Goal: Navigation & Orientation: Find specific page/section

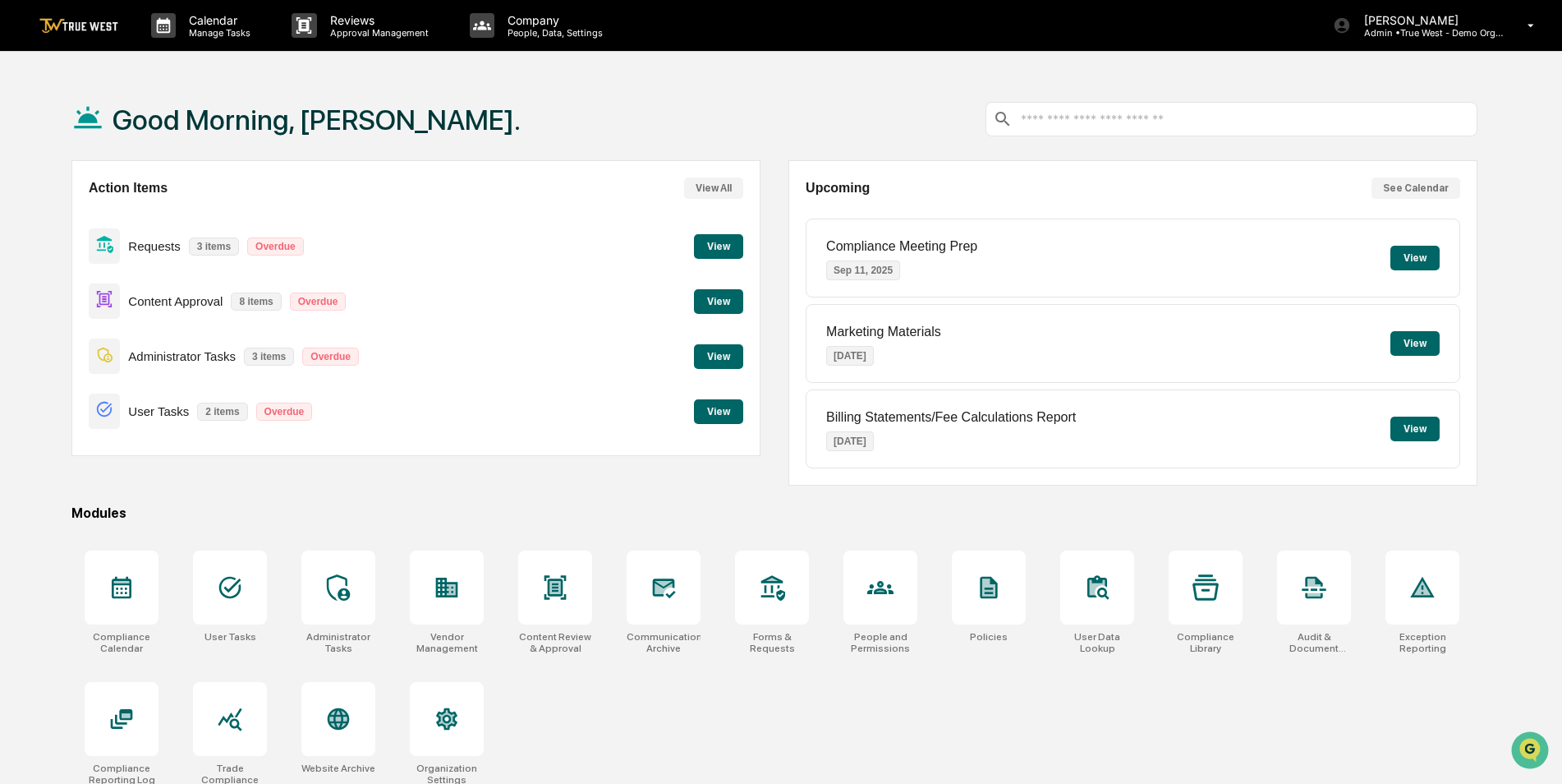
click at [663, 92] on div "Good Morning, [PERSON_NAME]." at bounding box center [774, 119] width 1406 height 82
click at [1426, 189] on button "See Calendar" at bounding box center [1415, 188] width 88 height 21
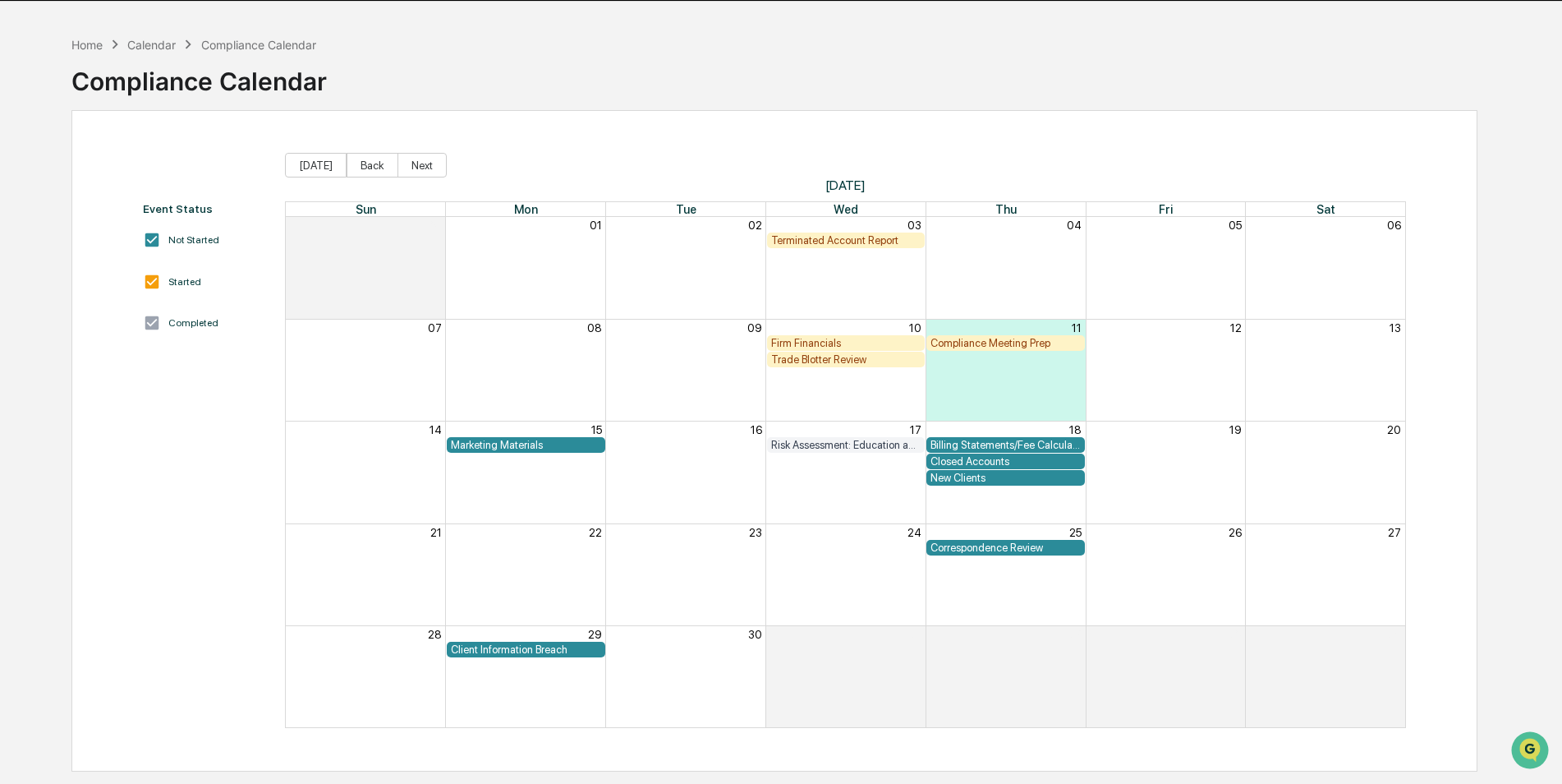
scroll to position [78, 0]
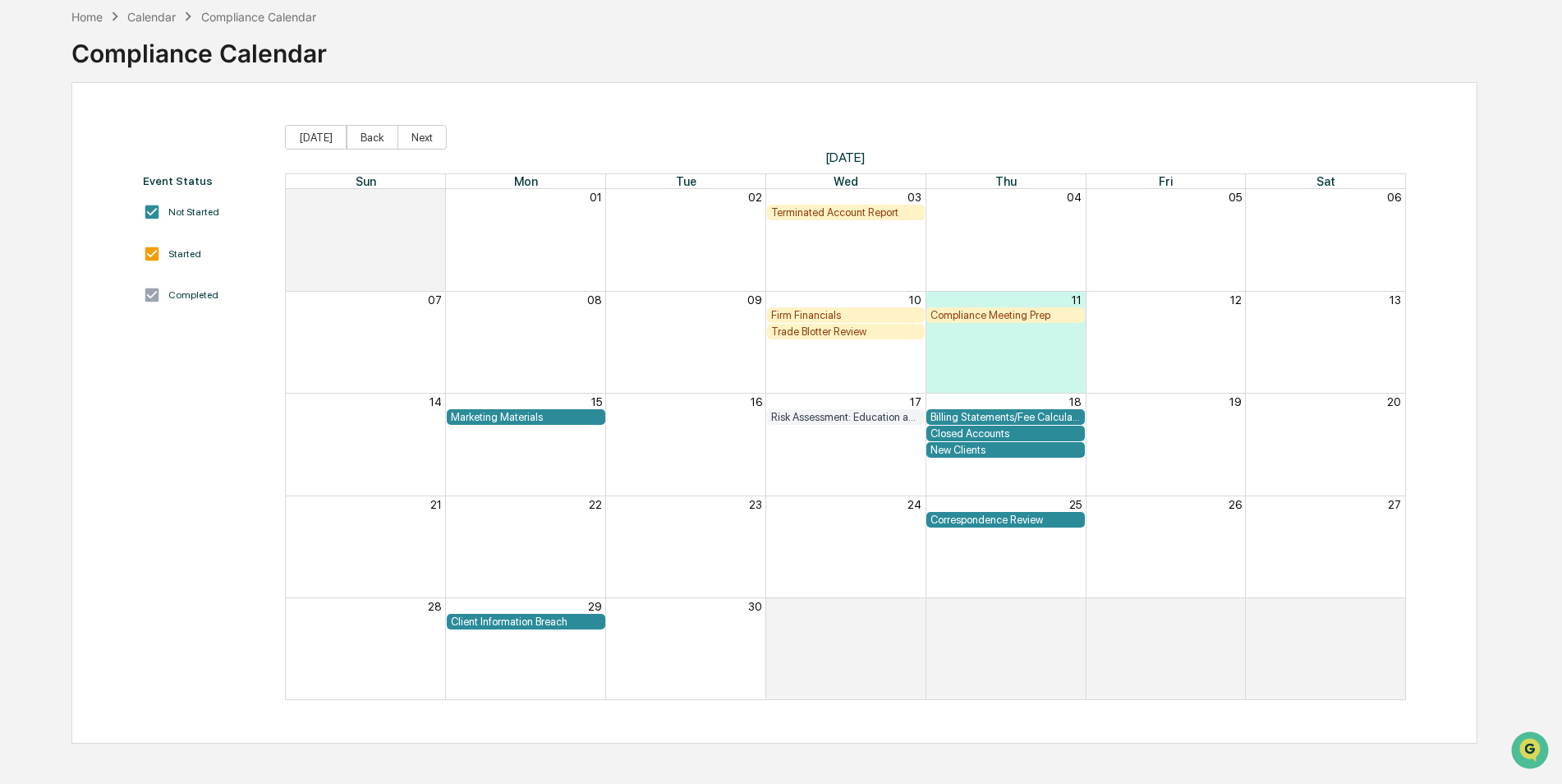
click at [538, 419] on div "Marketing Materials" at bounding box center [526, 417] width 150 height 12
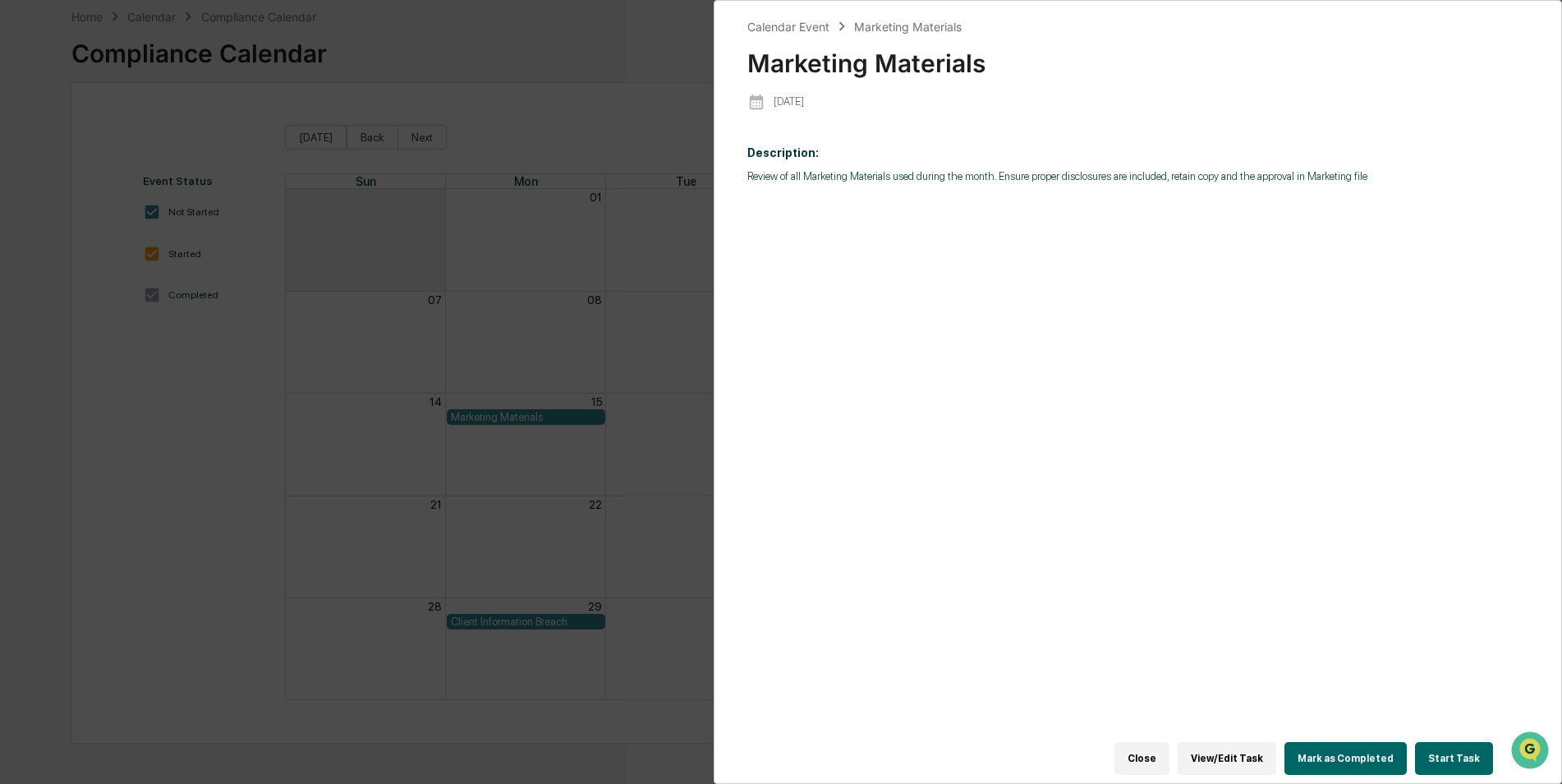
click at [1450, 751] on button "Start Task" at bounding box center [1454, 758] width 78 height 33
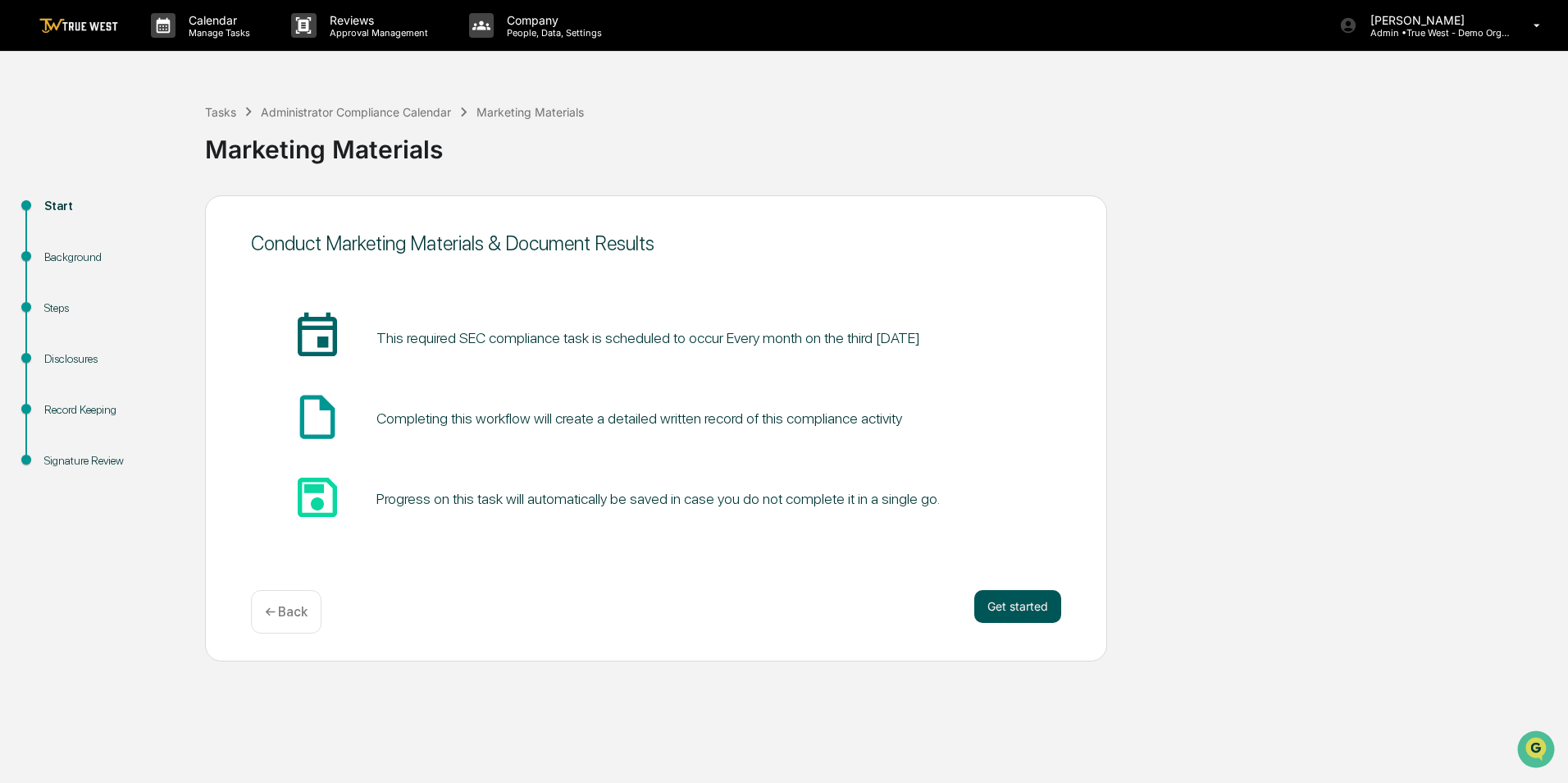
click at [1025, 601] on button "Get started" at bounding box center [1018, 606] width 87 height 33
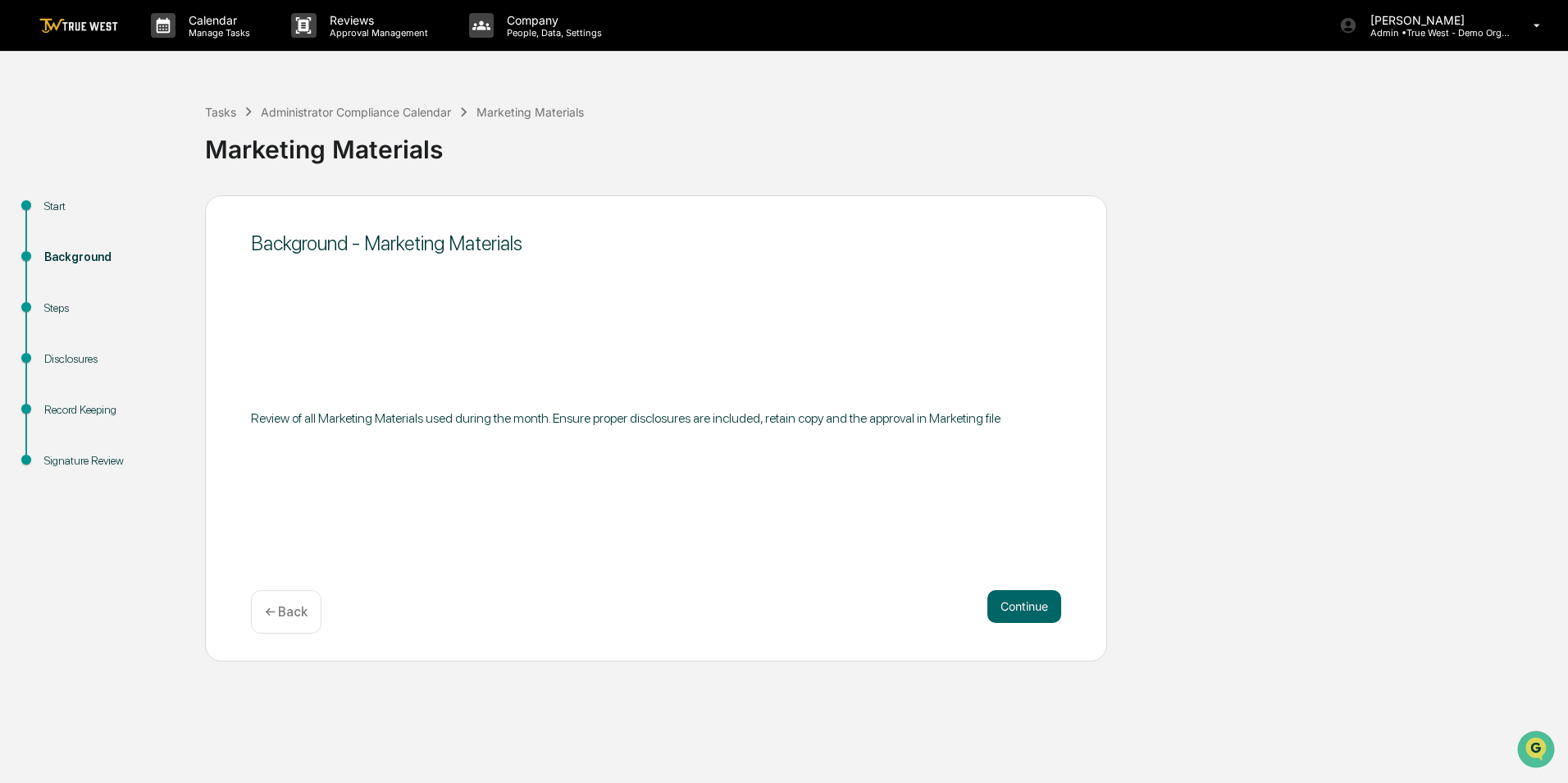
click at [1025, 601] on button "Continue" at bounding box center [1024, 606] width 74 height 33
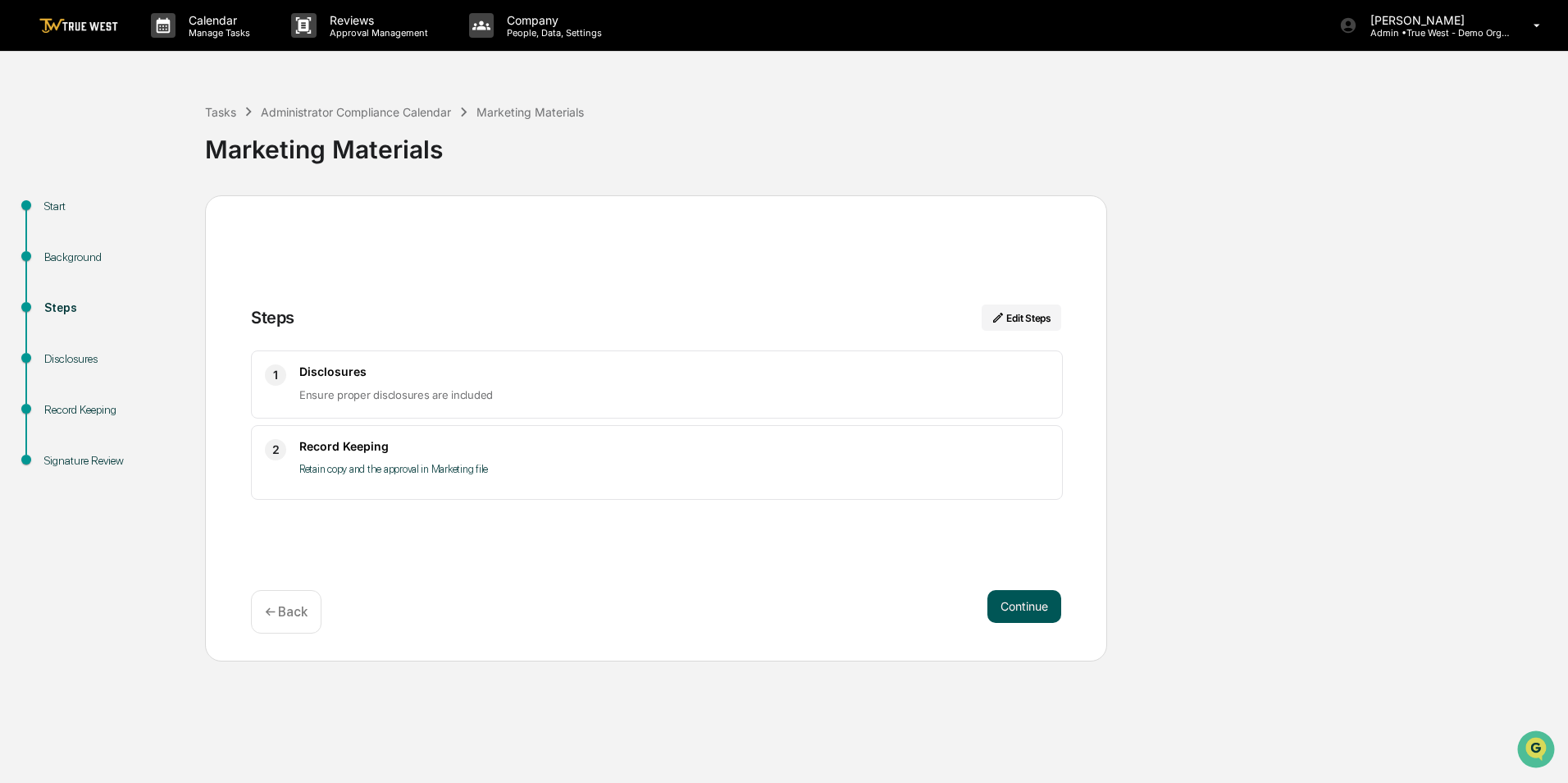
click at [1028, 607] on button "Continue" at bounding box center [1024, 606] width 74 height 33
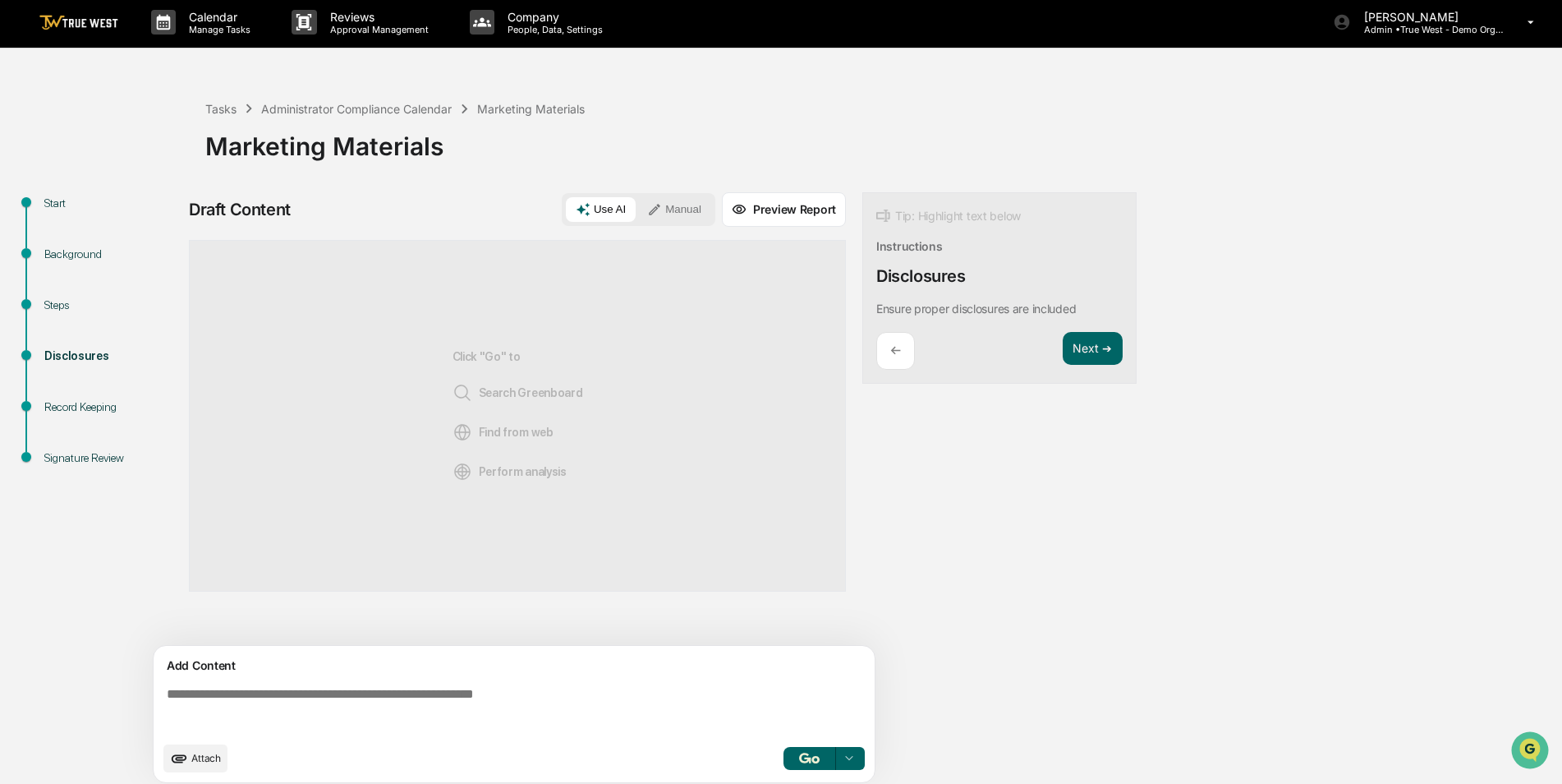
scroll to position [12, 0]
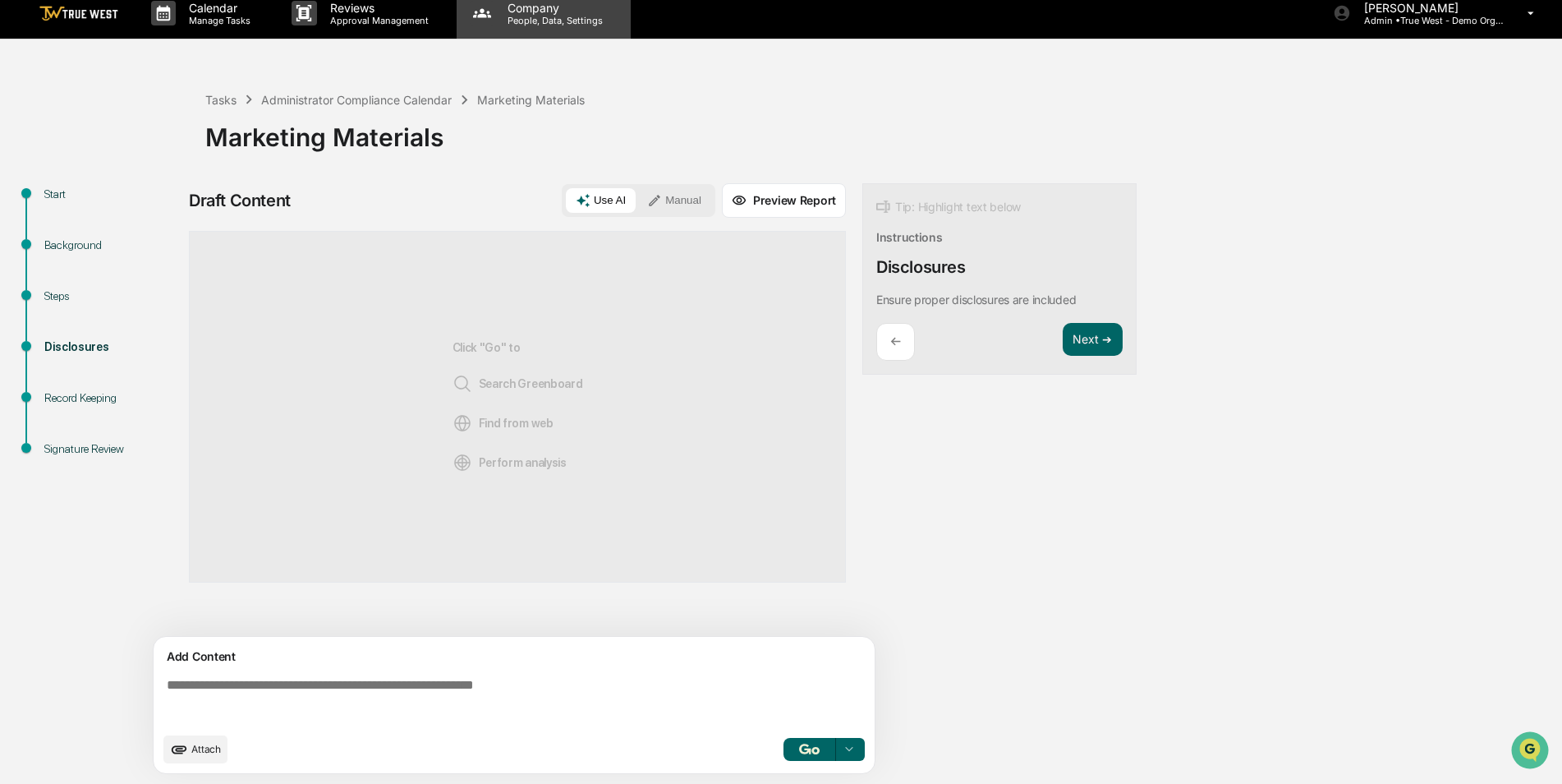
click at [555, 13] on p "Company" at bounding box center [552, 8] width 117 height 14
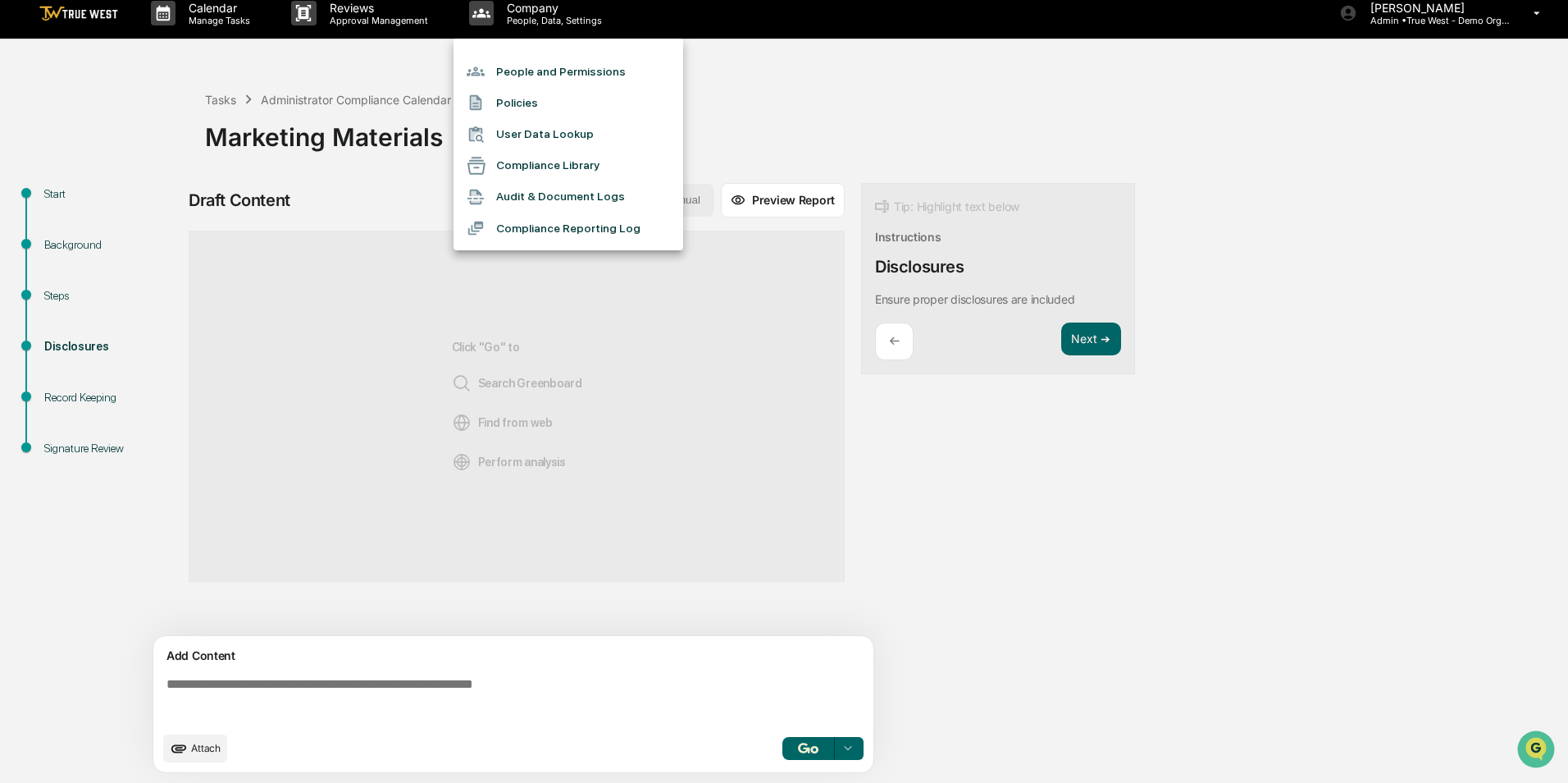
click at [744, 88] on div at bounding box center [784, 392] width 1568 height 783
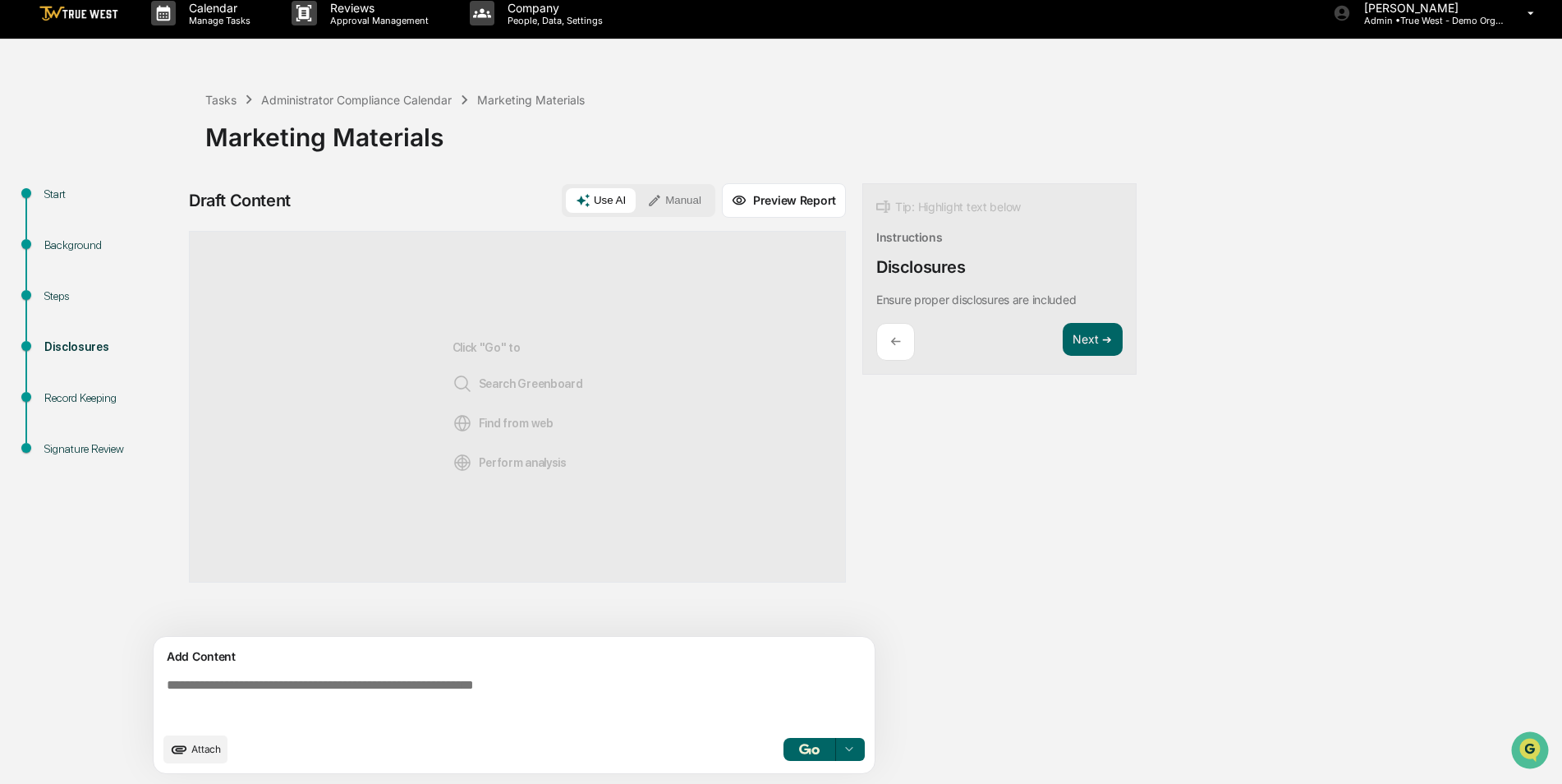
click at [672, 203] on button "Manual" at bounding box center [674, 200] width 74 height 25
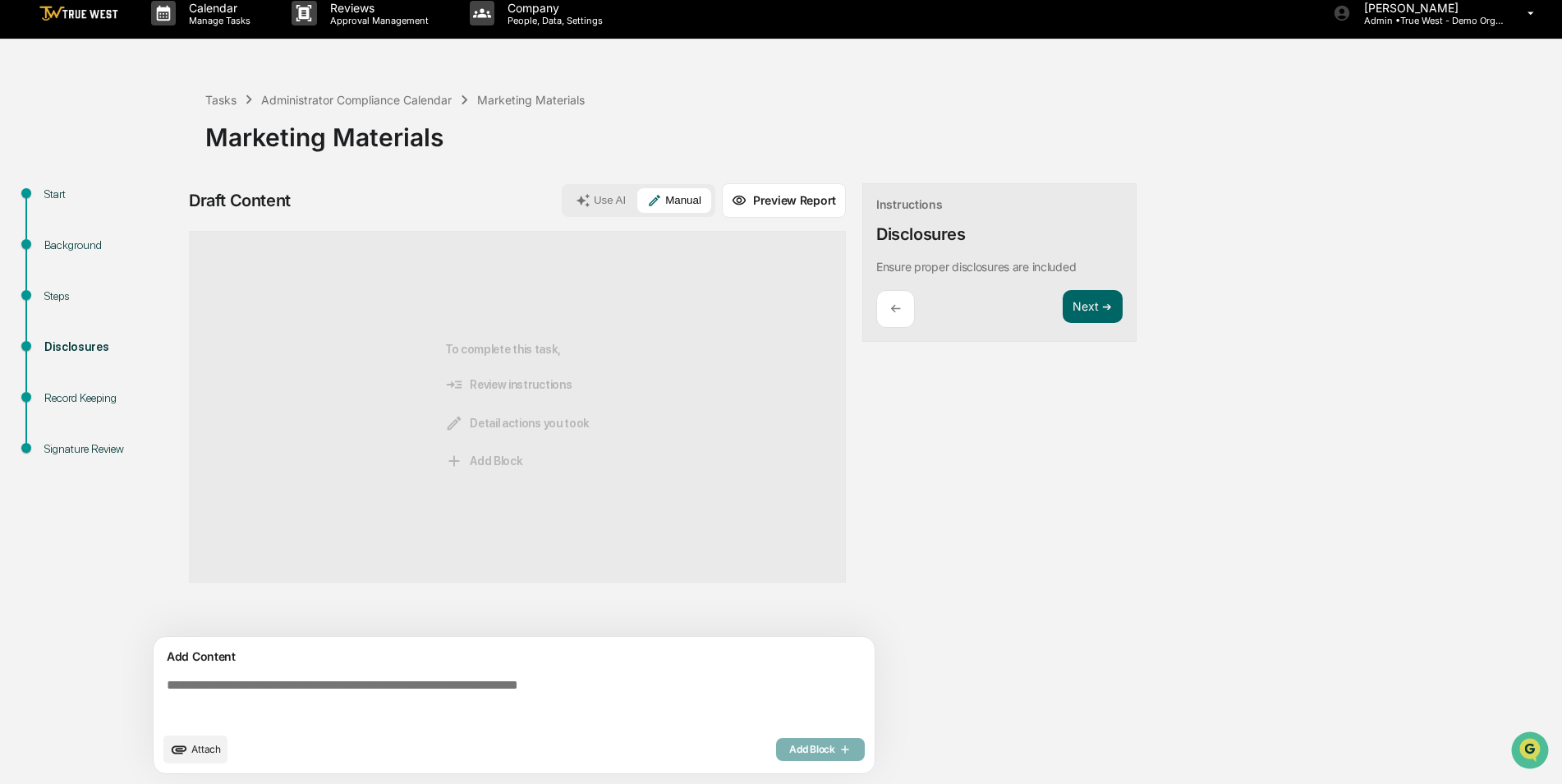
click at [299, 674] on textarea at bounding box center [517, 700] width 715 height 59
click at [1082, 307] on button "Next ➔" at bounding box center [1093, 306] width 60 height 33
click at [1089, 308] on button "Next ➔" at bounding box center [1093, 306] width 60 height 33
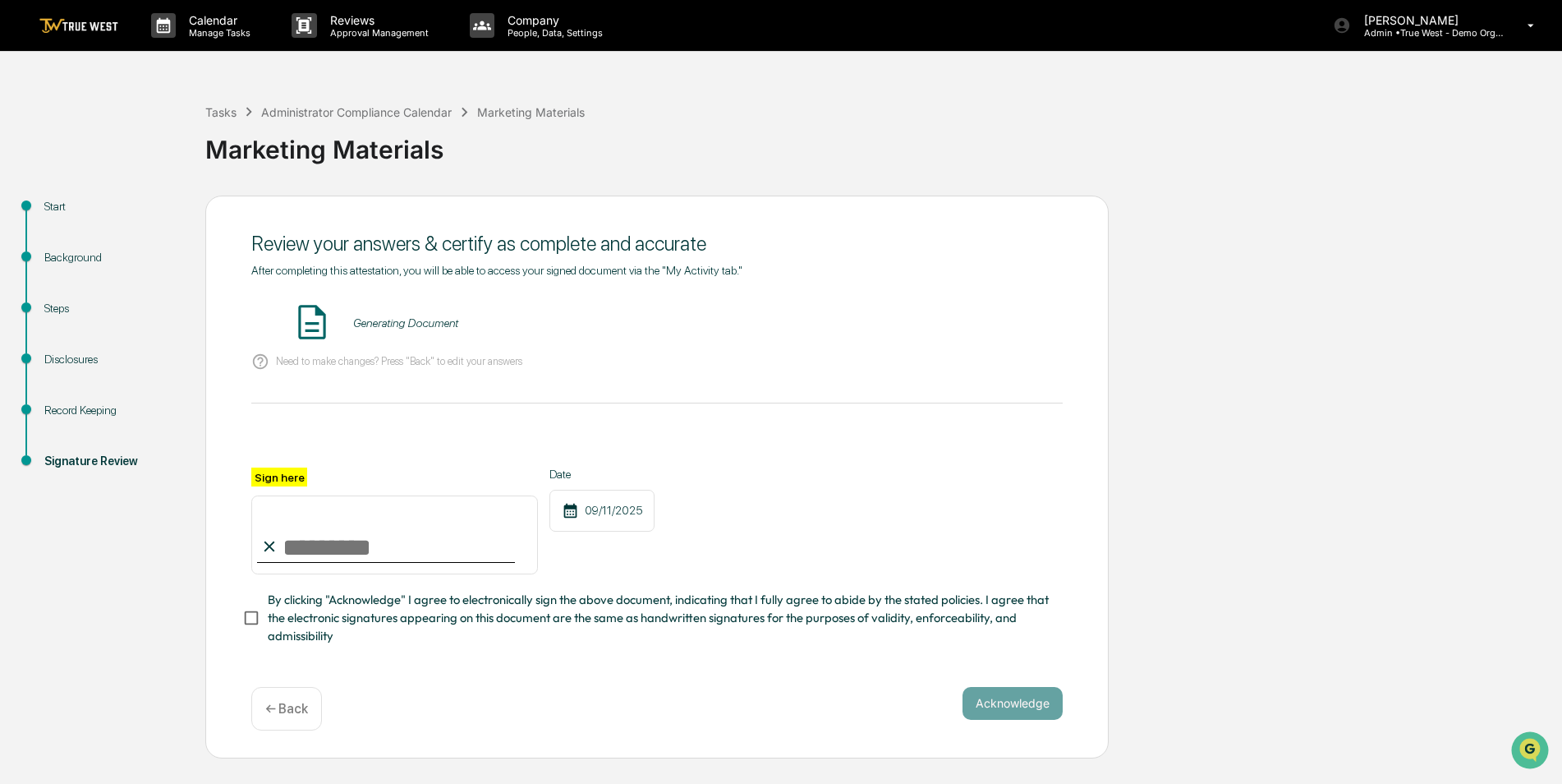
scroll to position [0, 0]
click at [214, 112] on div "Tasks" at bounding box center [220, 112] width 31 height 14
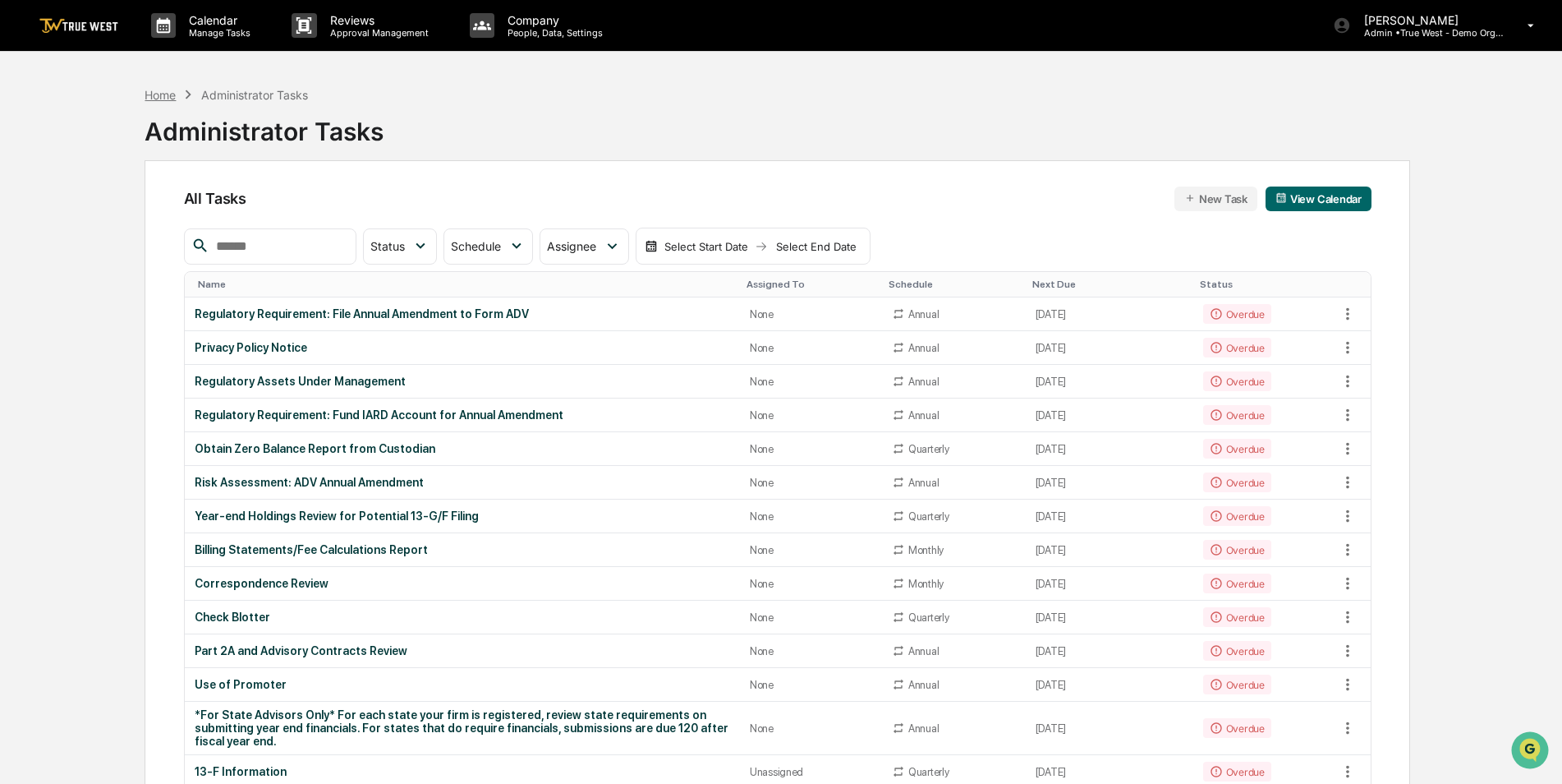
click at [155, 94] on div "Home" at bounding box center [160, 94] width 31 height 14
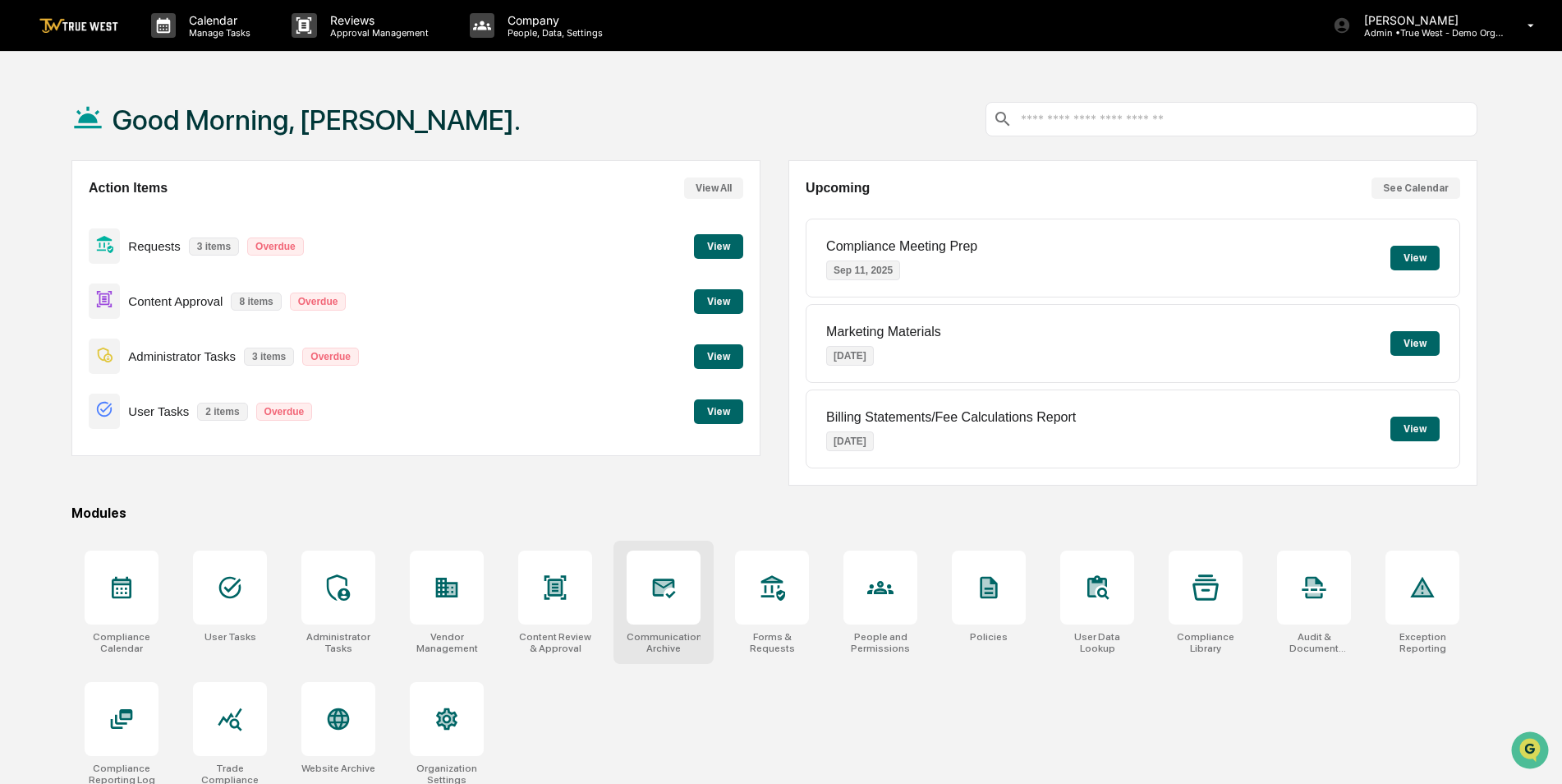
click at [668, 614] on div at bounding box center [664, 588] width 74 height 74
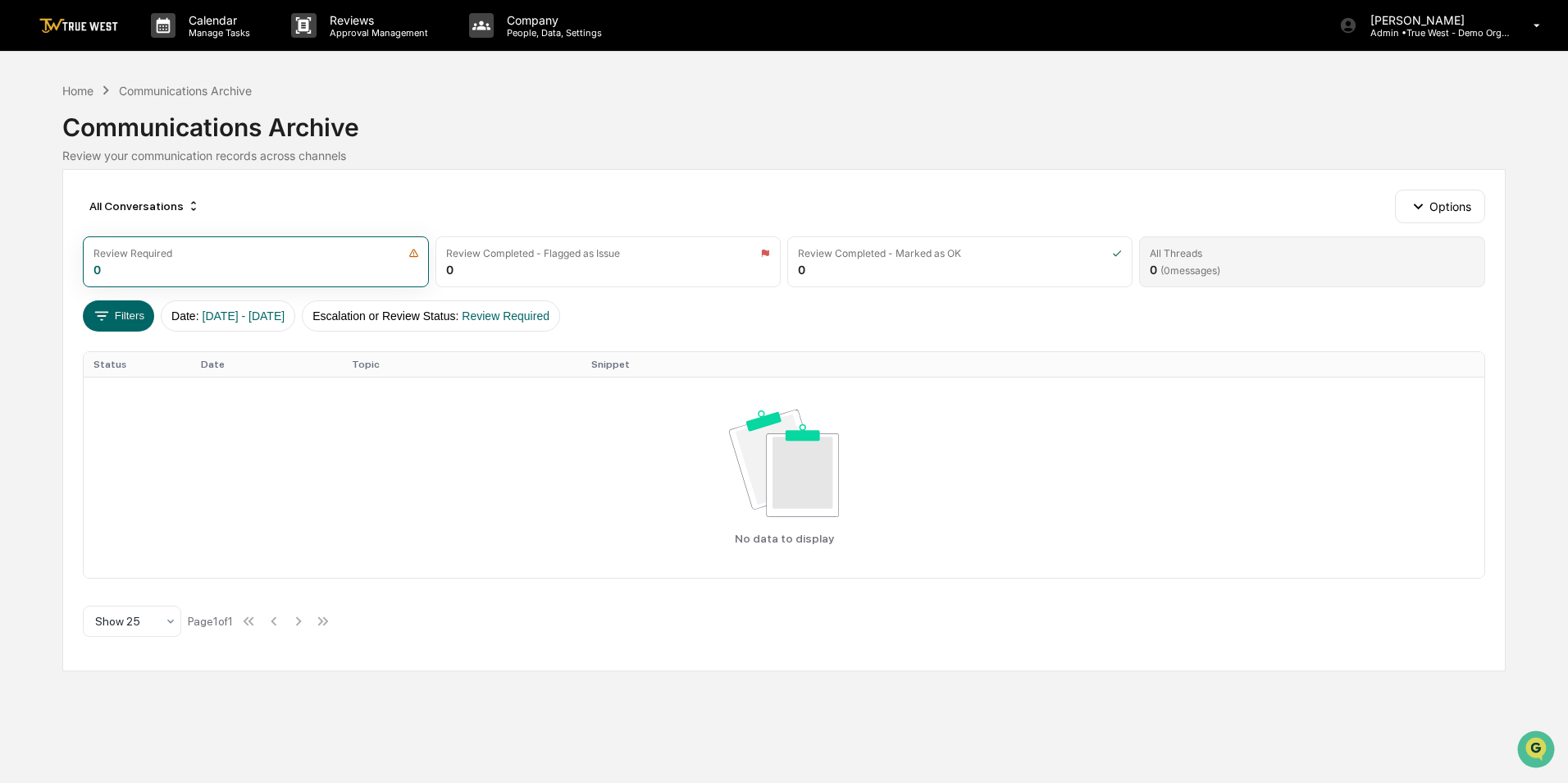
click at [1281, 260] on div "All Threads 0 ( 0 messages)" at bounding box center [1311, 261] width 345 height 51
click at [200, 262] on div "Review Required 0" at bounding box center [255, 261] width 345 height 51
click at [72, 90] on div "Home" at bounding box center [78, 91] width 31 height 14
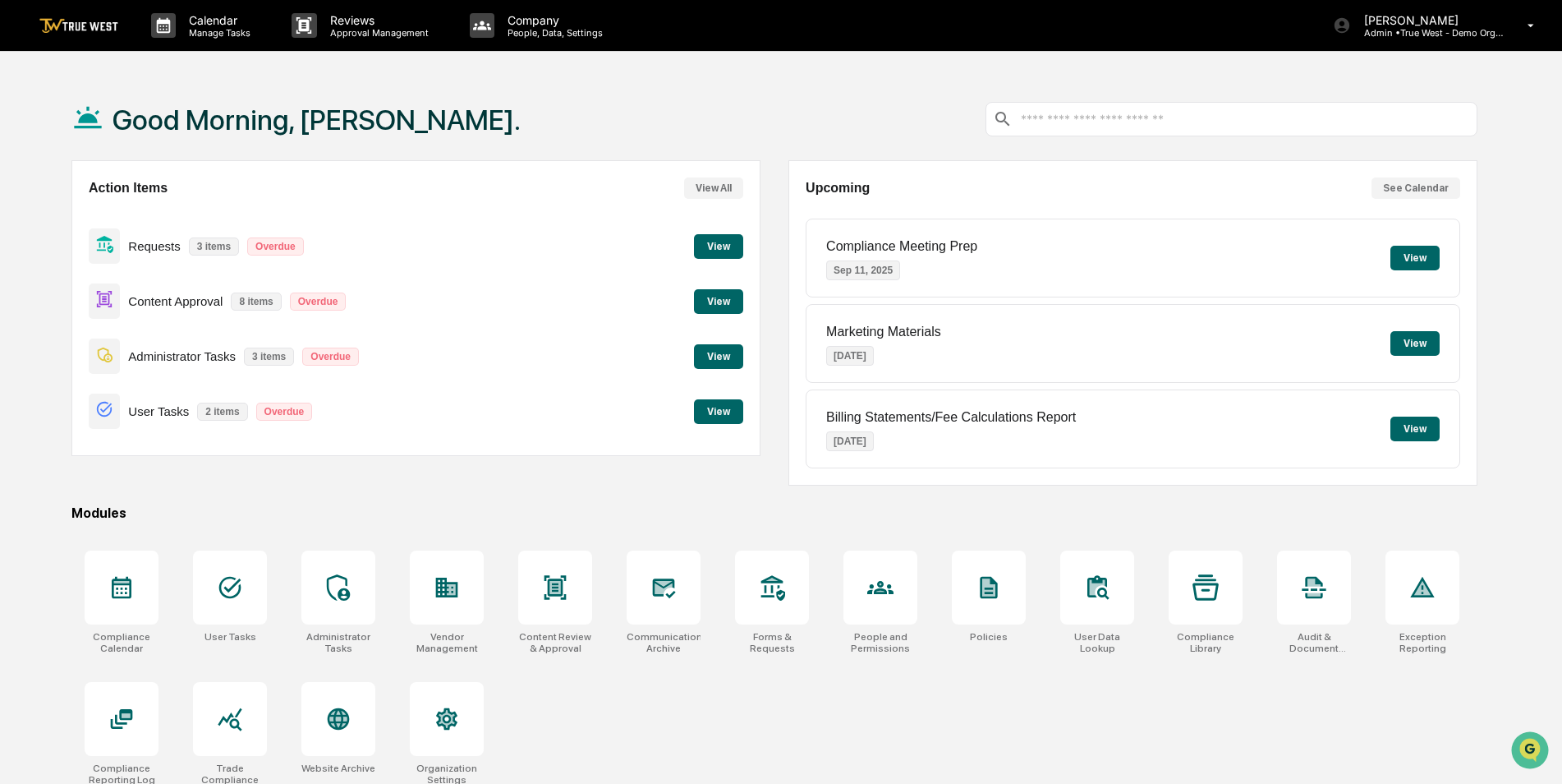
click at [495, 502] on div "Good Morning, Caroline. Action Items View All Requests 3 items Overdue View Con…" at bounding box center [775, 470] width 1456 height 784
click at [447, 604] on div at bounding box center [447, 588] width 74 height 74
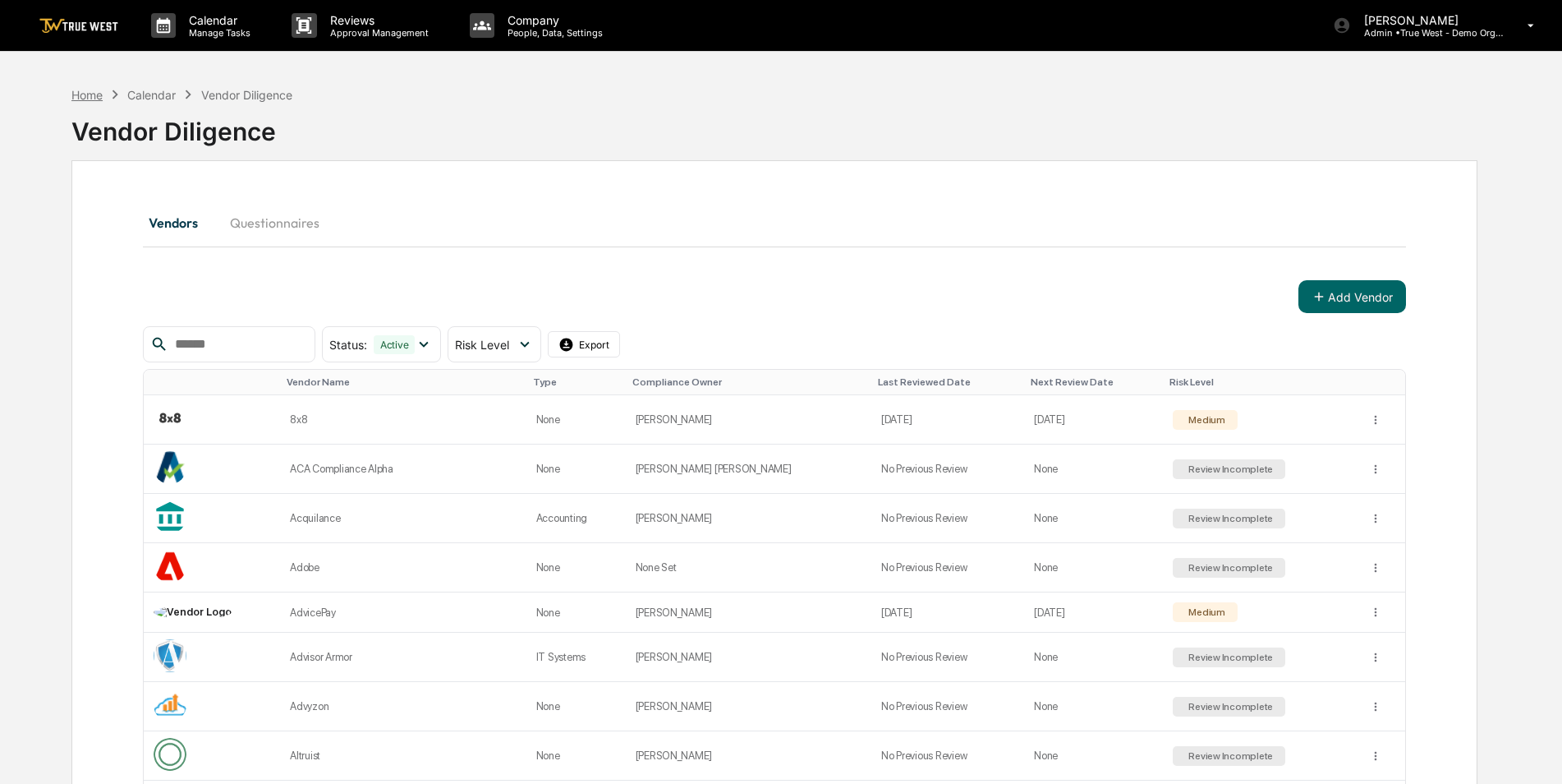
click at [89, 99] on div "Home" at bounding box center [87, 94] width 31 height 14
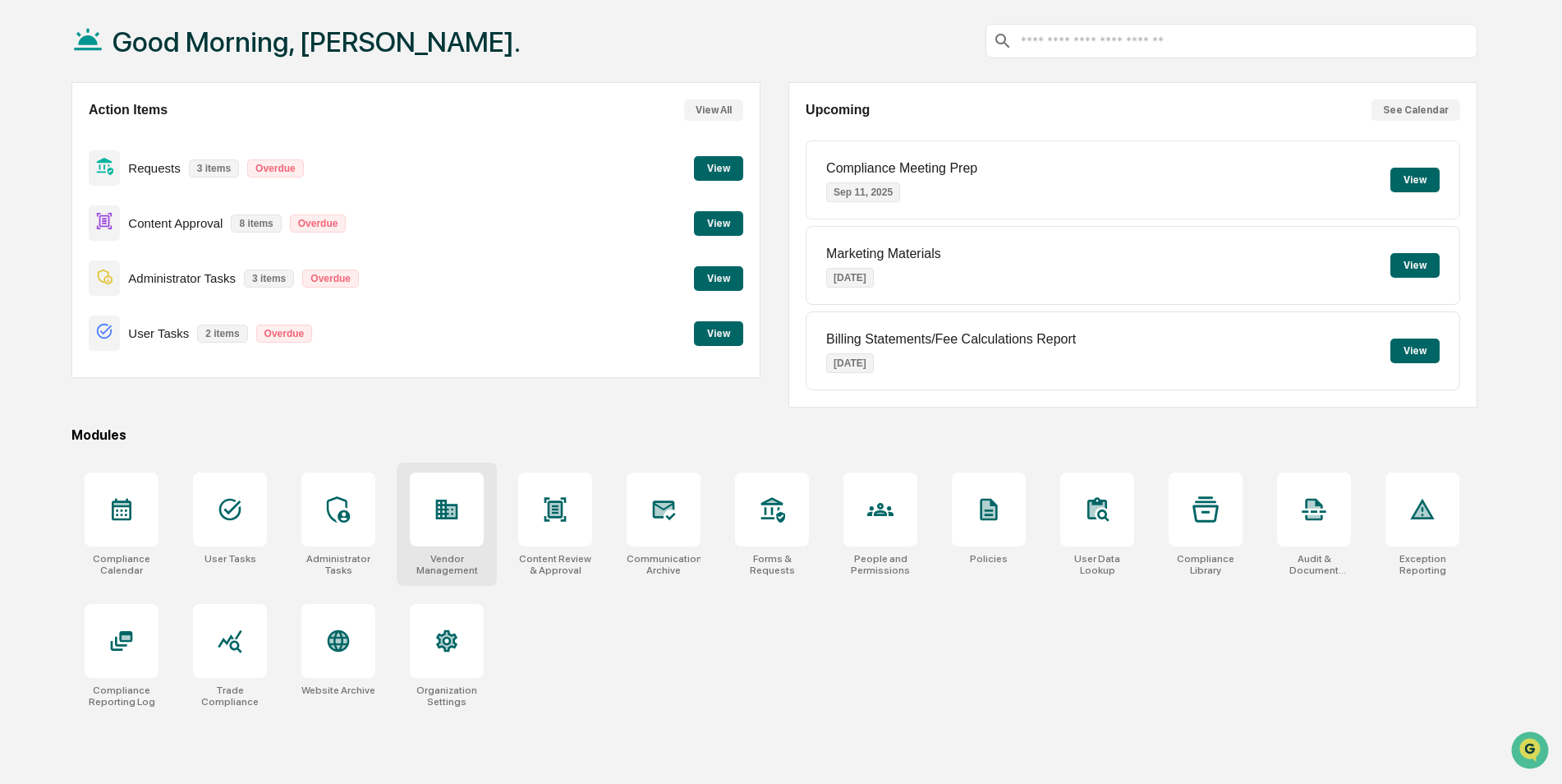
click at [442, 523] on div at bounding box center [447, 510] width 74 height 74
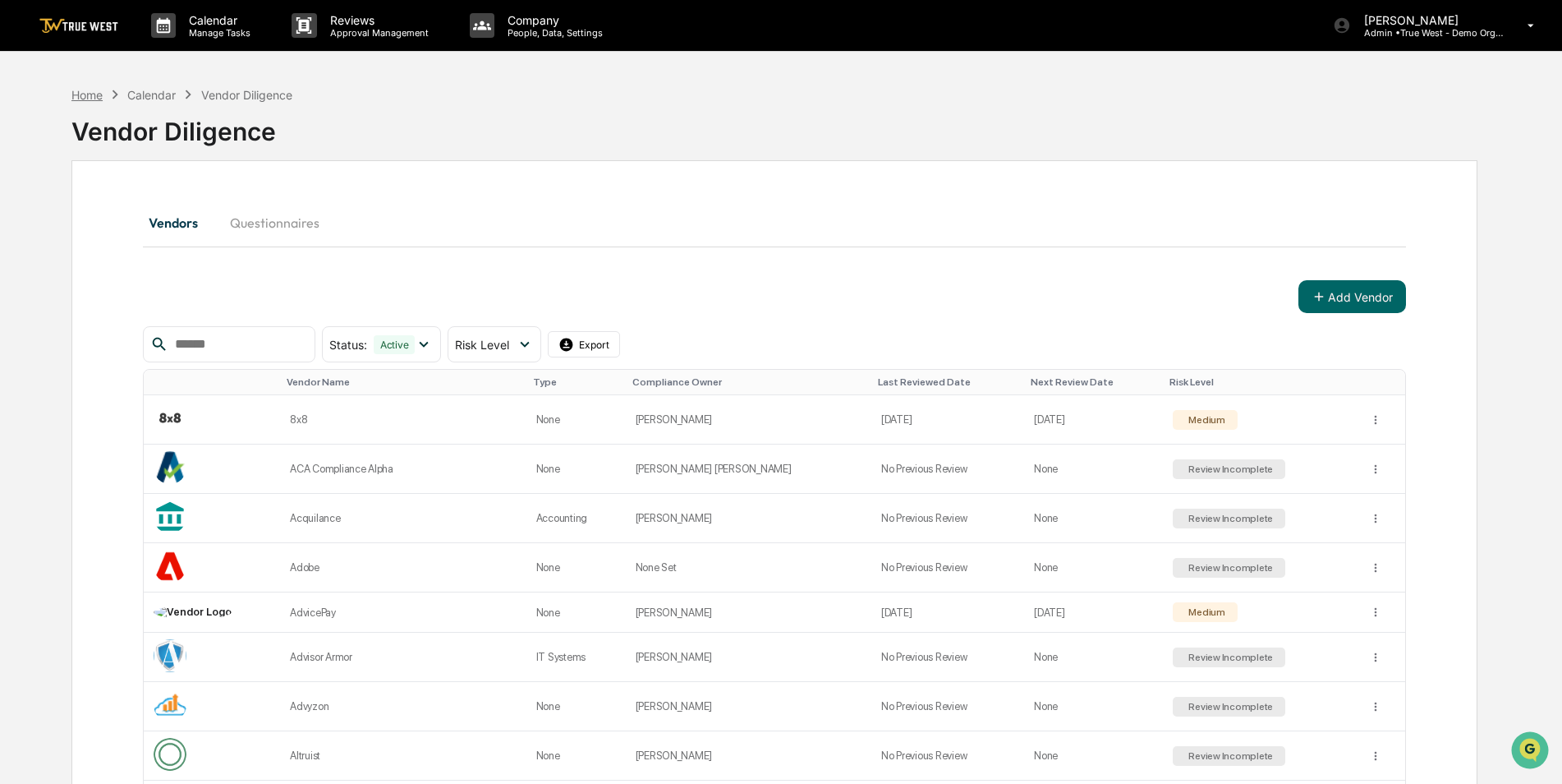
click at [80, 97] on div "Home" at bounding box center [87, 94] width 31 height 14
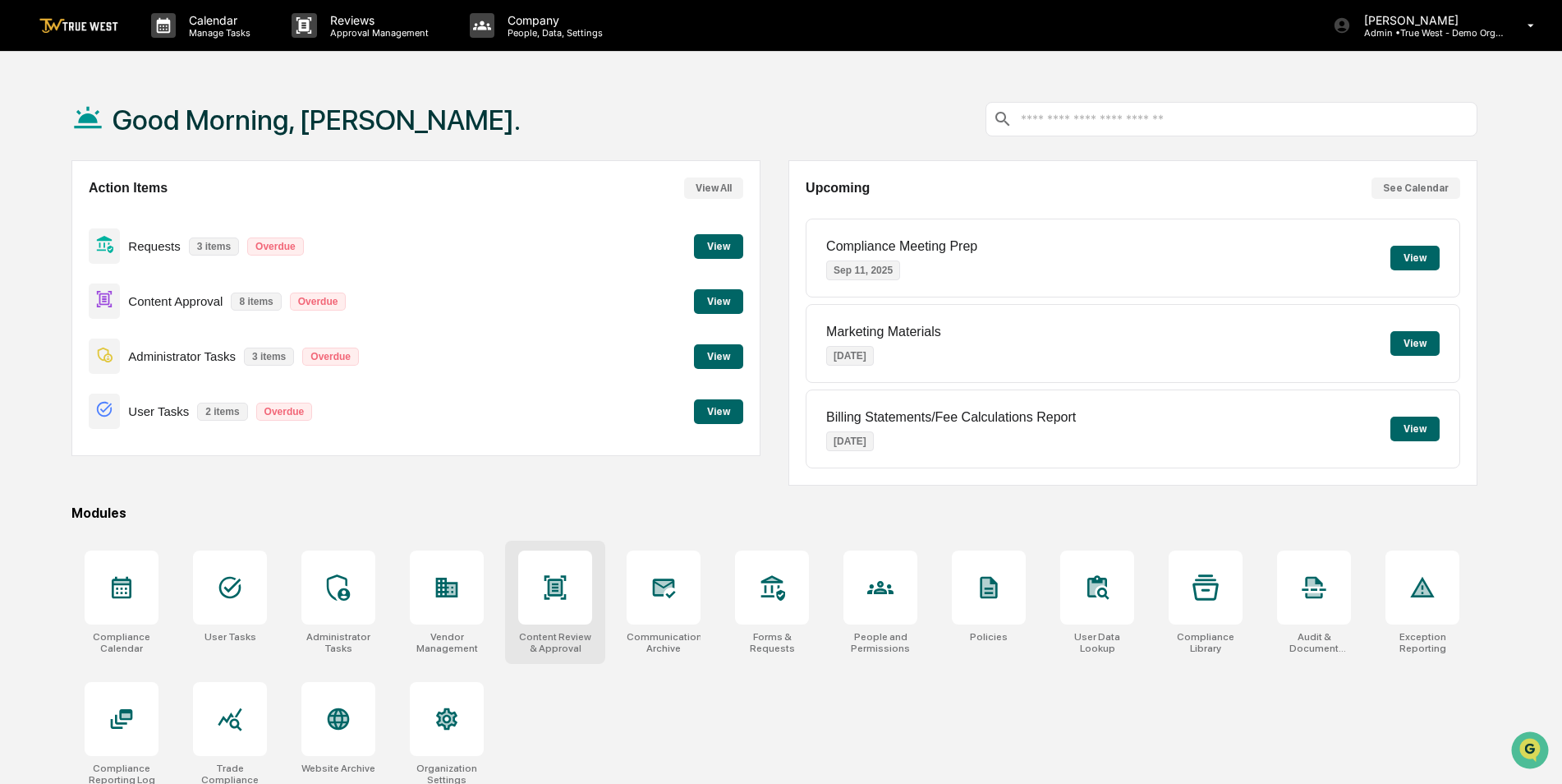
click at [565, 604] on div at bounding box center [555, 588] width 74 height 74
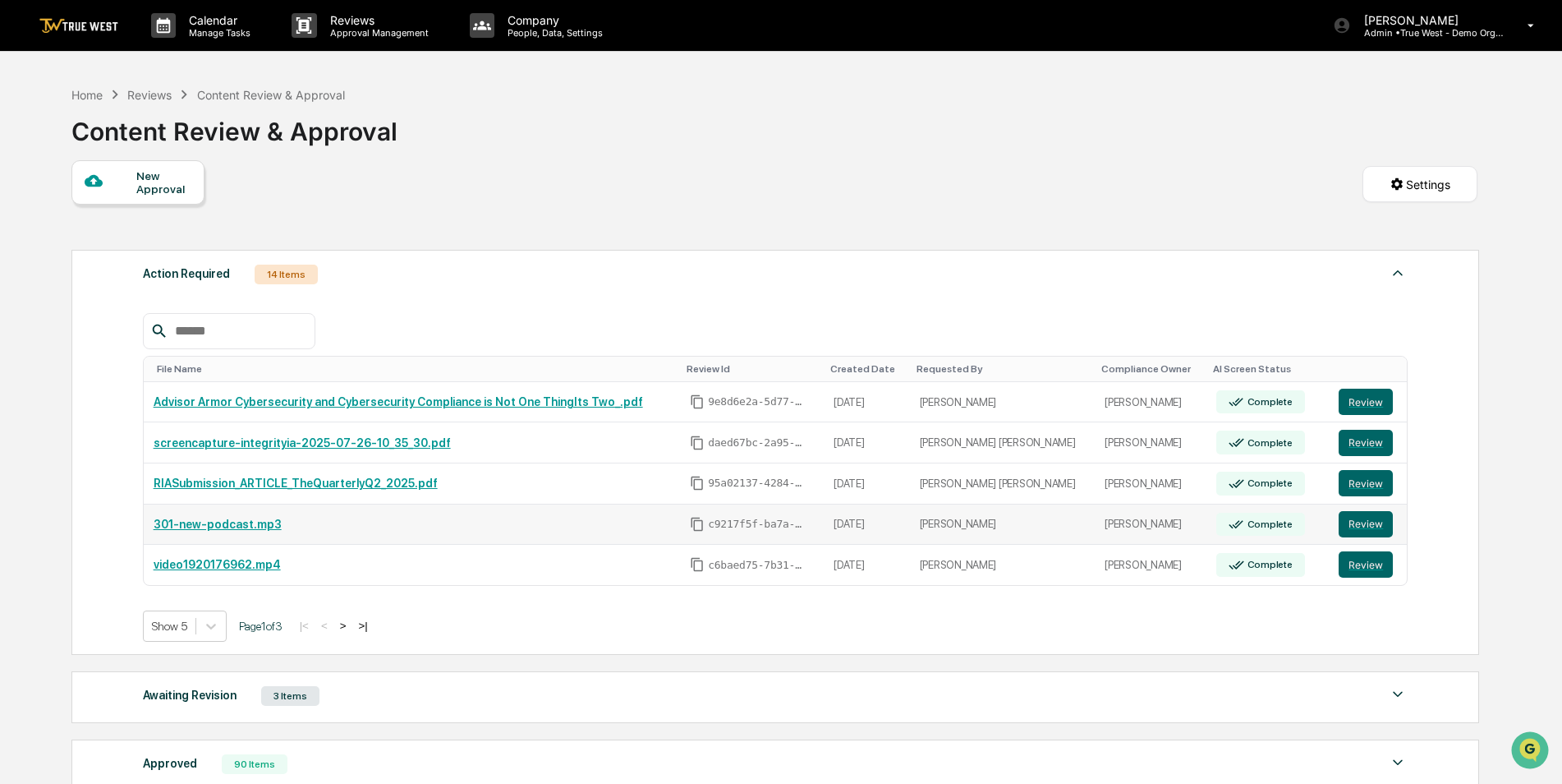
click at [225, 523] on link "301-new-podcast.mp3" at bounding box center [217, 523] width 128 height 13
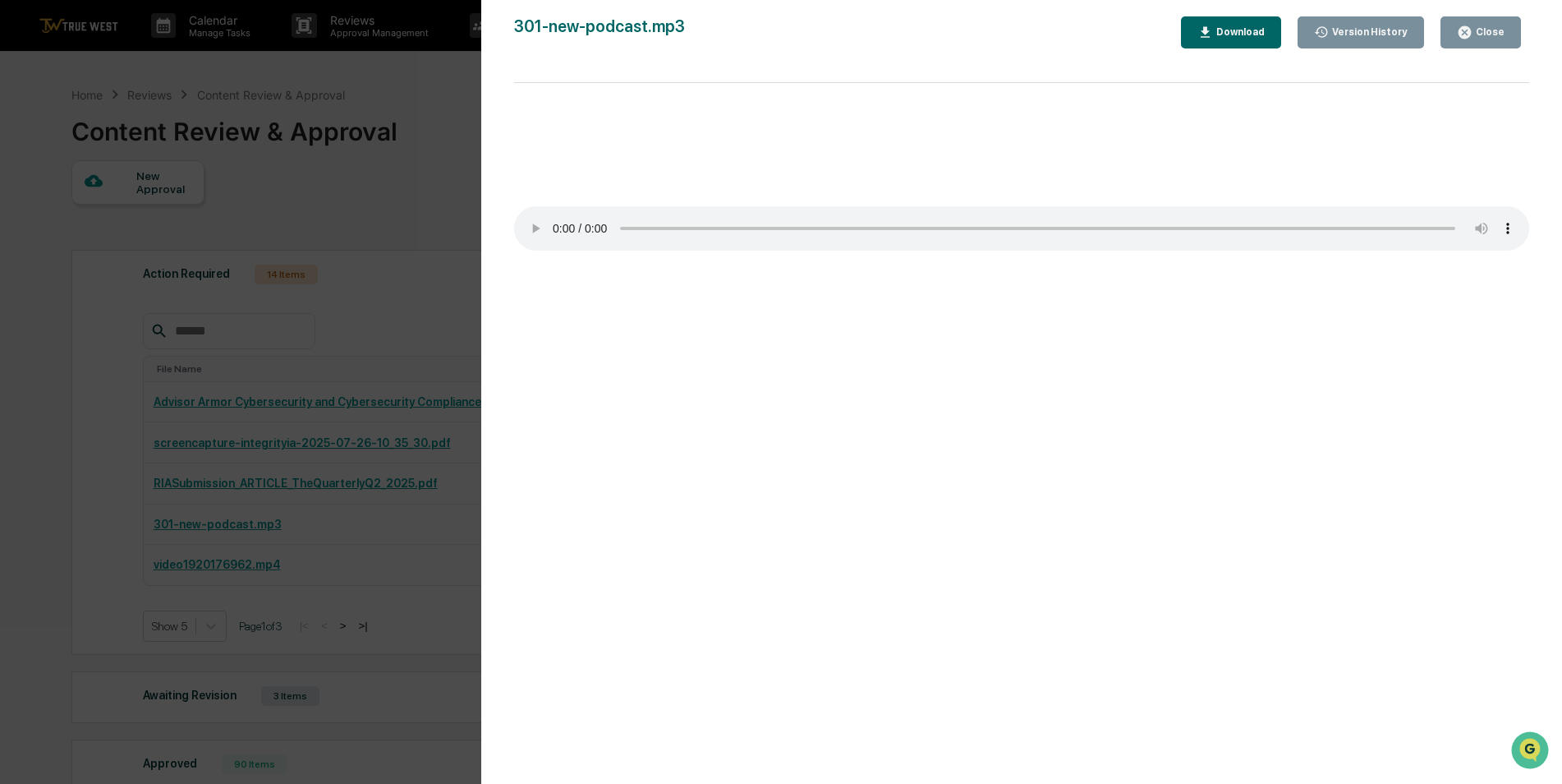
click at [136, 590] on div "Version History [DATE] 04:47 PM [PERSON_NAME] 301-new-podcast.mp3 Close Version…" at bounding box center [781, 392] width 1562 height 784
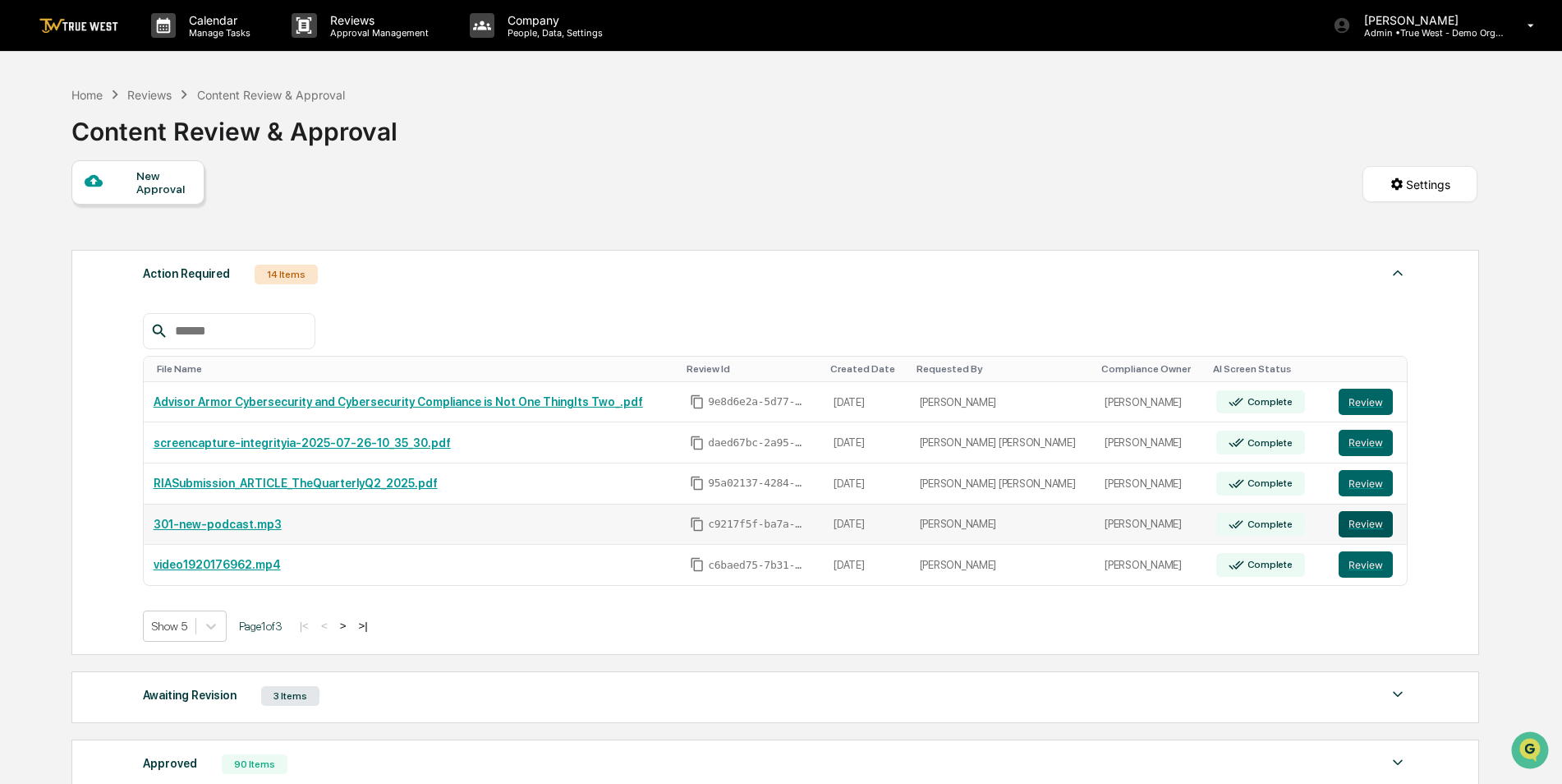
click at [1364, 522] on button "Review" at bounding box center [1366, 524] width 54 height 27
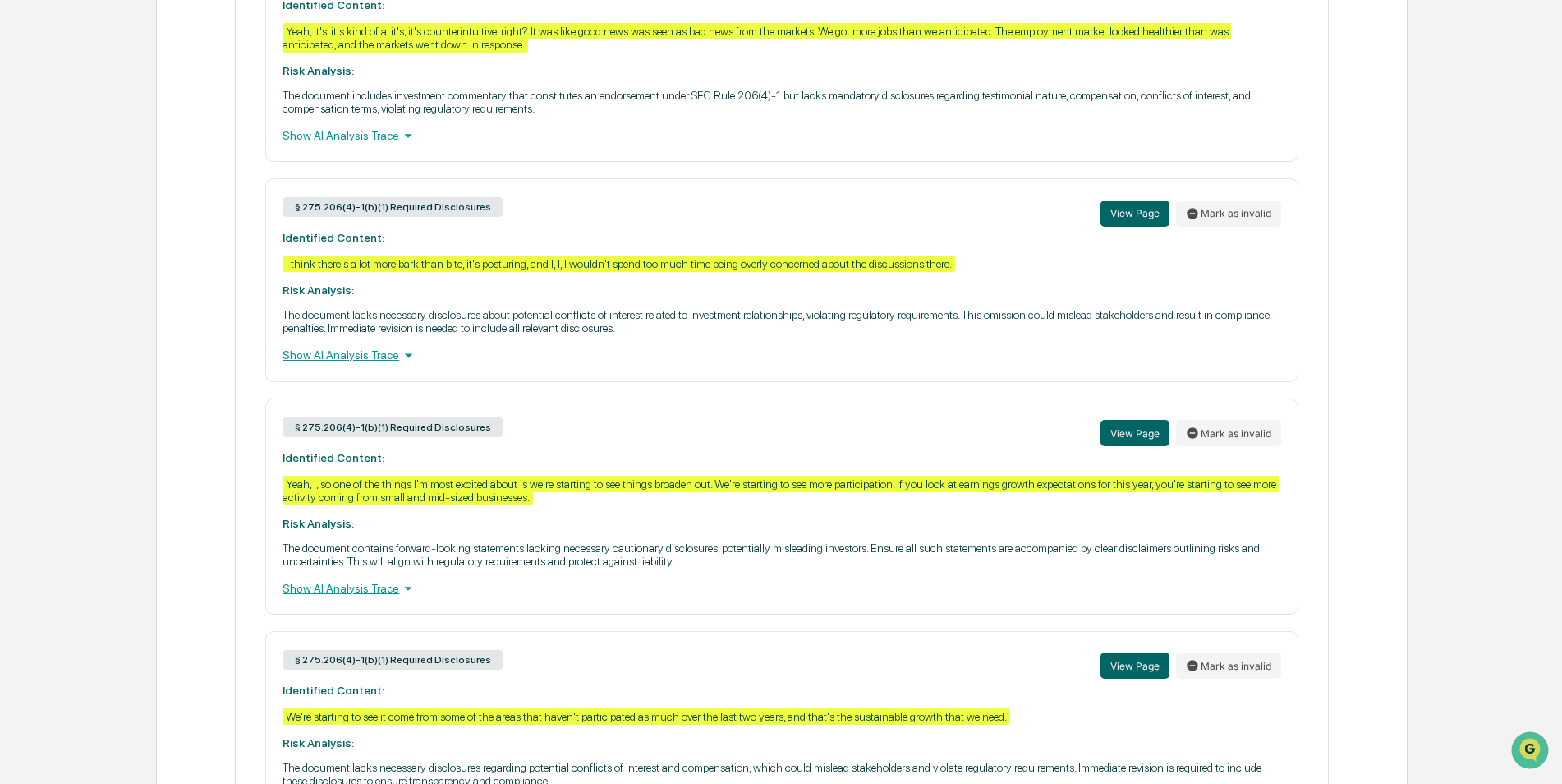
scroll to position [822, 0]
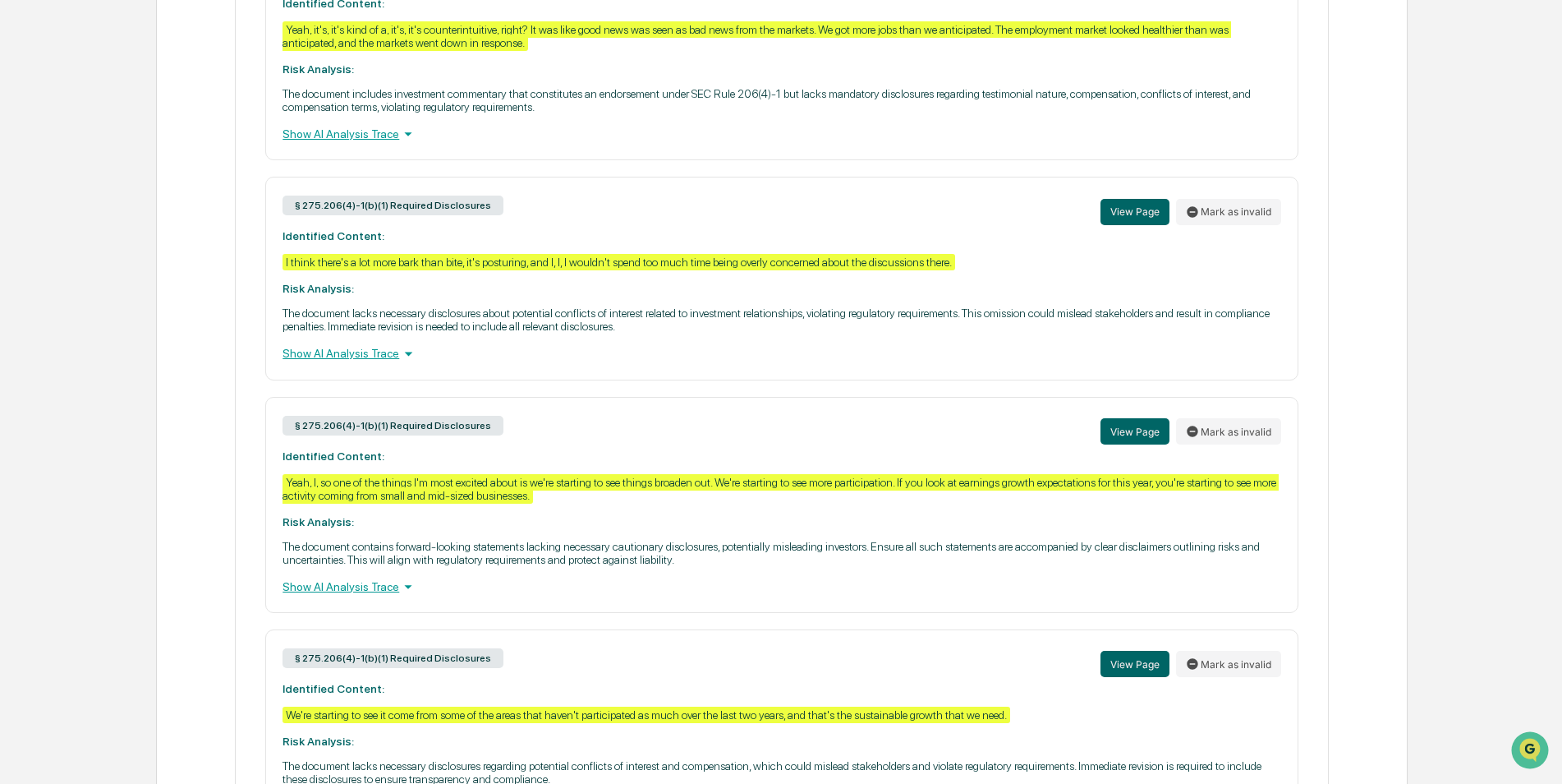
click at [838, 562] on p "The document contains forward-looking statements lacking necessary cautionary d…" at bounding box center [781, 552] width 998 height 27
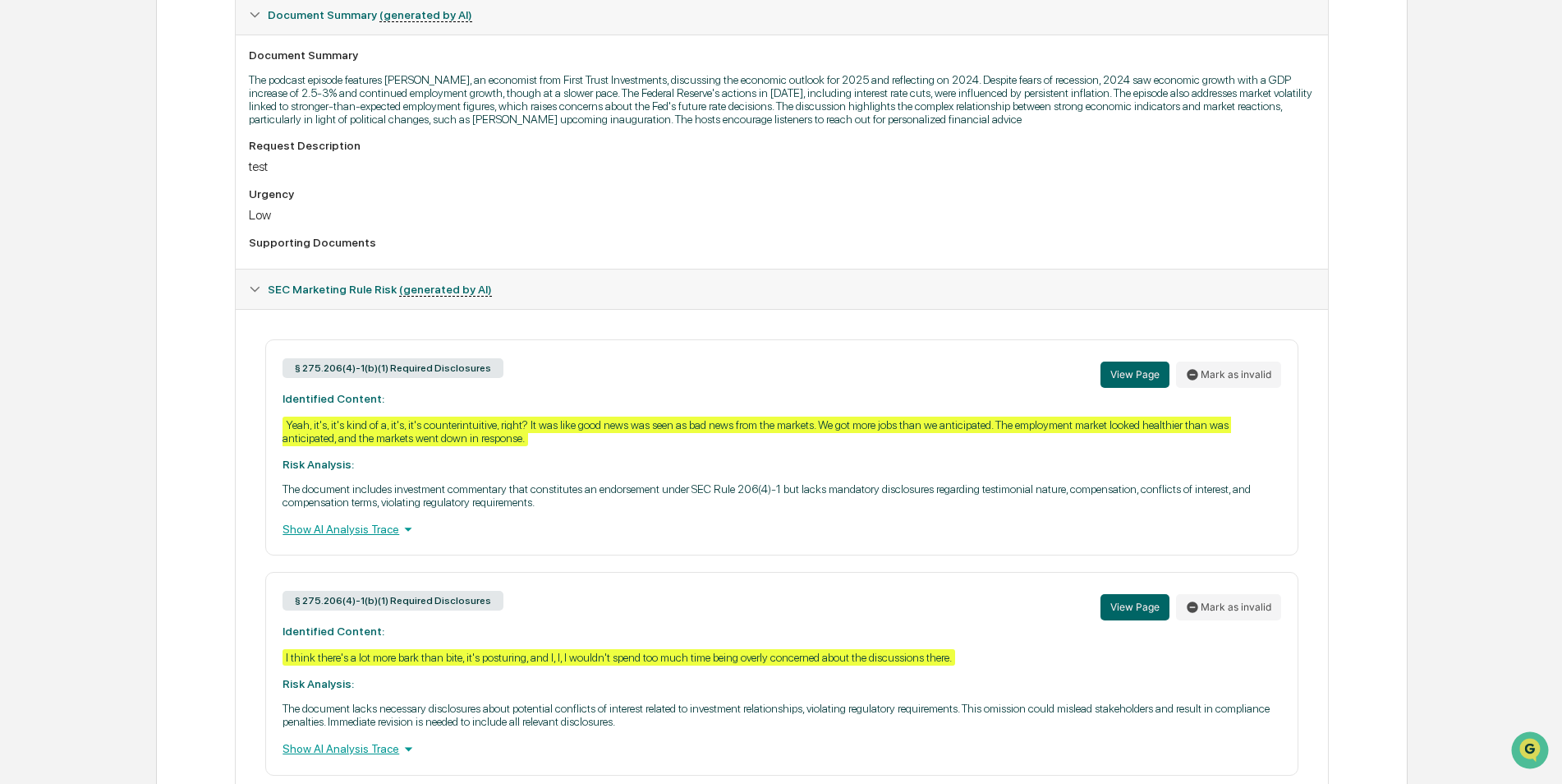
scroll to position [575, 0]
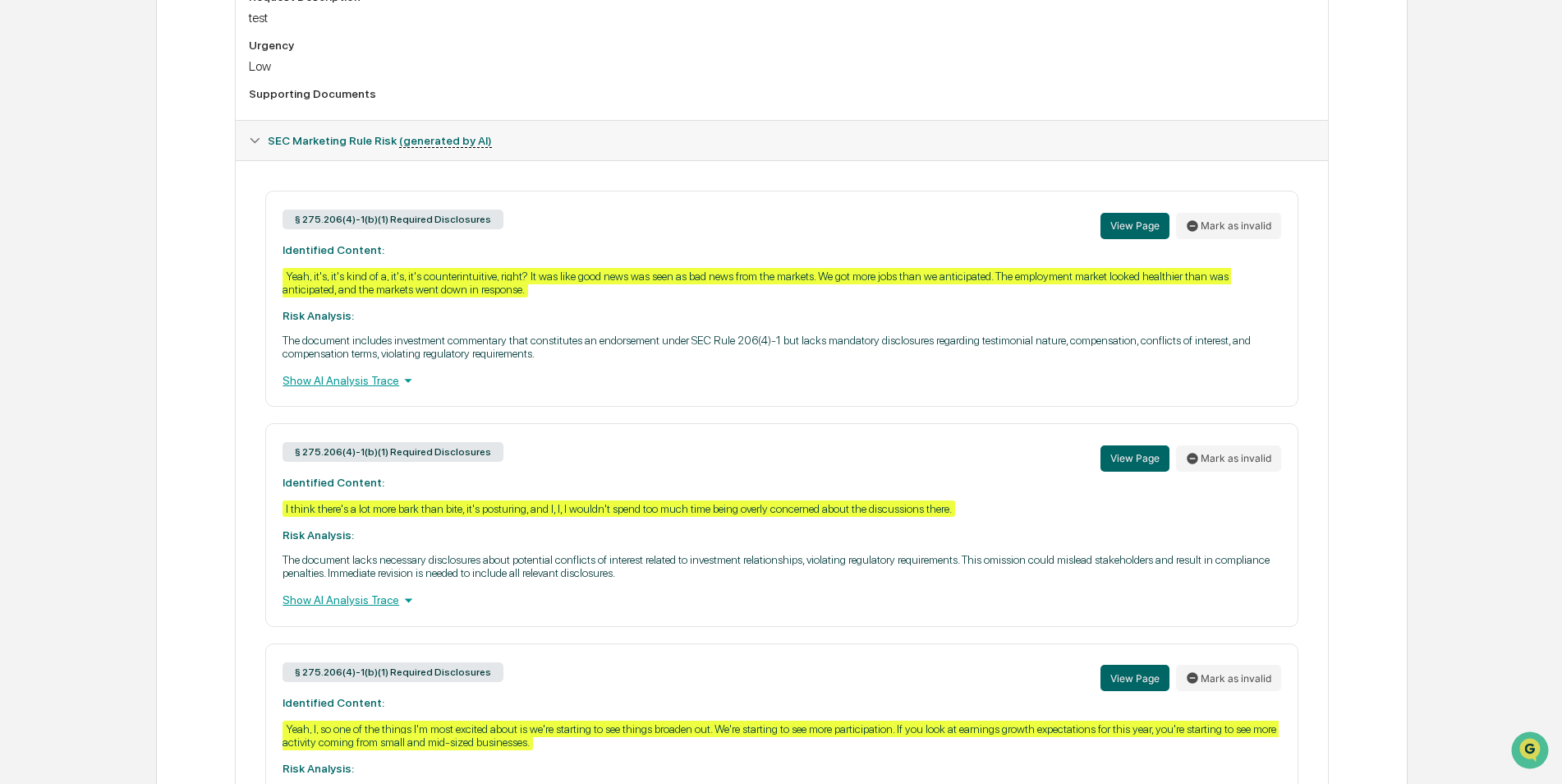
click at [401, 378] on icon at bounding box center [407, 380] width 18 height 18
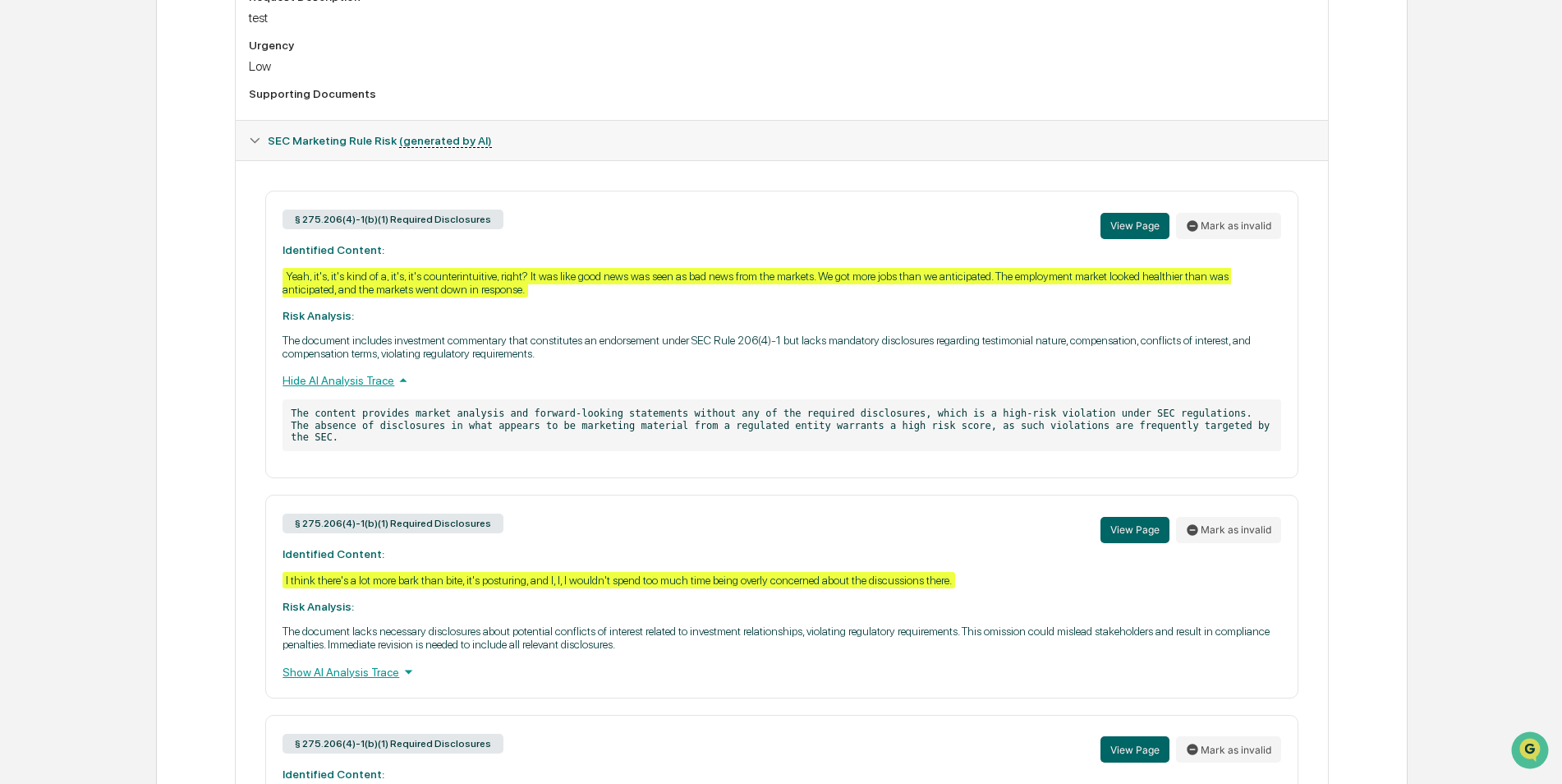
click at [401, 378] on icon at bounding box center [403, 380] width 18 height 18
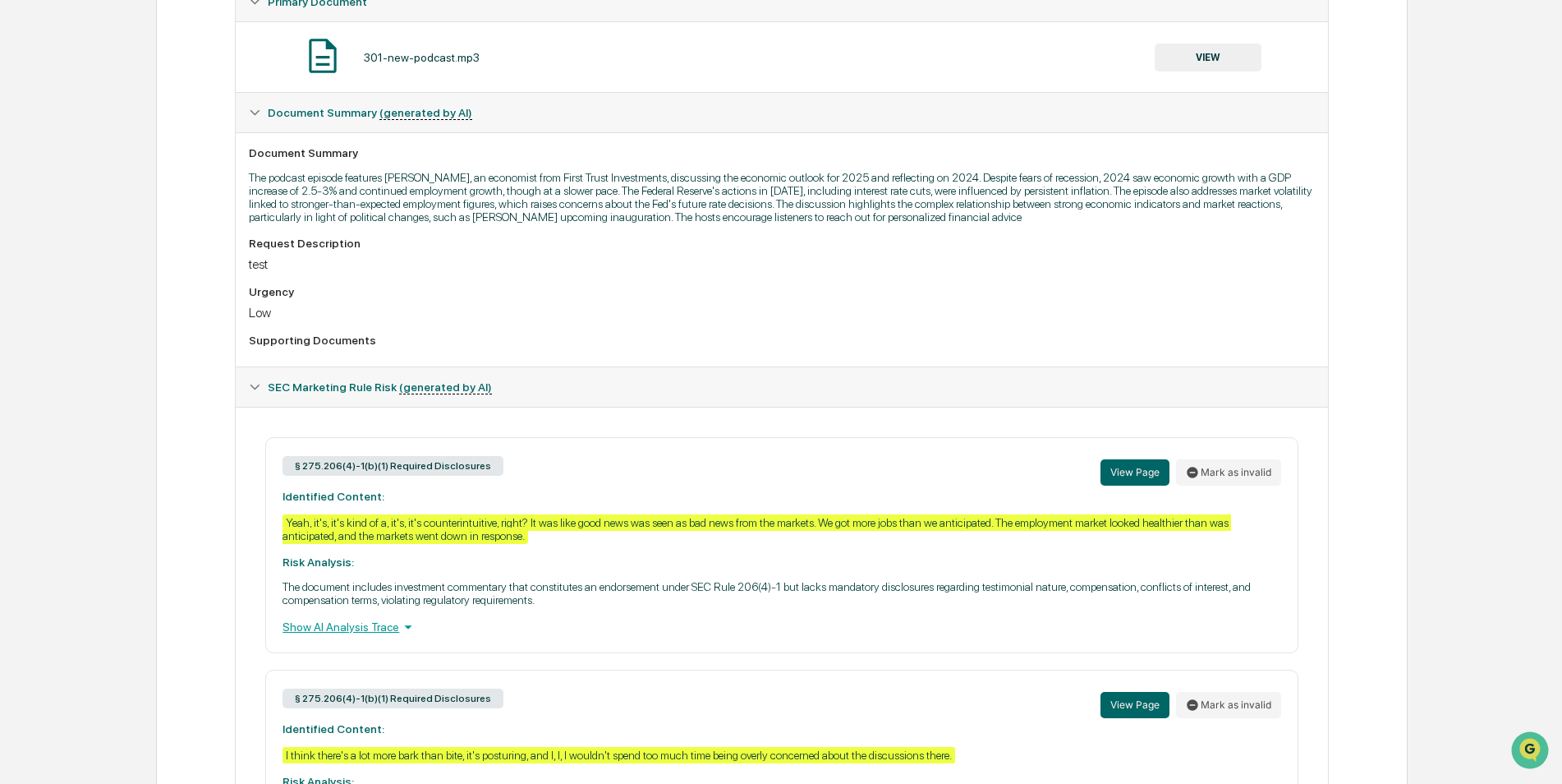
scroll to position [0, 0]
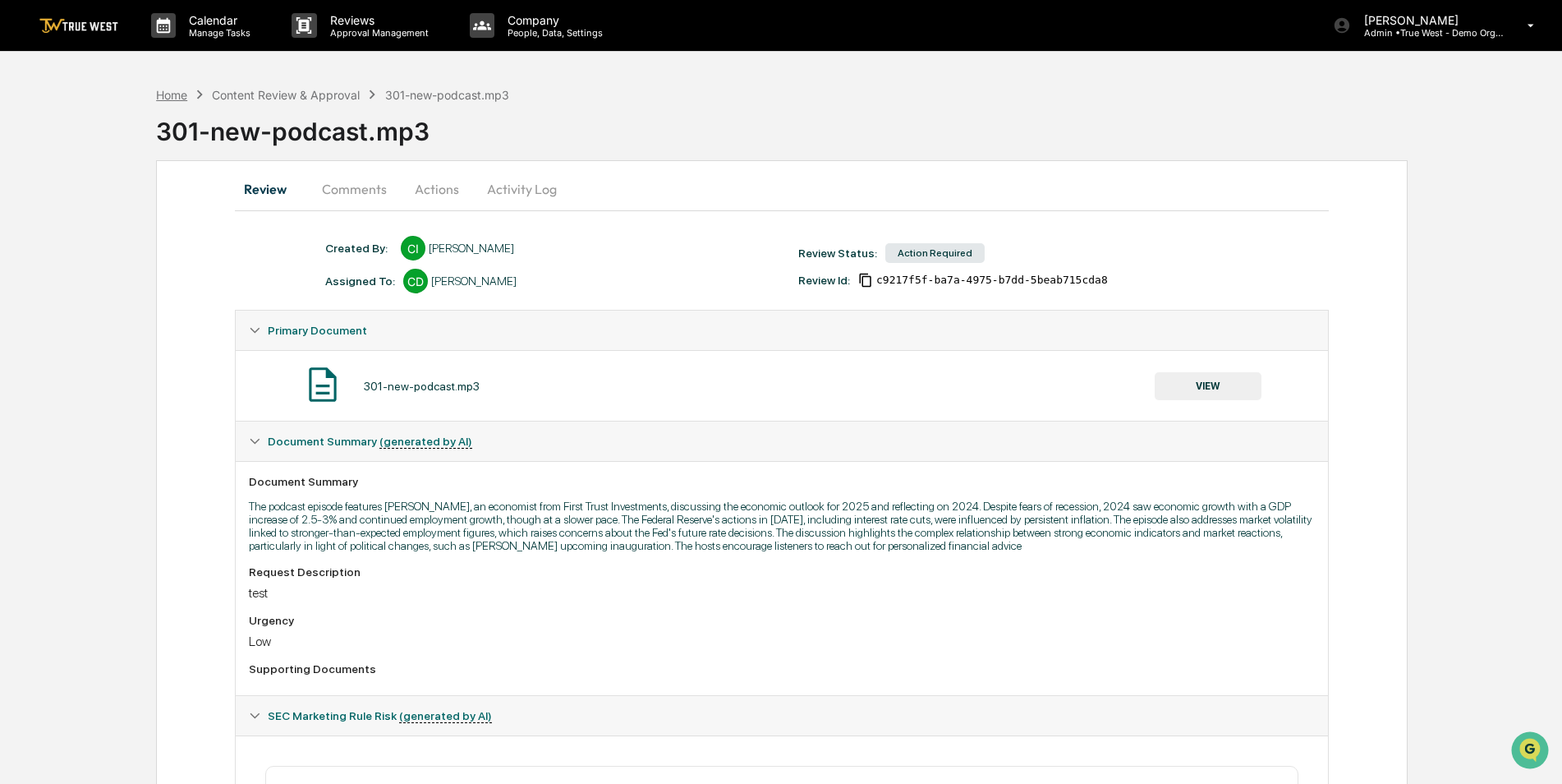
click at [171, 96] on div "Home" at bounding box center [172, 94] width 31 height 14
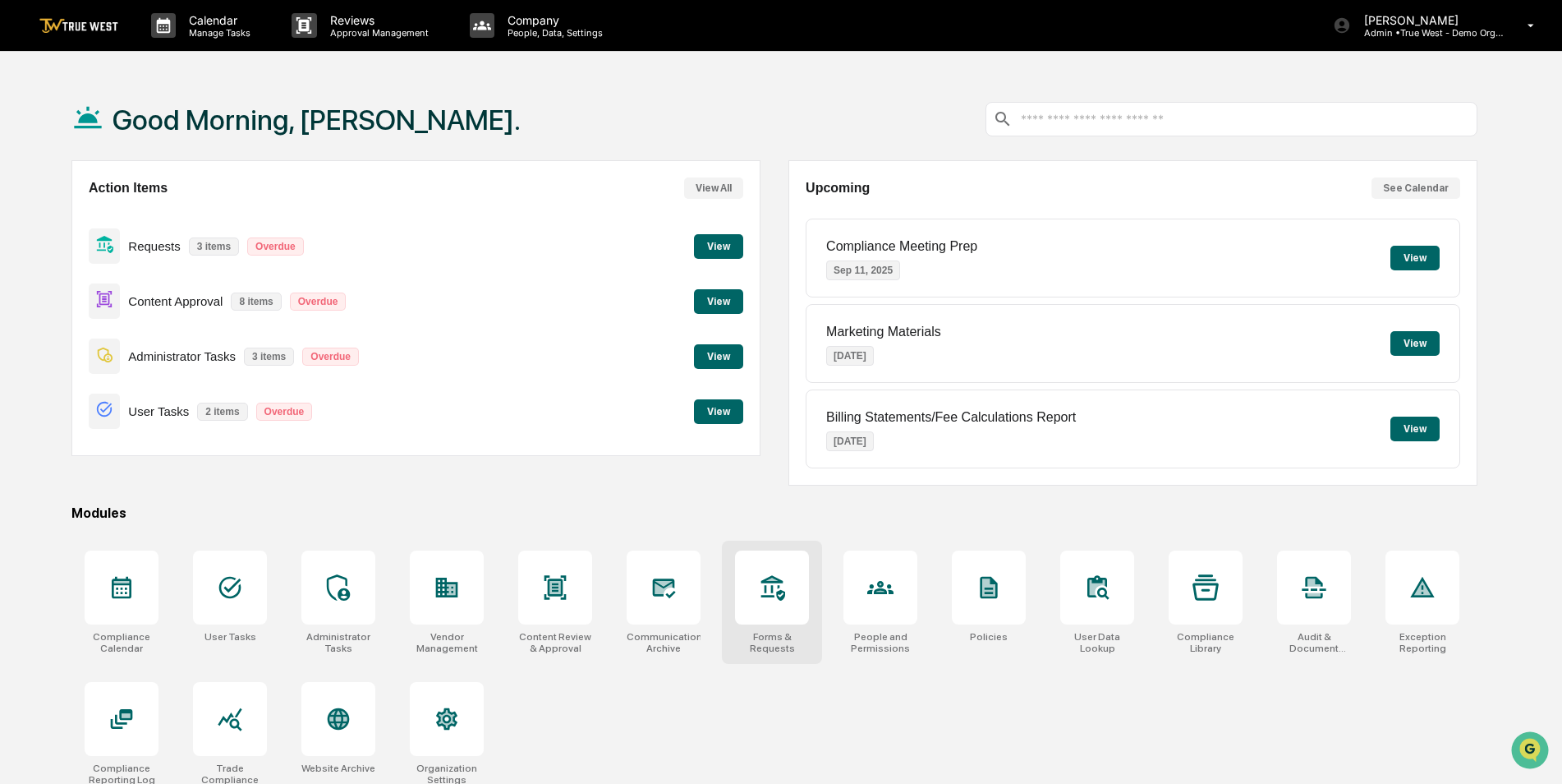
click at [787, 619] on div at bounding box center [772, 588] width 74 height 74
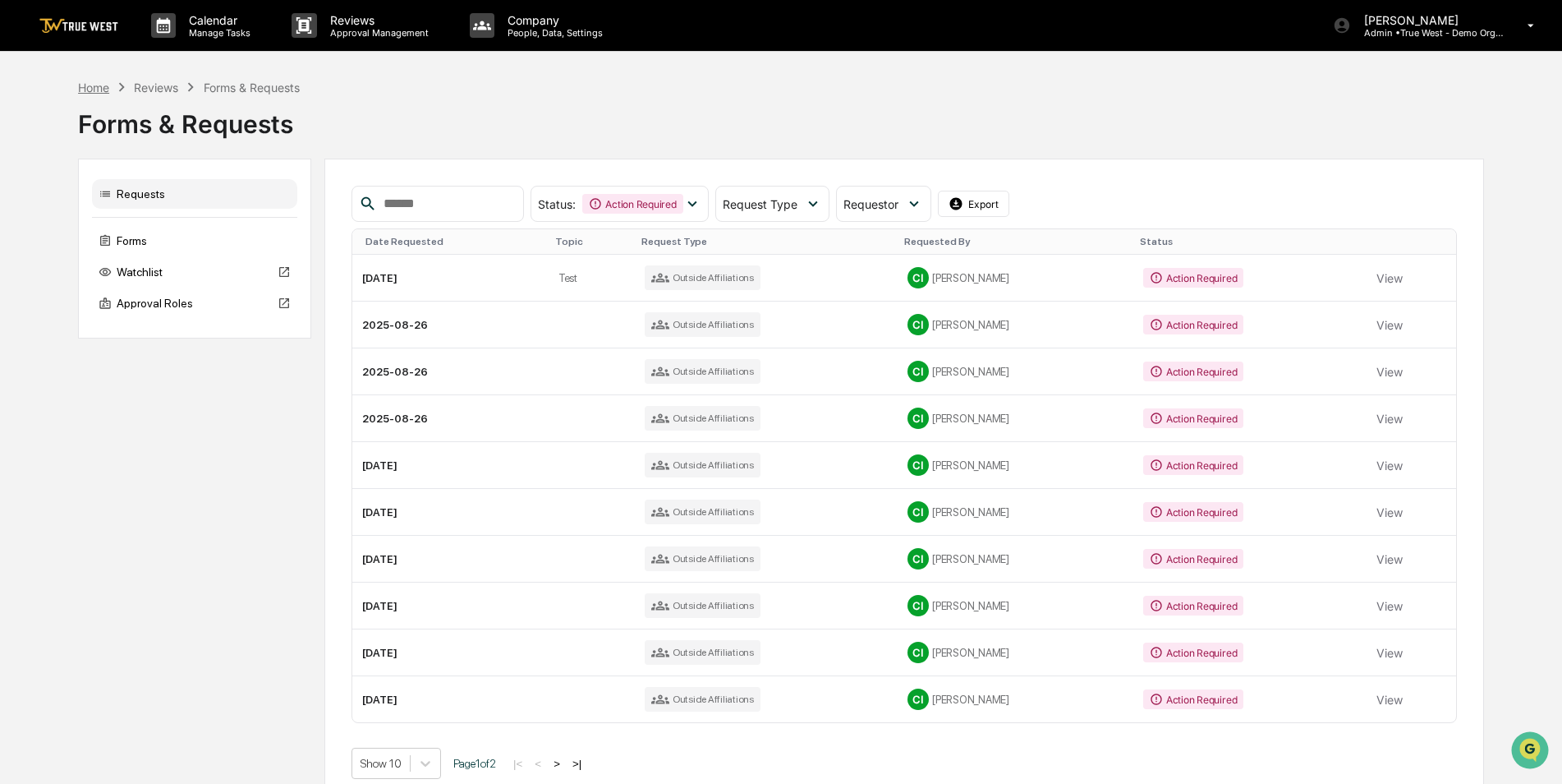
click at [87, 89] on div "Home" at bounding box center [93, 87] width 31 height 14
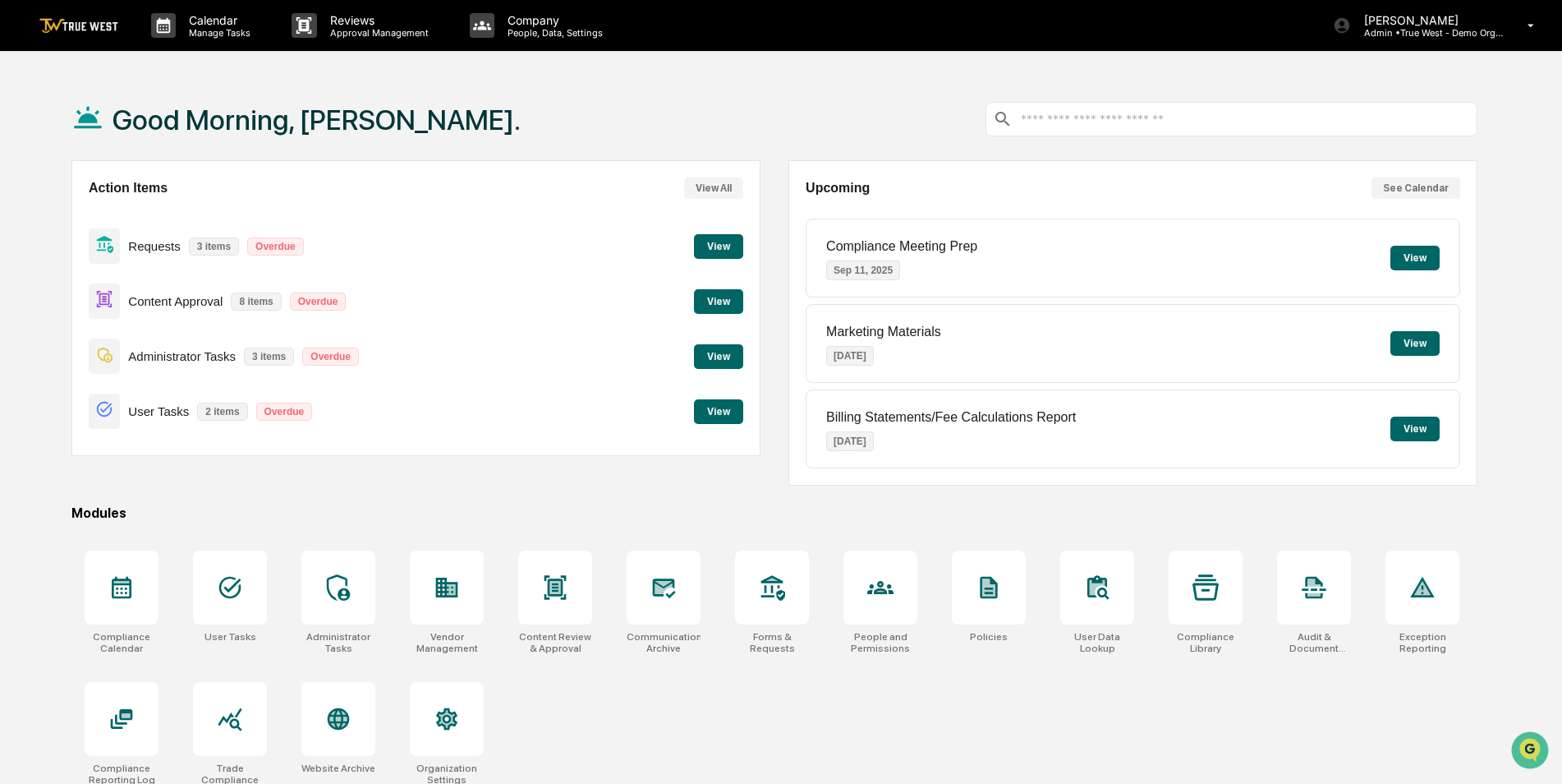
scroll to position [78, 0]
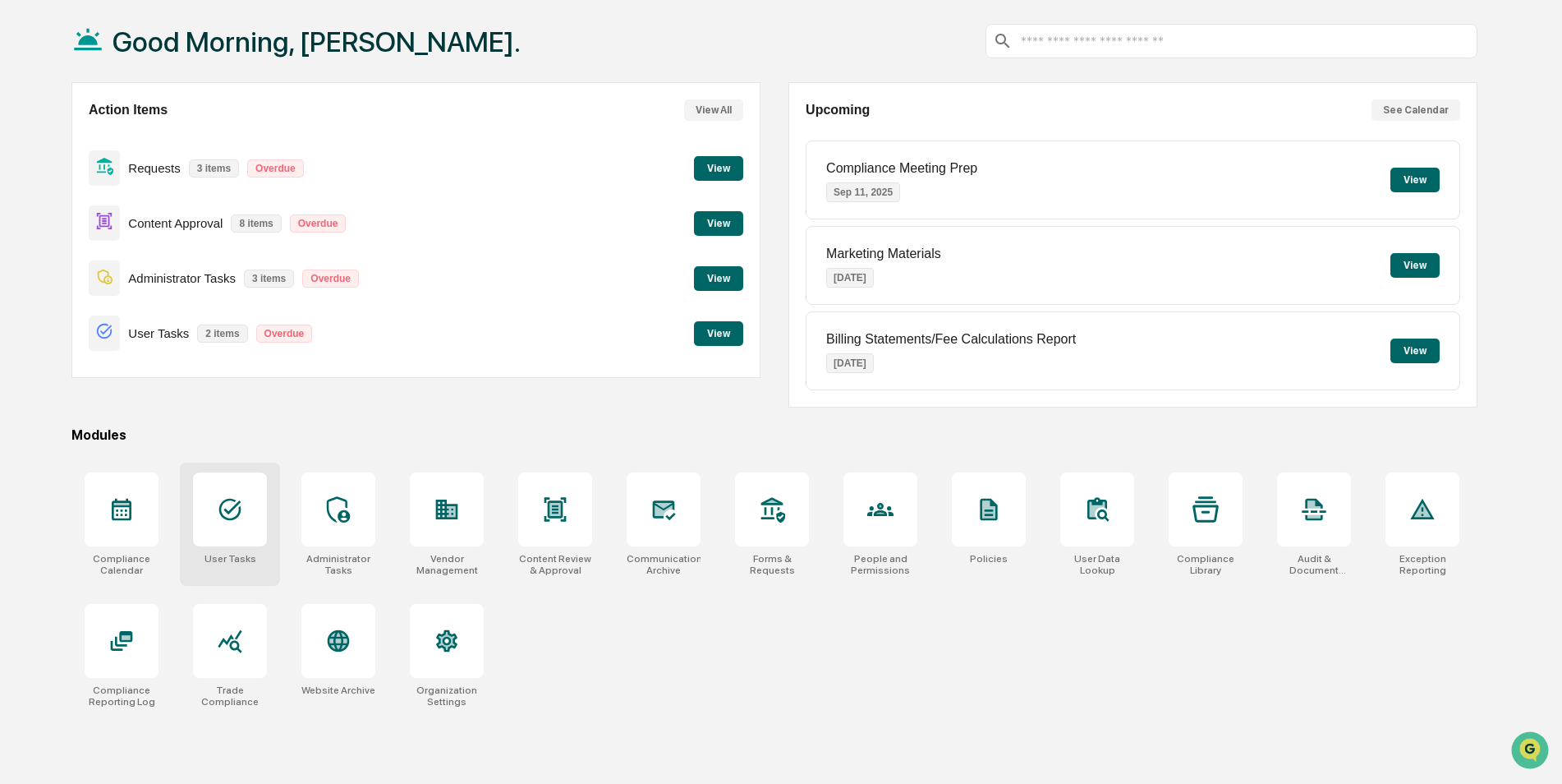
click at [233, 510] on icon at bounding box center [230, 509] width 27 height 27
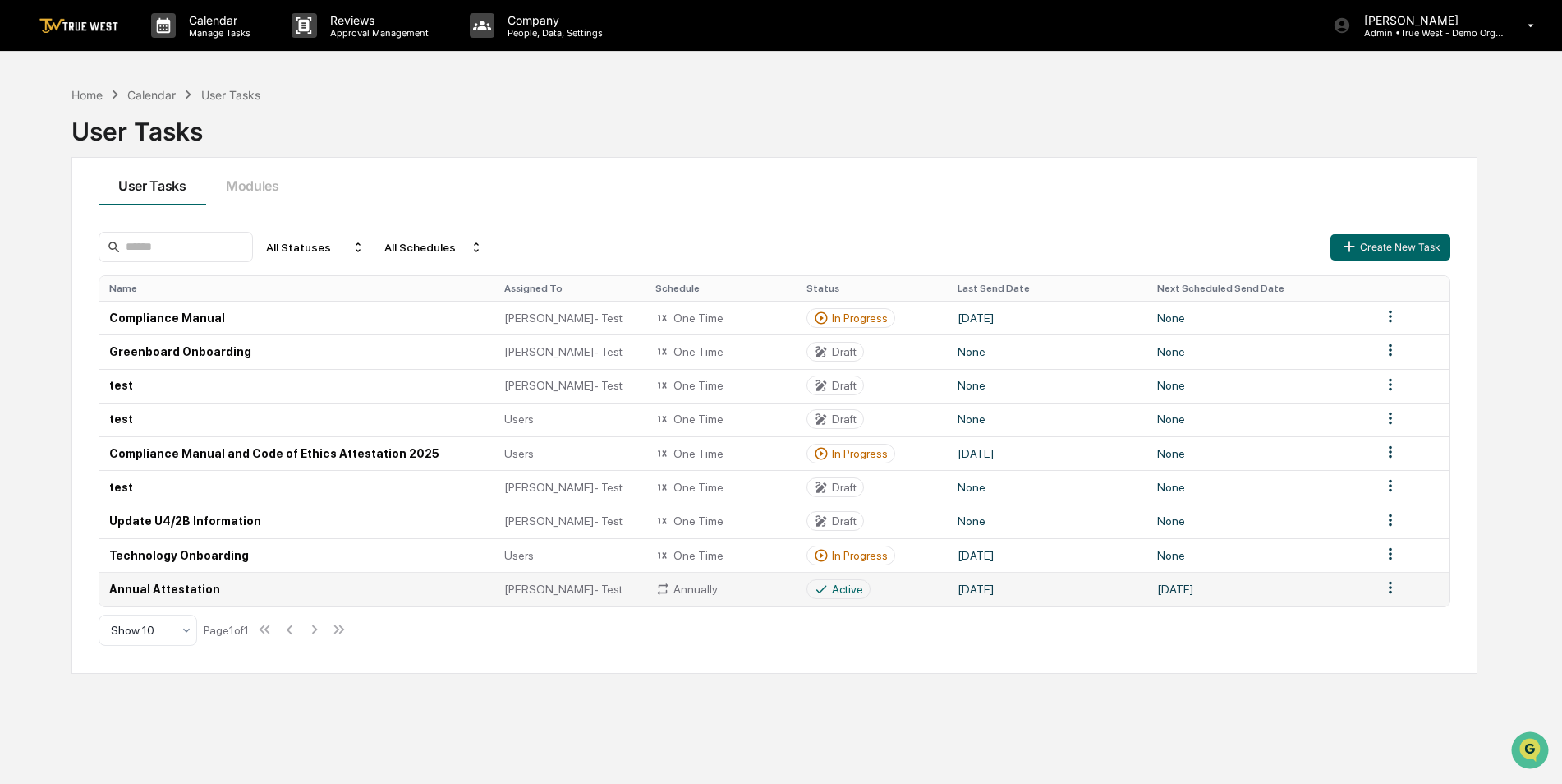
click at [145, 588] on td "Annual Attestation" at bounding box center [297, 588] width 395 height 33
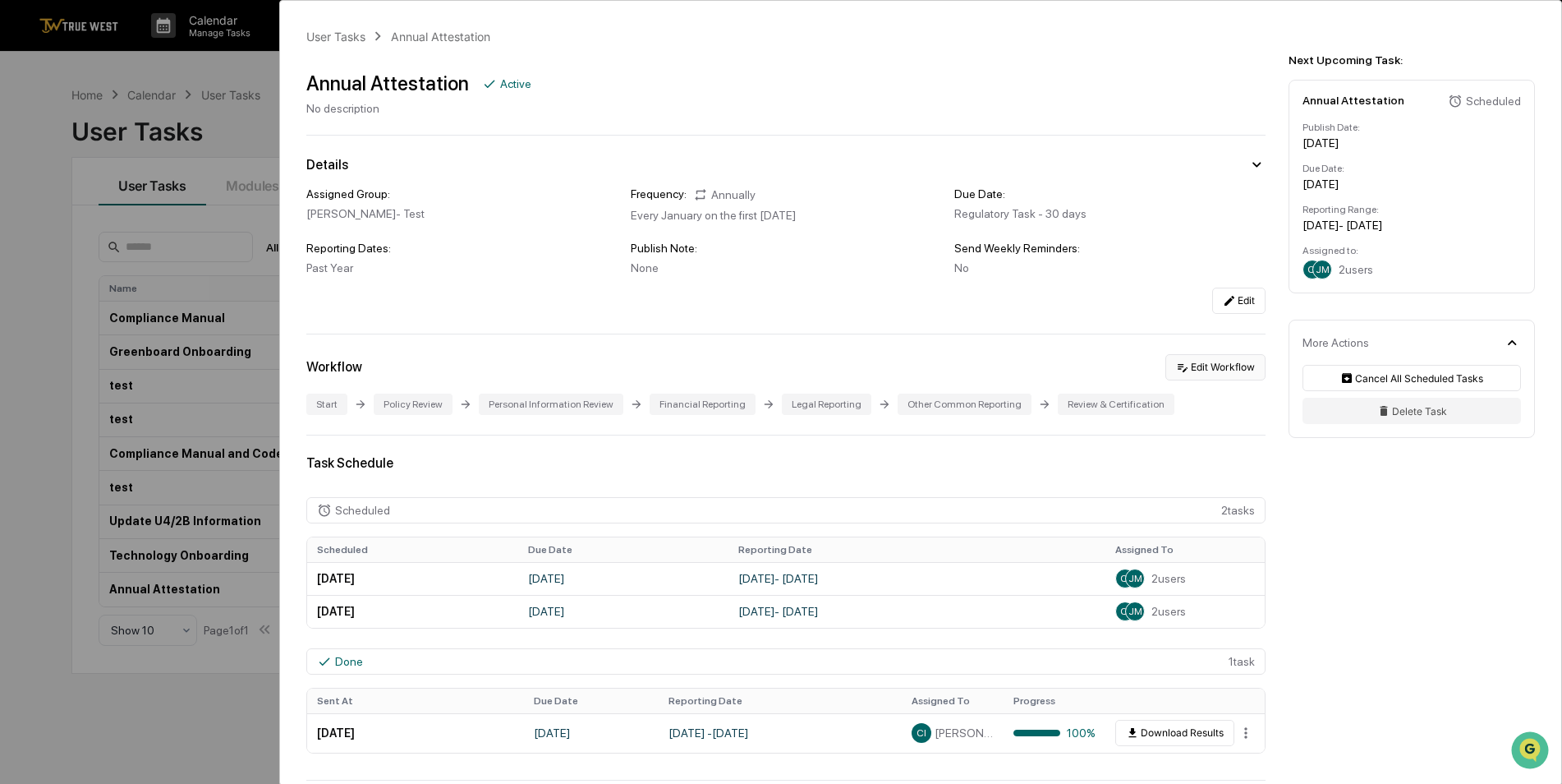
click at [1209, 366] on button "Edit Workflow" at bounding box center [1215, 367] width 100 height 27
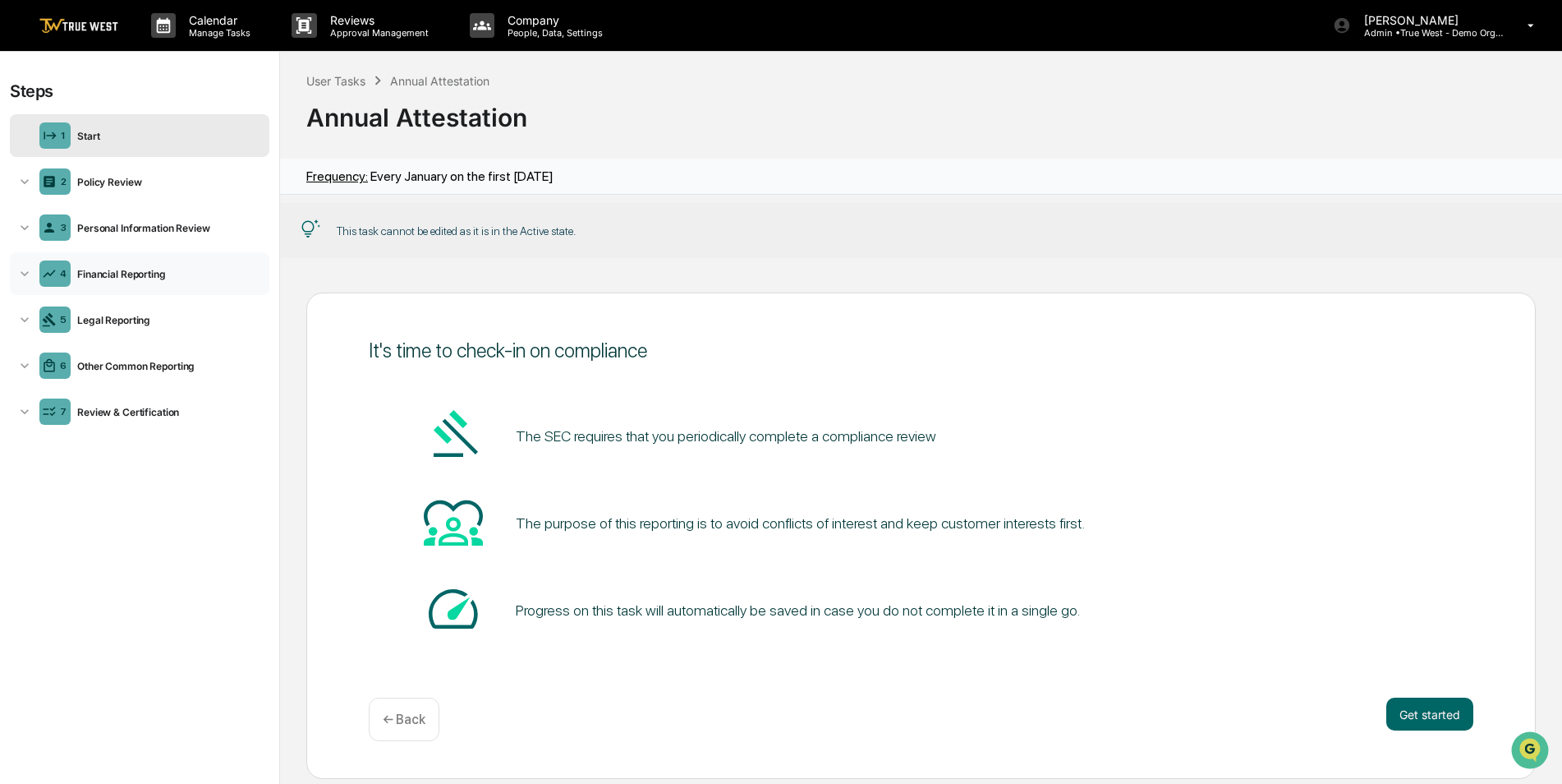
click at [124, 269] on div "Financial Reporting" at bounding box center [166, 274] width 192 height 12
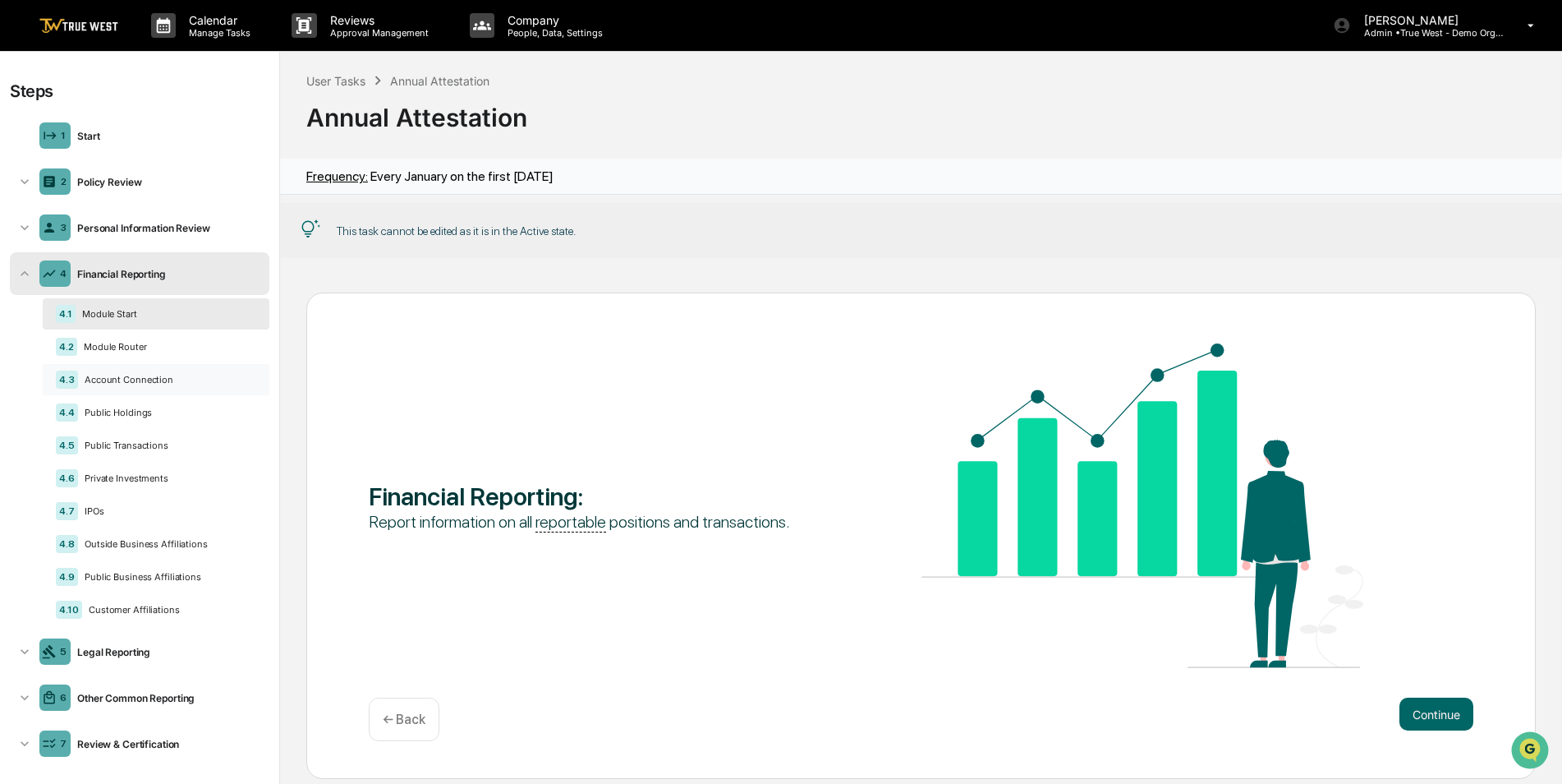
click at [123, 380] on div "Account Connection" at bounding box center [167, 379] width 178 height 11
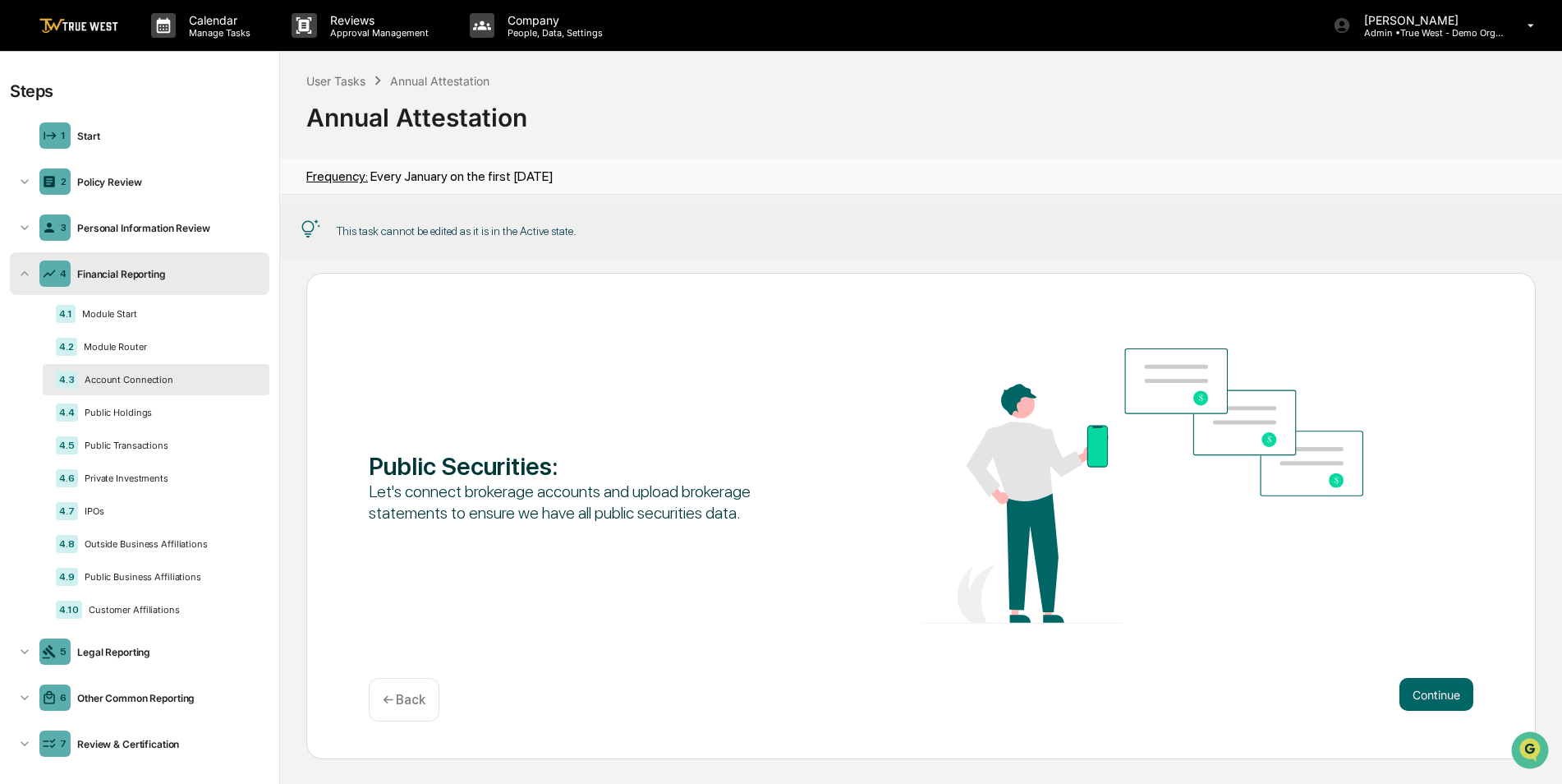
scroll to position [1, 0]
click at [144, 686] on div "6 Other Common Reporting" at bounding box center [139, 697] width 260 height 43
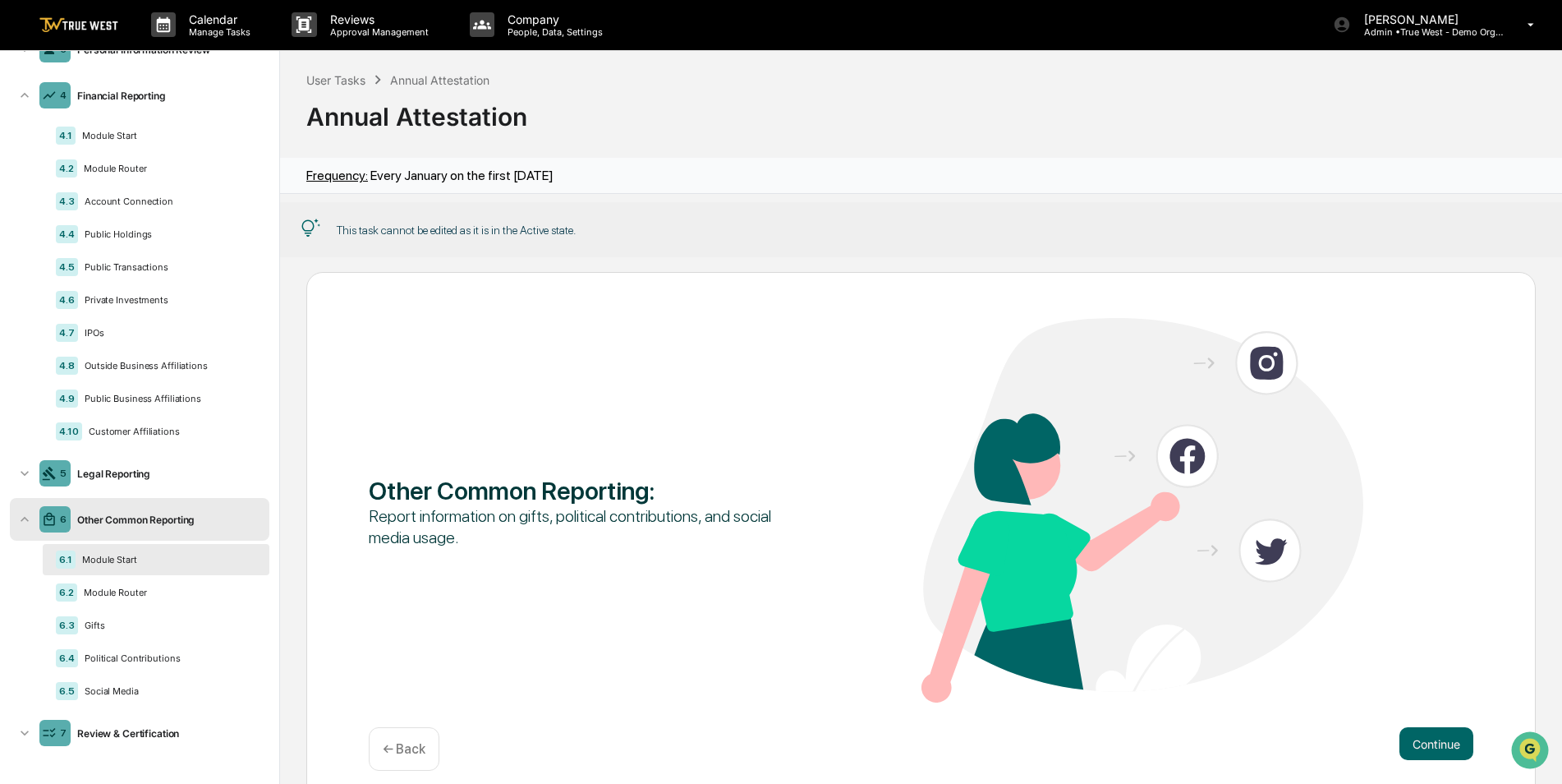
scroll to position [0, 0]
click at [1409, 39] on div "Caroline Iannucci Admin • True West - Demo Organization" at bounding box center [1439, 25] width 245 height 51
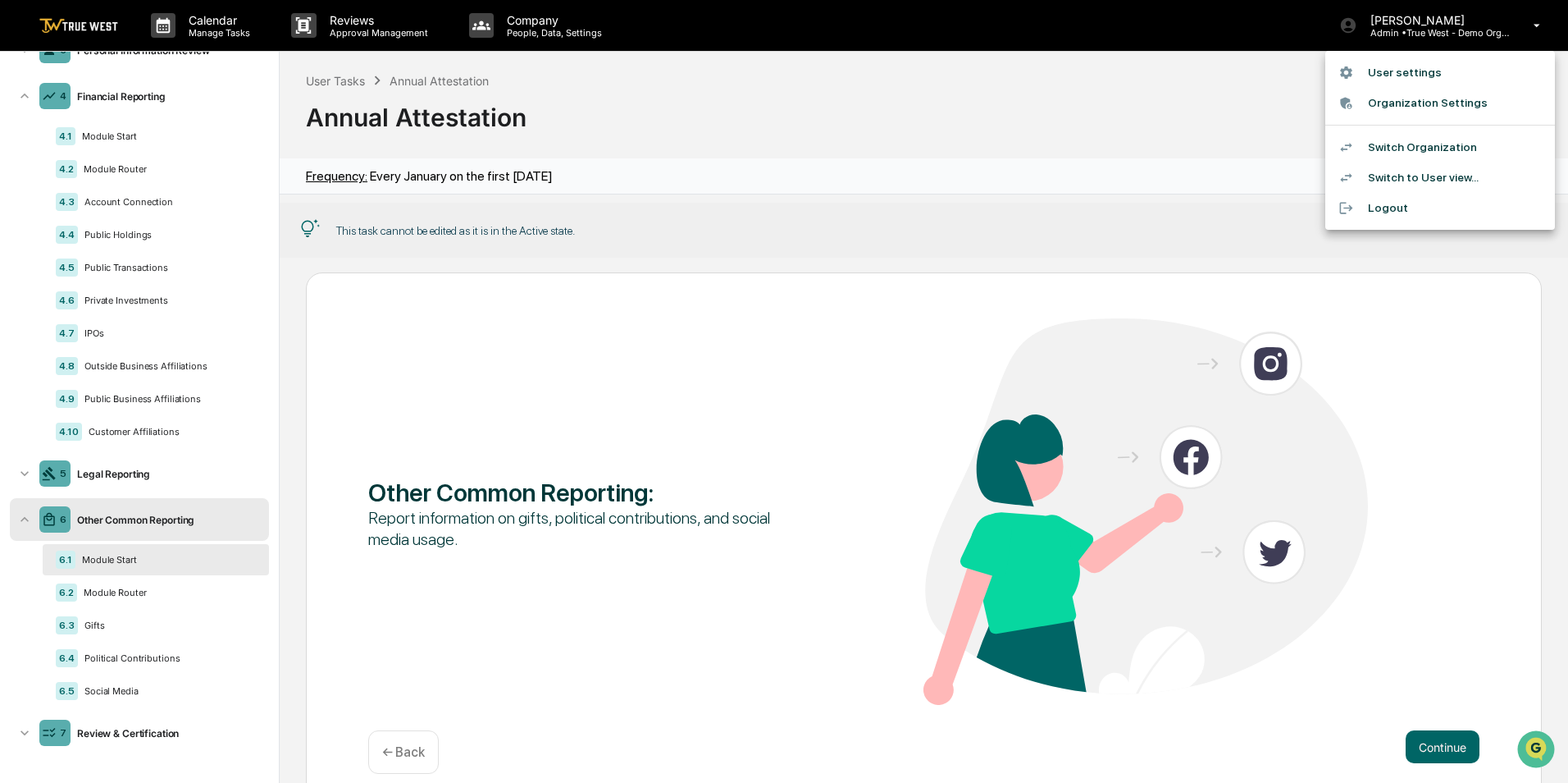
click at [1409, 174] on li "Switch to User view..." at bounding box center [1440, 177] width 230 height 30
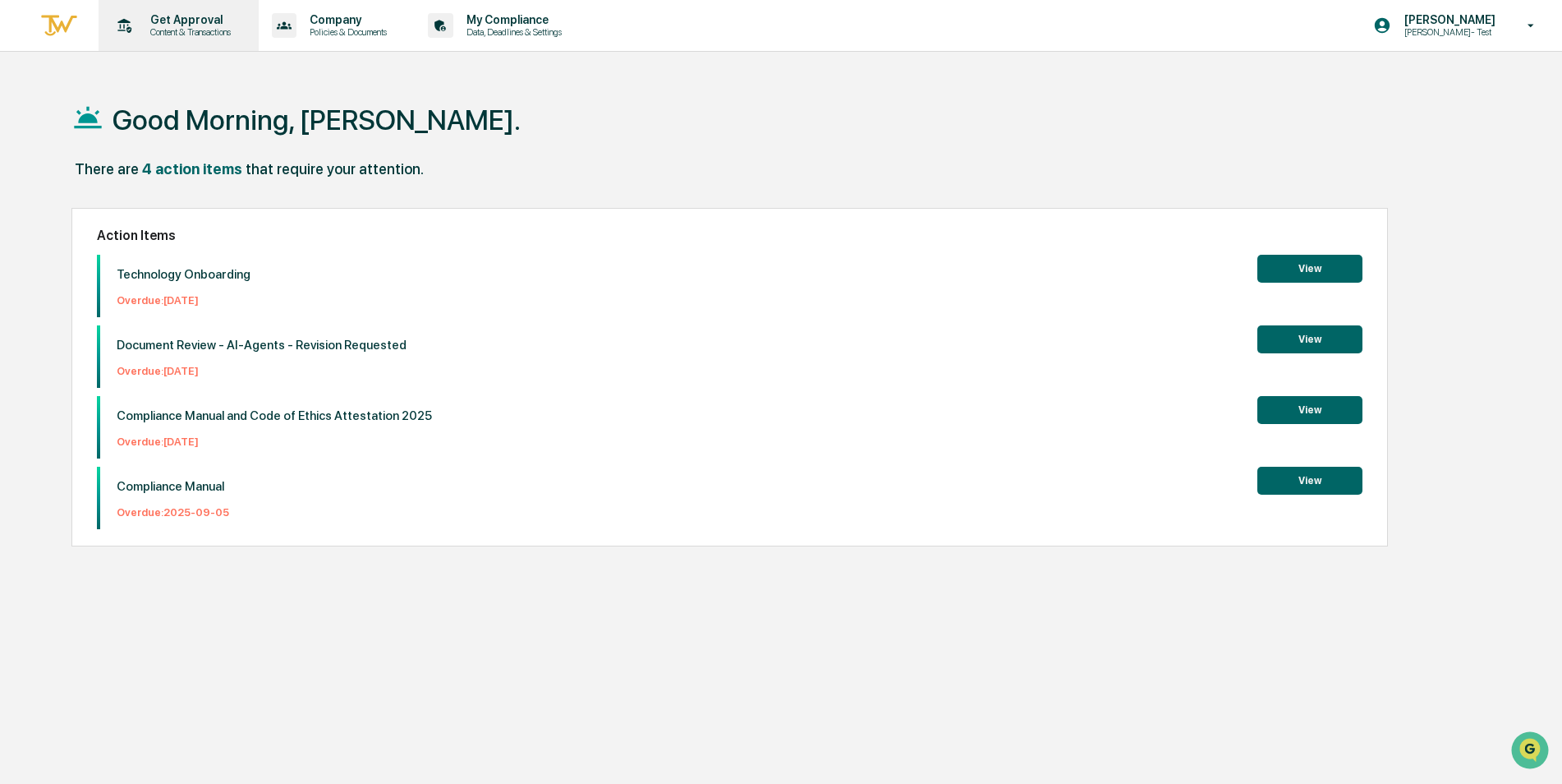
click at [169, 33] on p "Content & Transactions" at bounding box center [188, 32] width 102 height 11
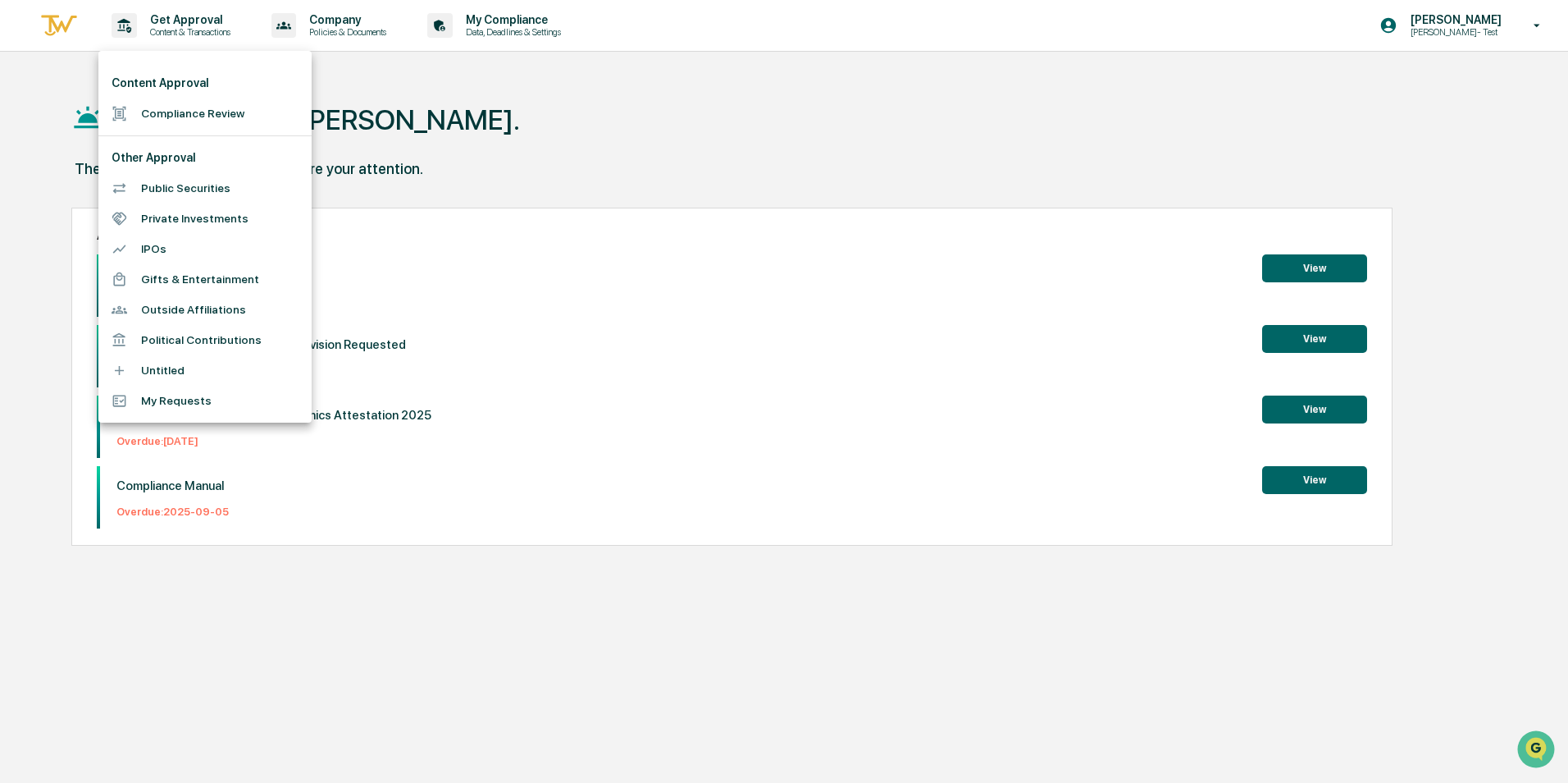
click at [518, 116] on div at bounding box center [784, 392] width 1568 height 783
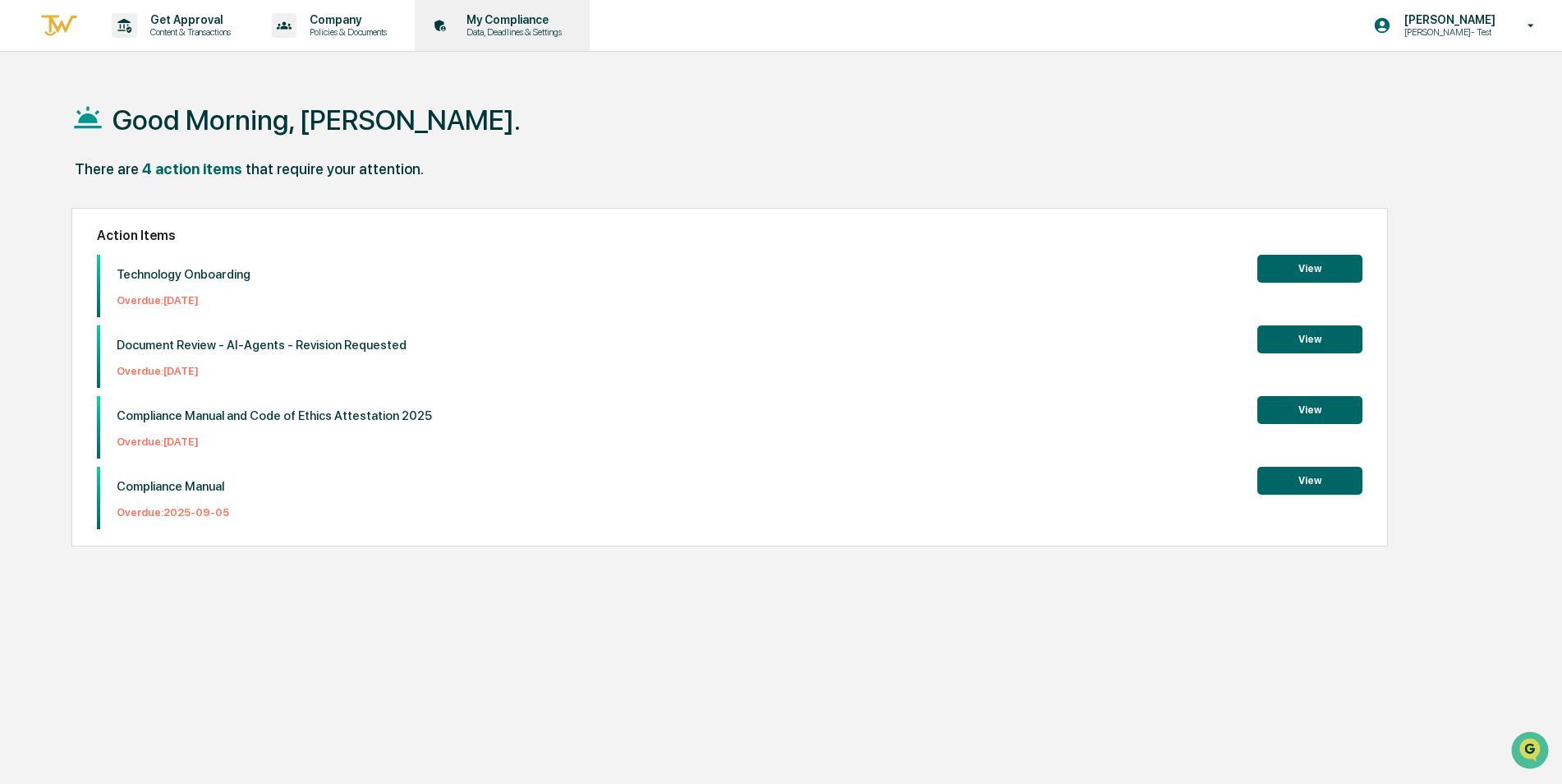
click at [514, 29] on p "Data, Deadlines & Settings" at bounding box center [512, 32] width 117 height 11
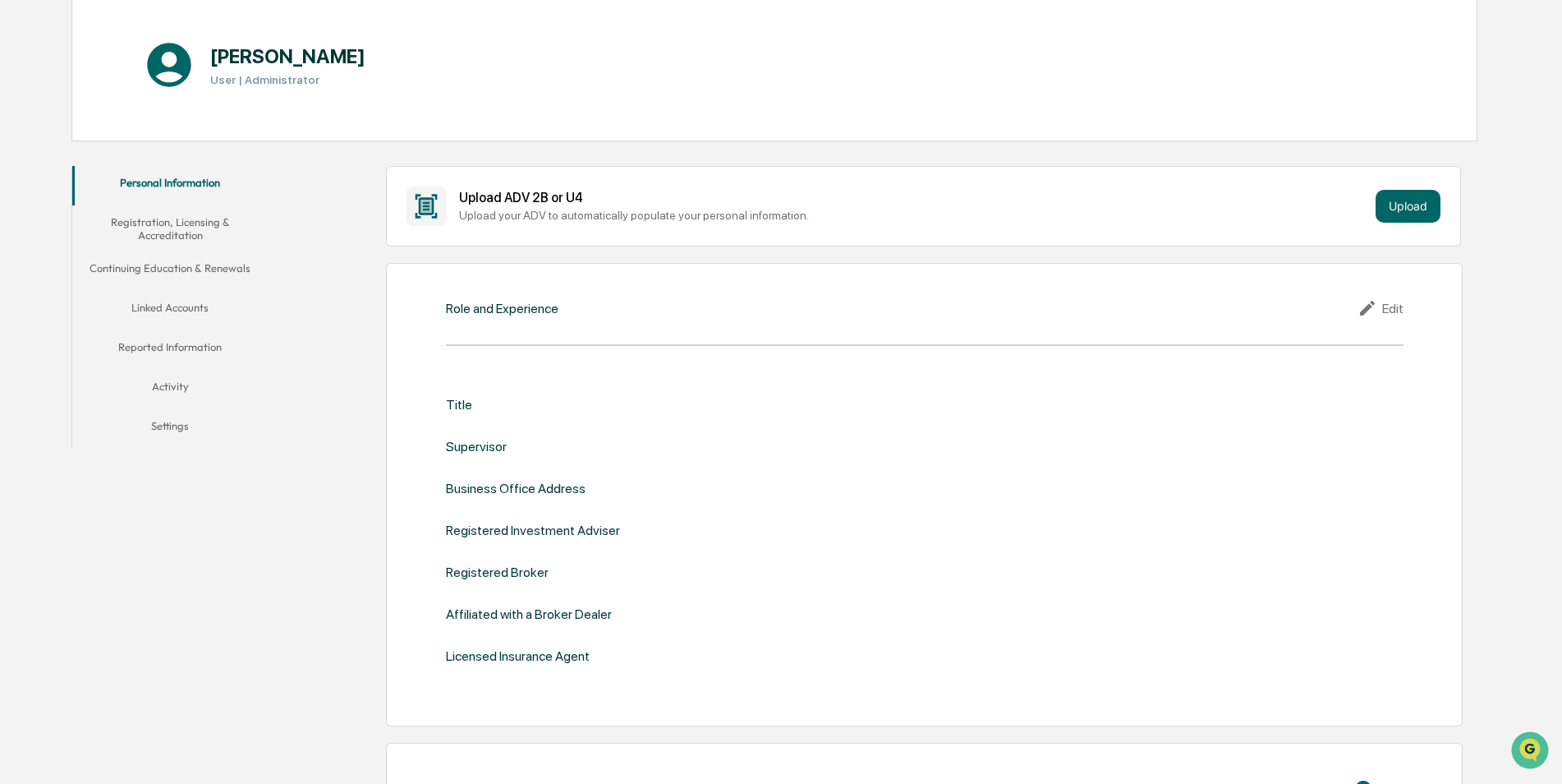
scroll to position [82, 0]
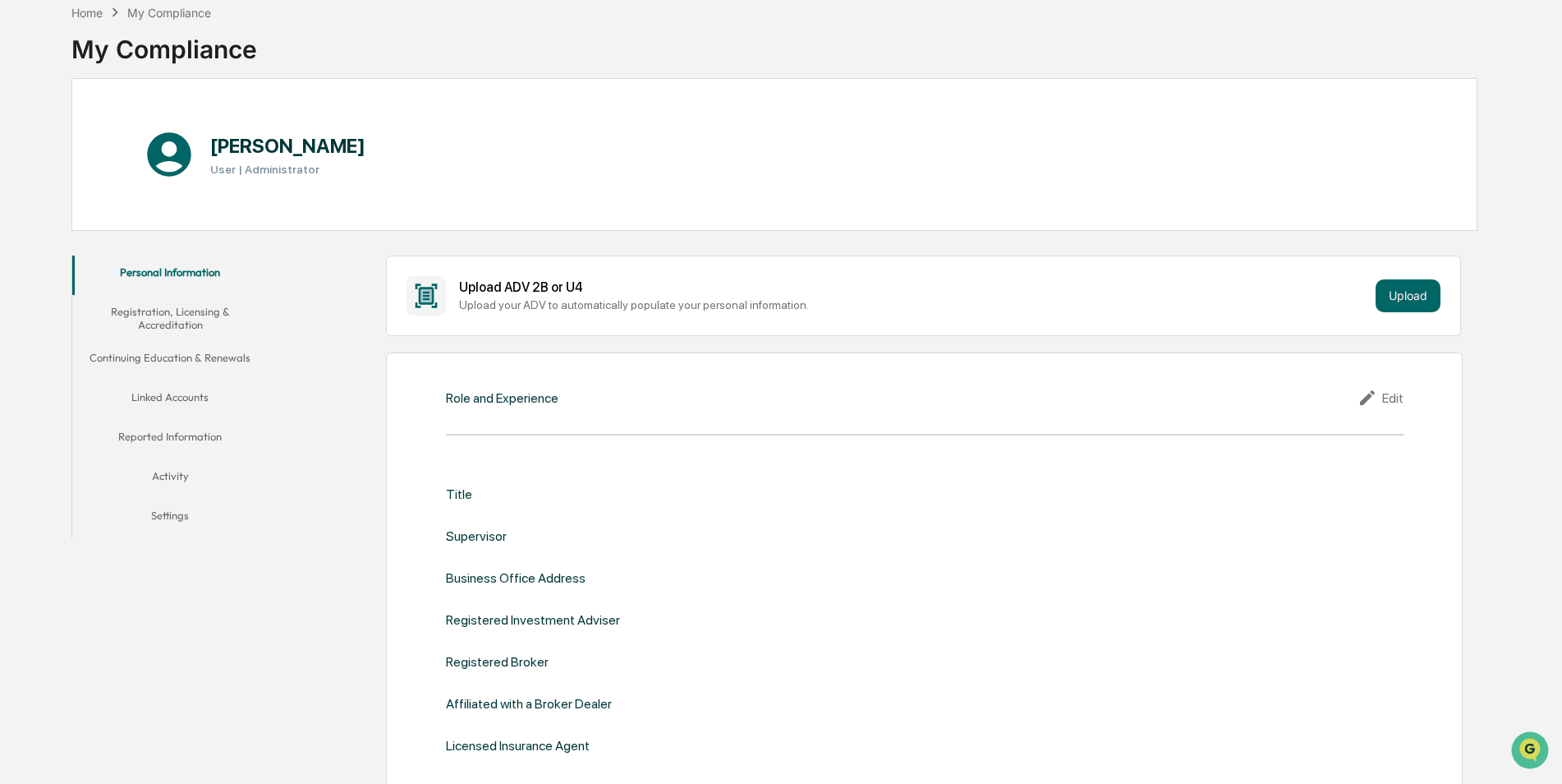
click at [175, 394] on button "Linked Accounts" at bounding box center [170, 400] width 196 height 39
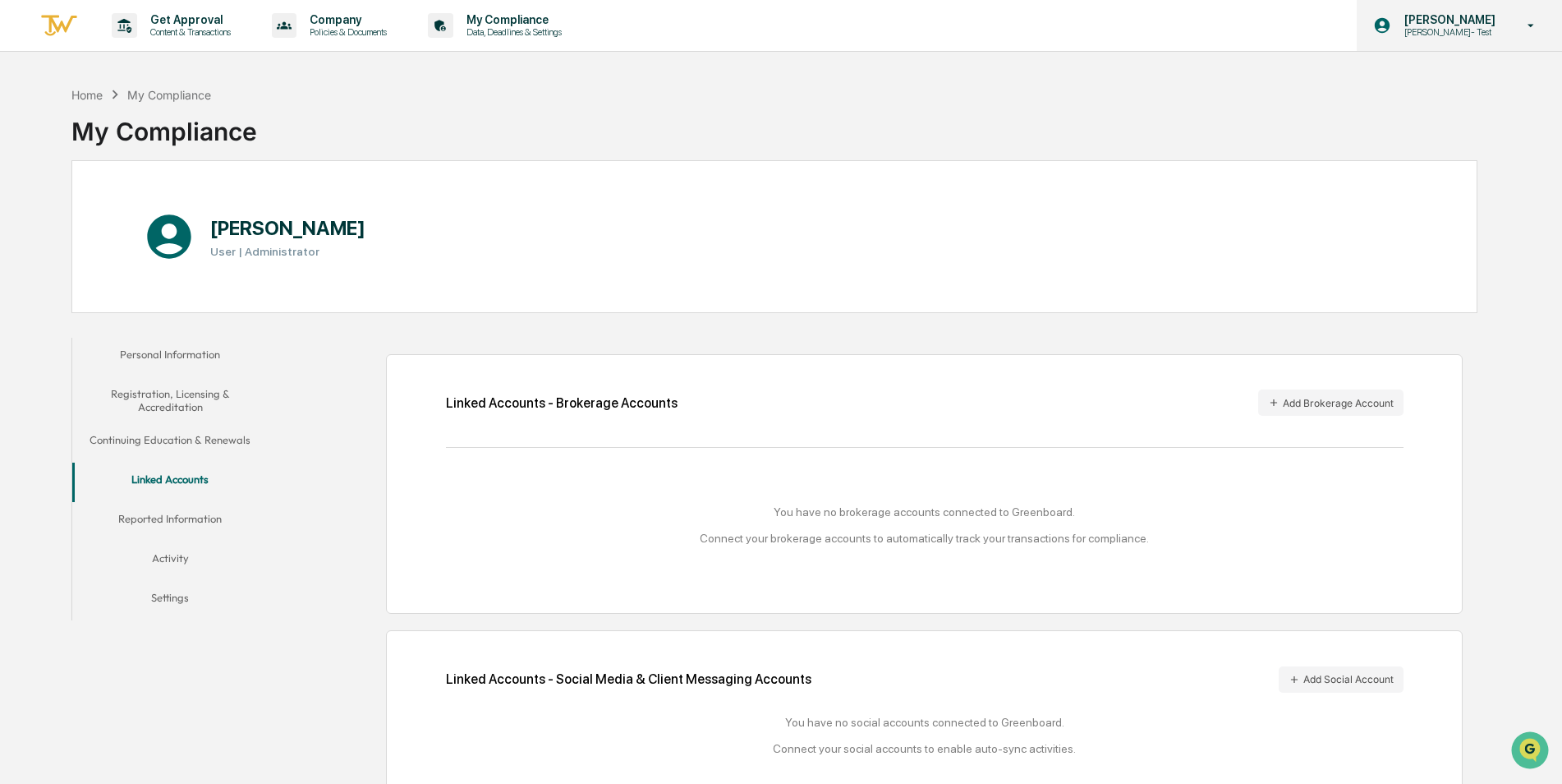
click at [1482, 27] on p "Caroline- Test" at bounding box center [1447, 32] width 112 height 11
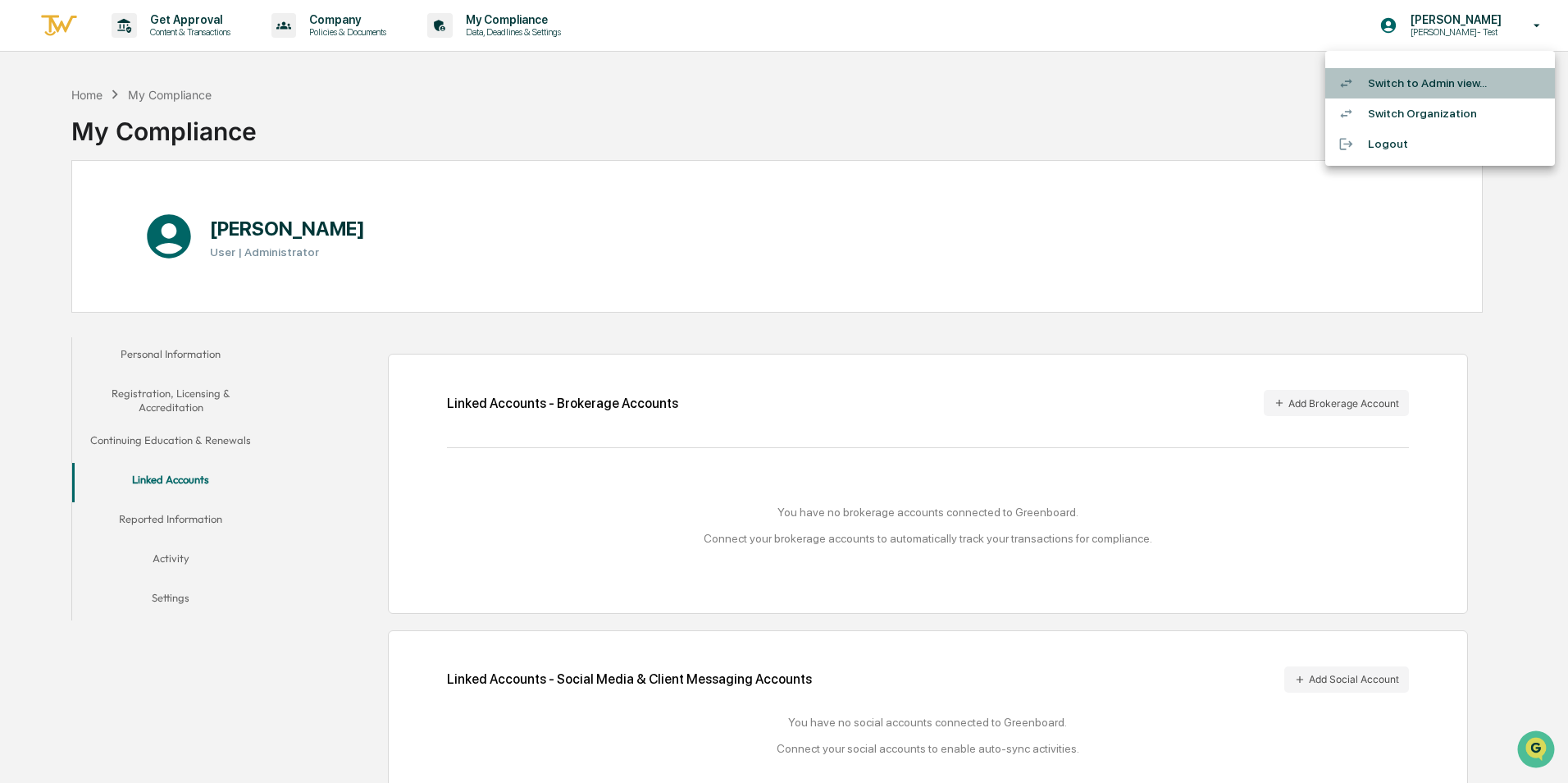
click at [1439, 85] on li "Switch to Admin view..." at bounding box center [1440, 82] width 230 height 30
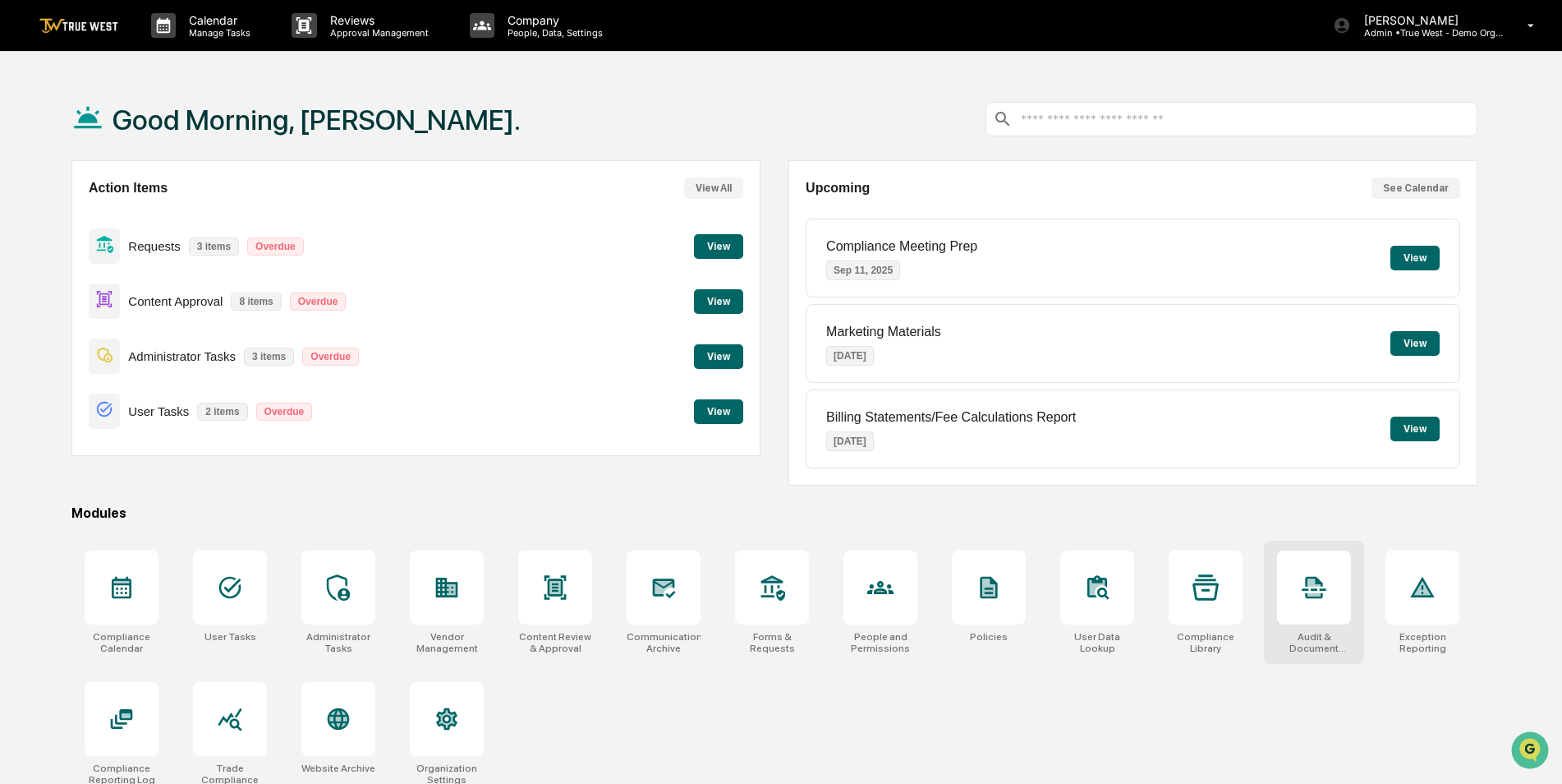
click at [1313, 606] on div at bounding box center [1314, 588] width 74 height 74
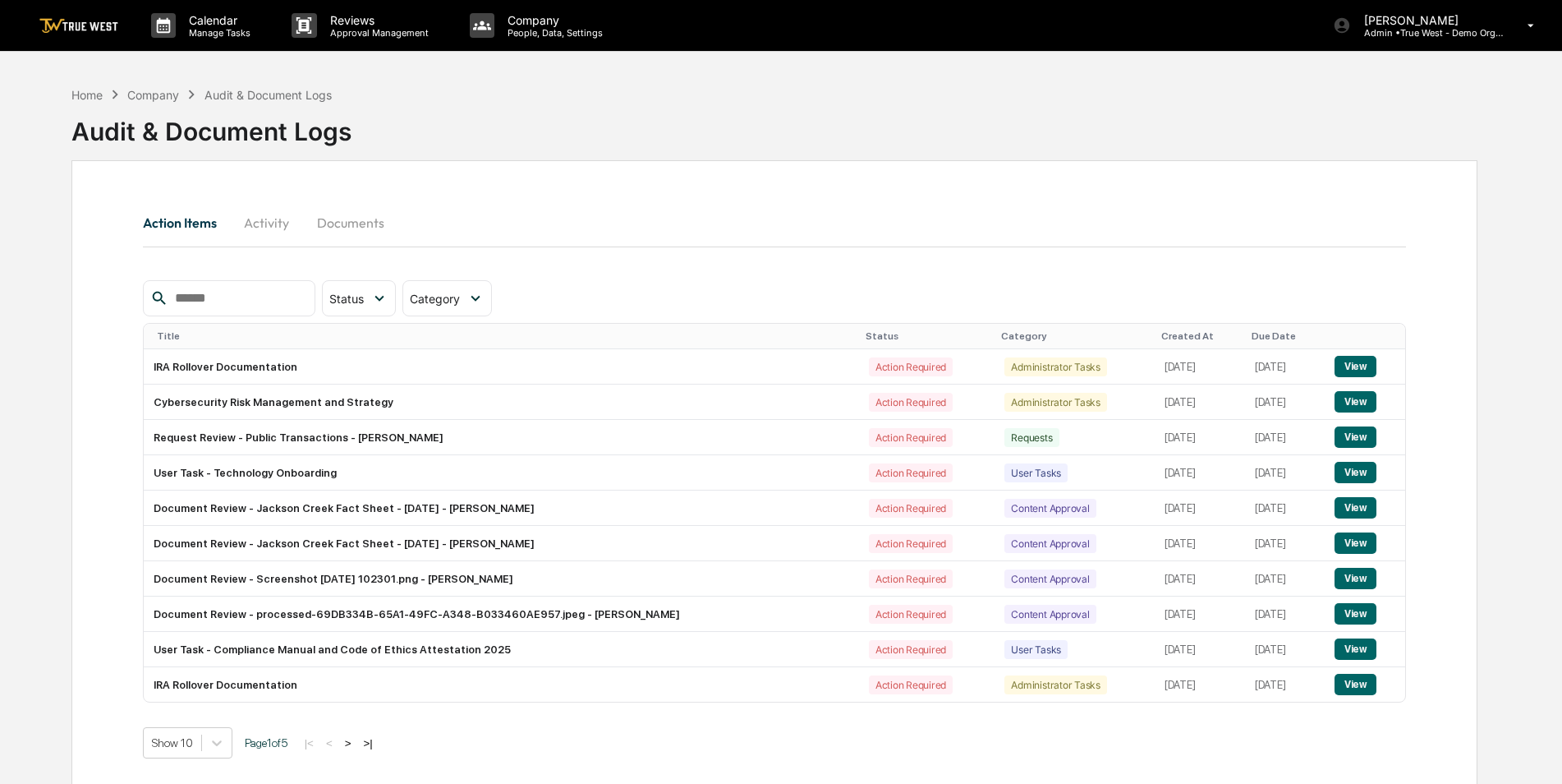
click at [365, 225] on button "Documents" at bounding box center [350, 223] width 93 height 39
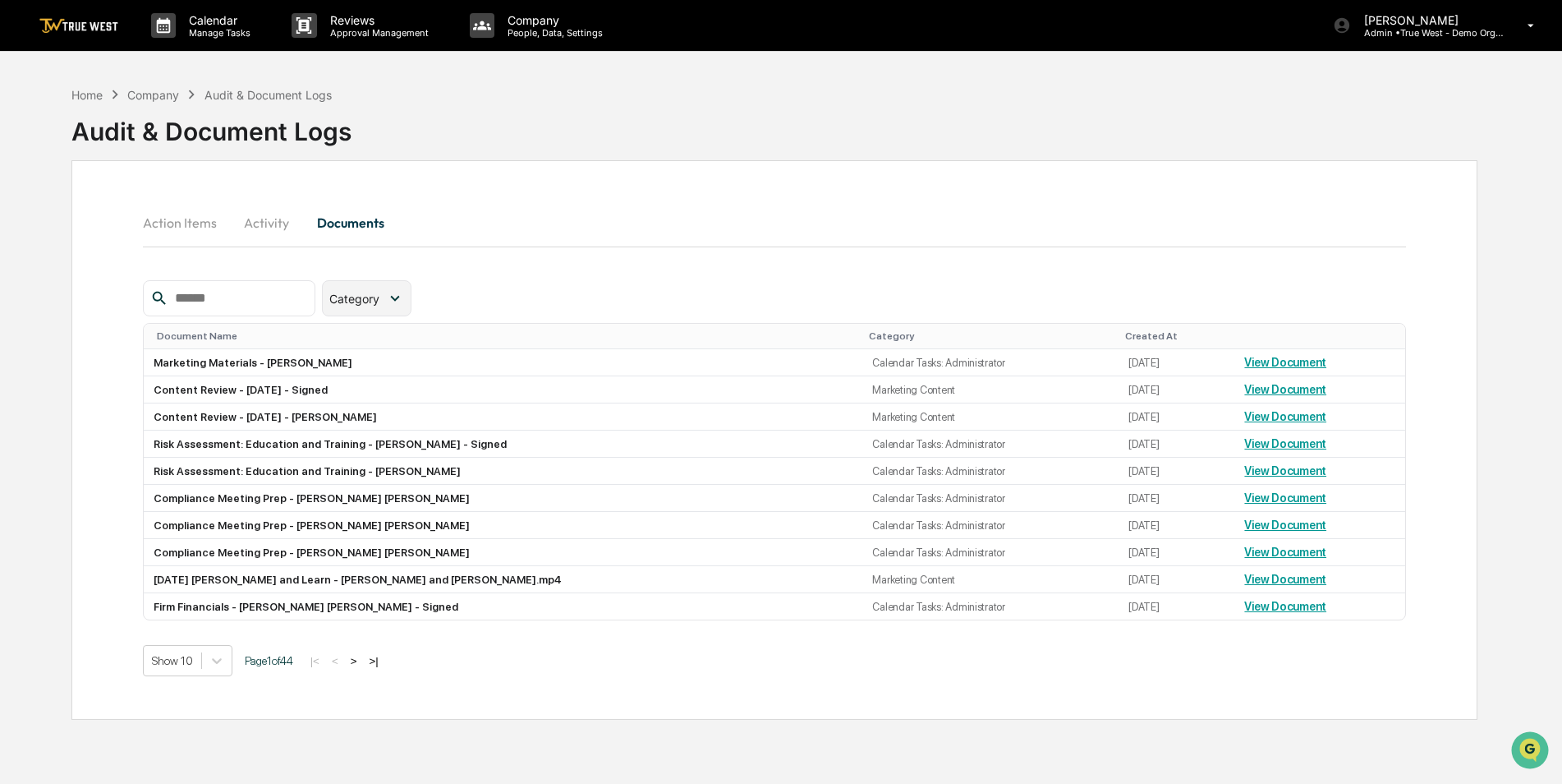
click at [404, 295] on icon at bounding box center [395, 298] width 18 height 18
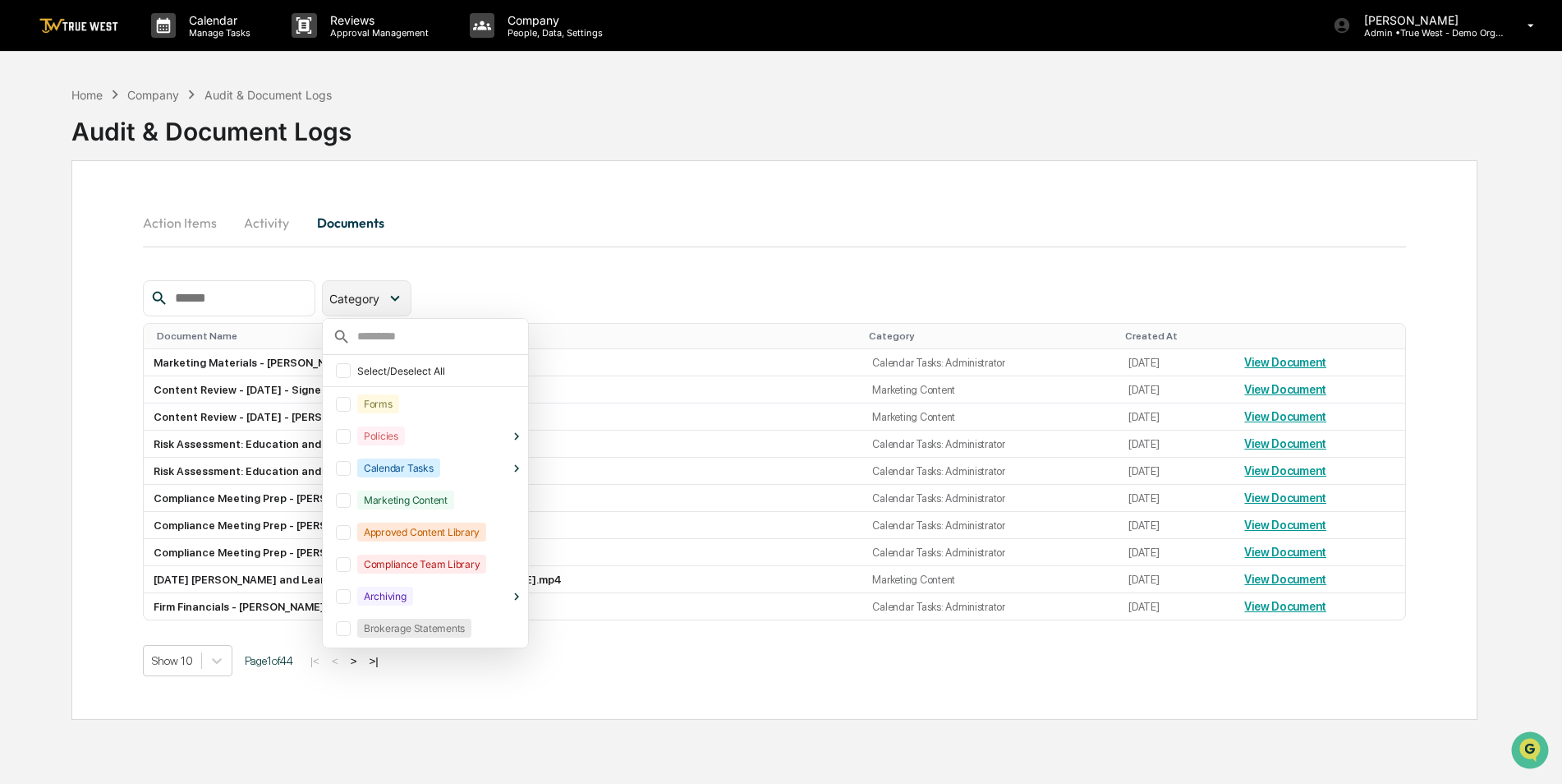
scroll to position [36, 0]
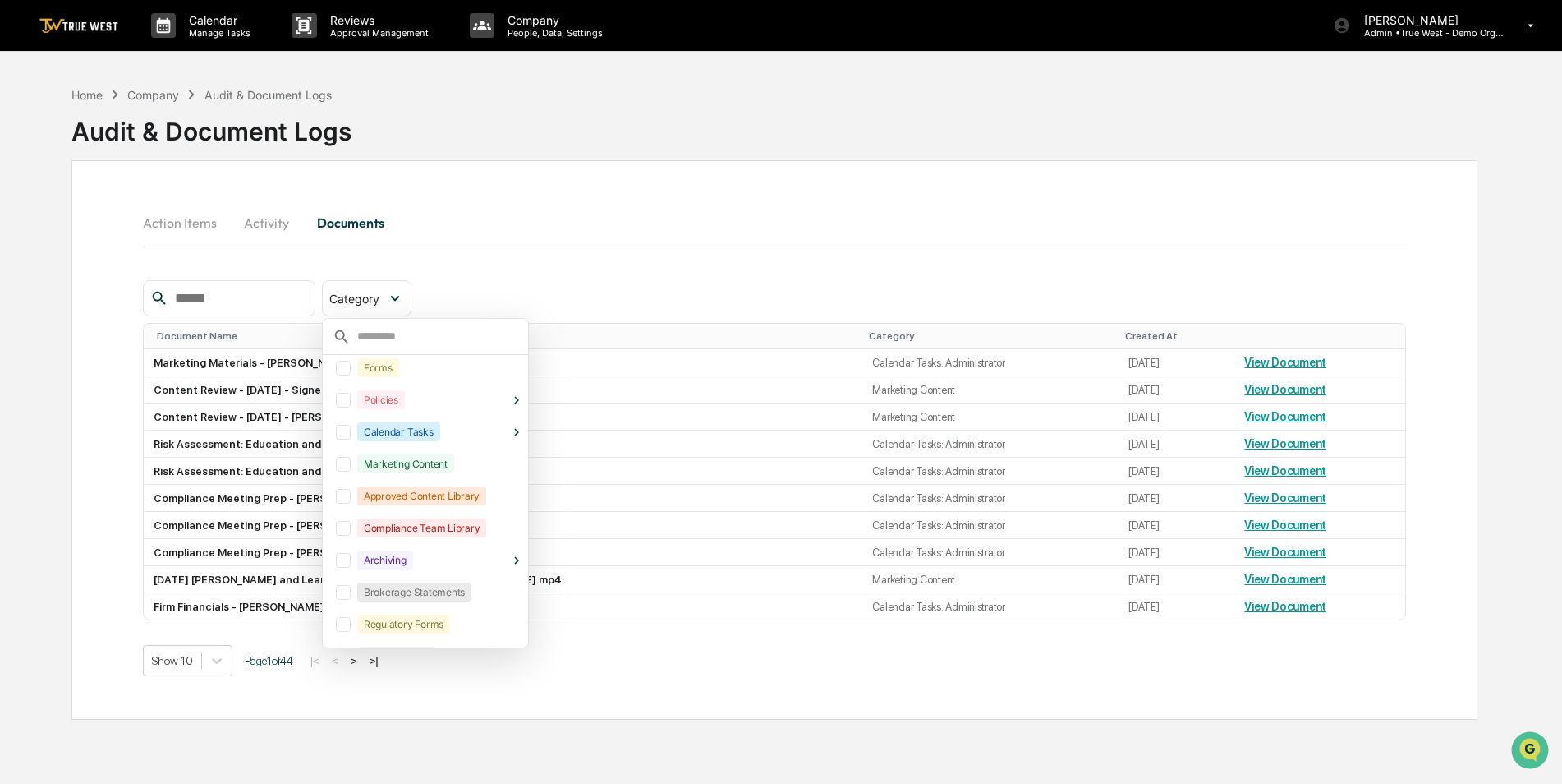
click at [538, 147] on div "Home Company Audit & Document Logs Audit & Document Logs" at bounding box center [774, 119] width 1406 height 82
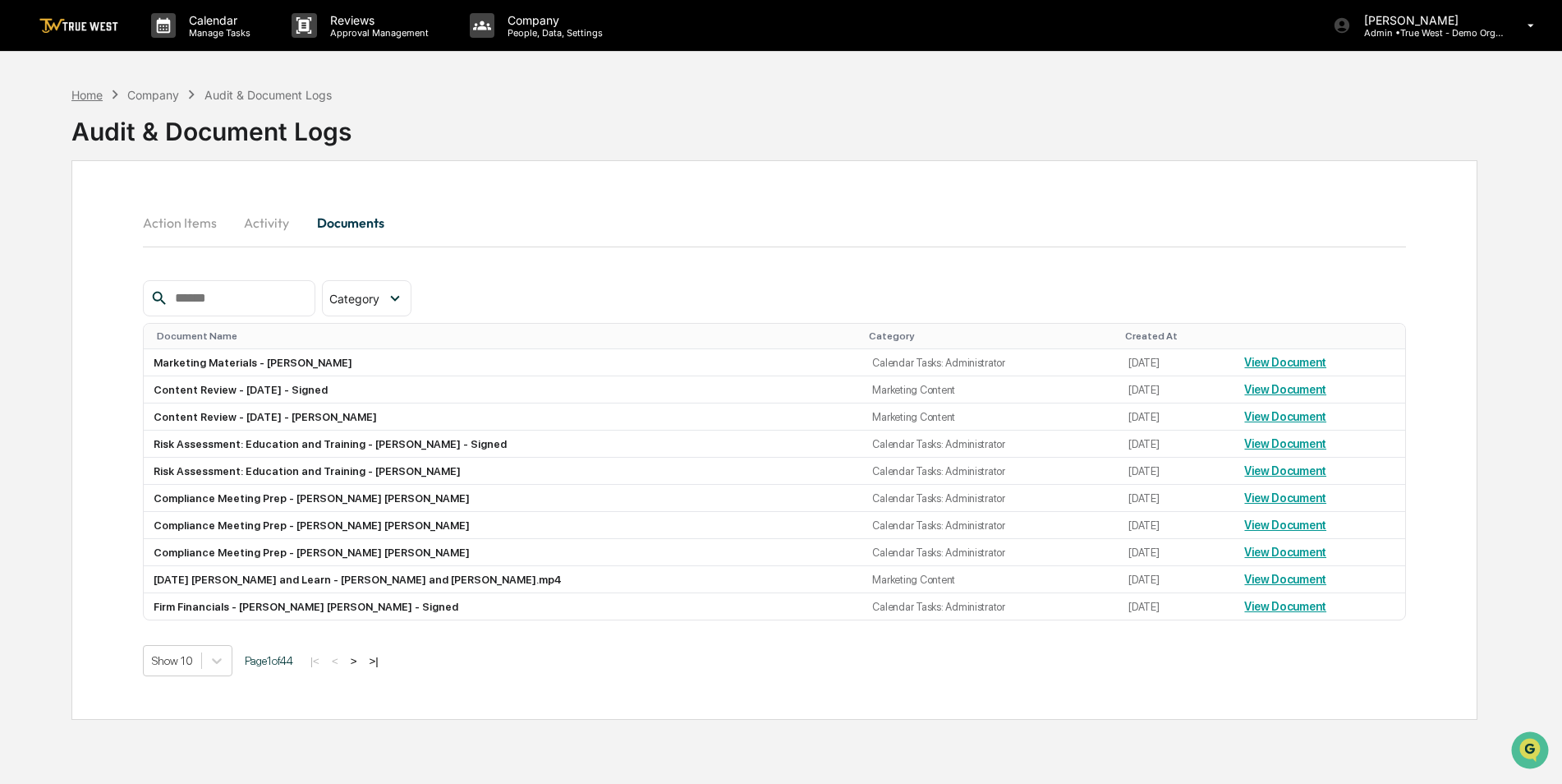
click at [84, 93] on div "Home" at bounding box center [87, 94] width 31 height 14
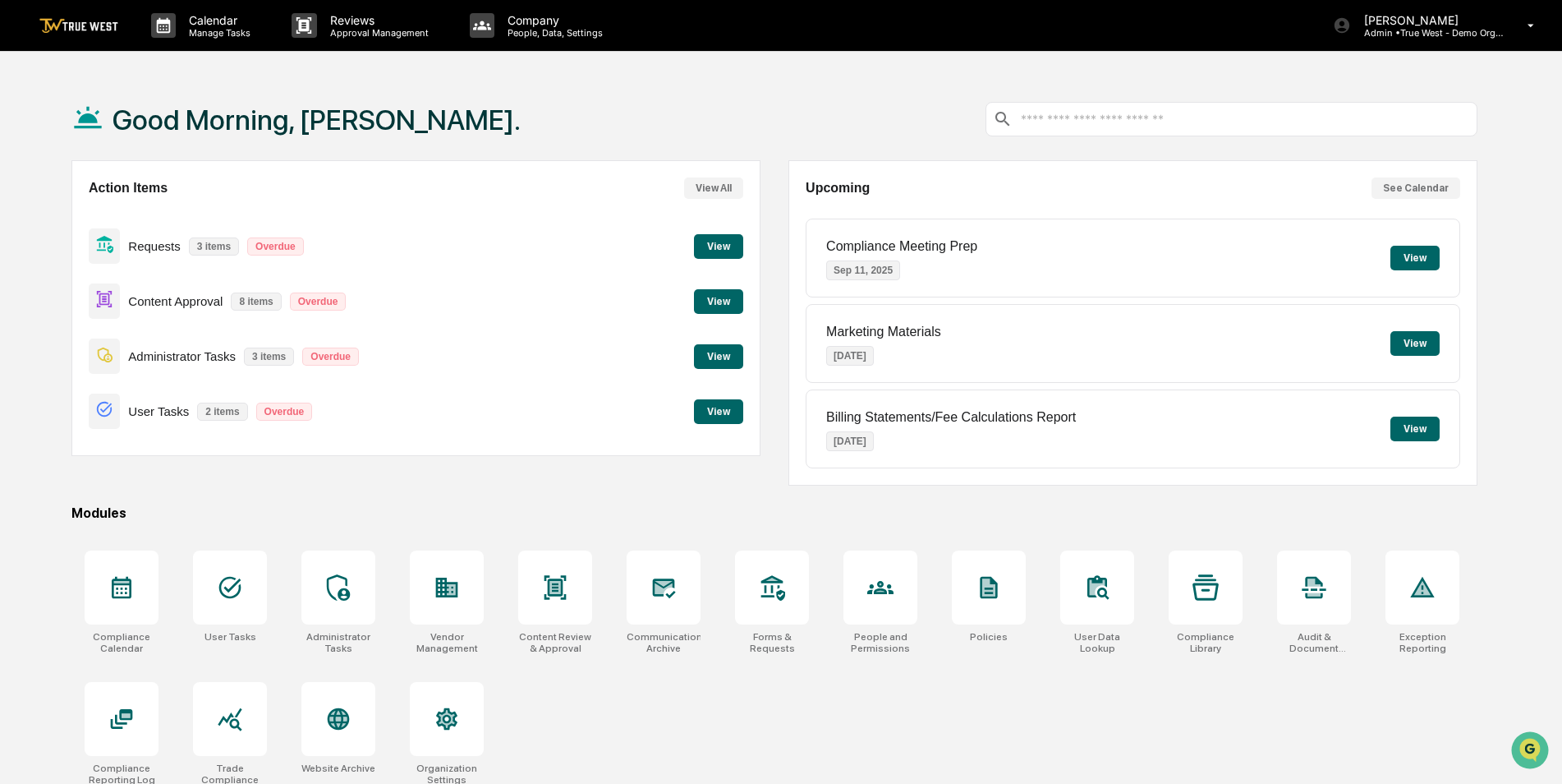
scroll to position [78, 0]
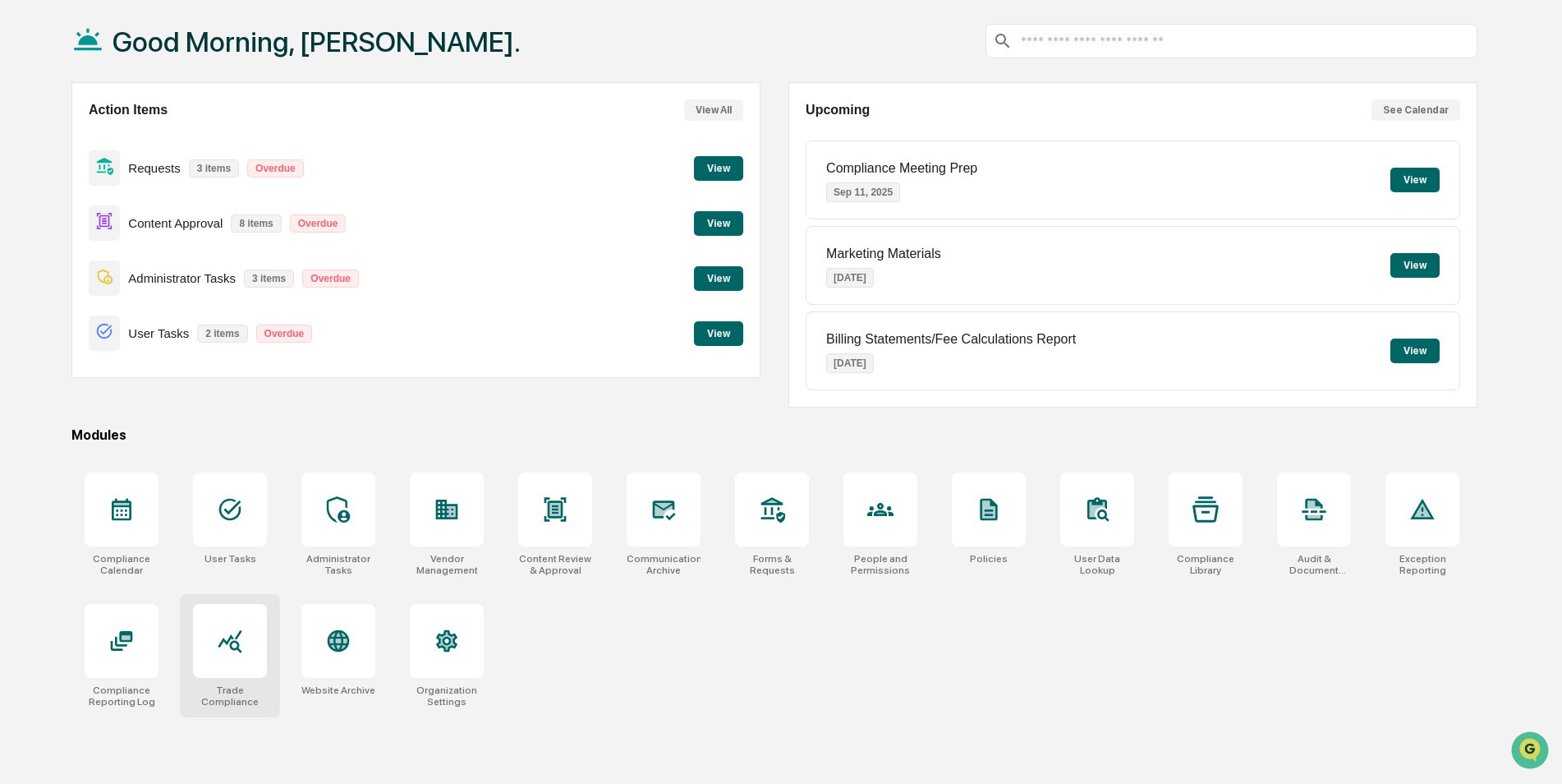
click at [229, 653] on icon at bounding box center [230, 641] width 27 height 27
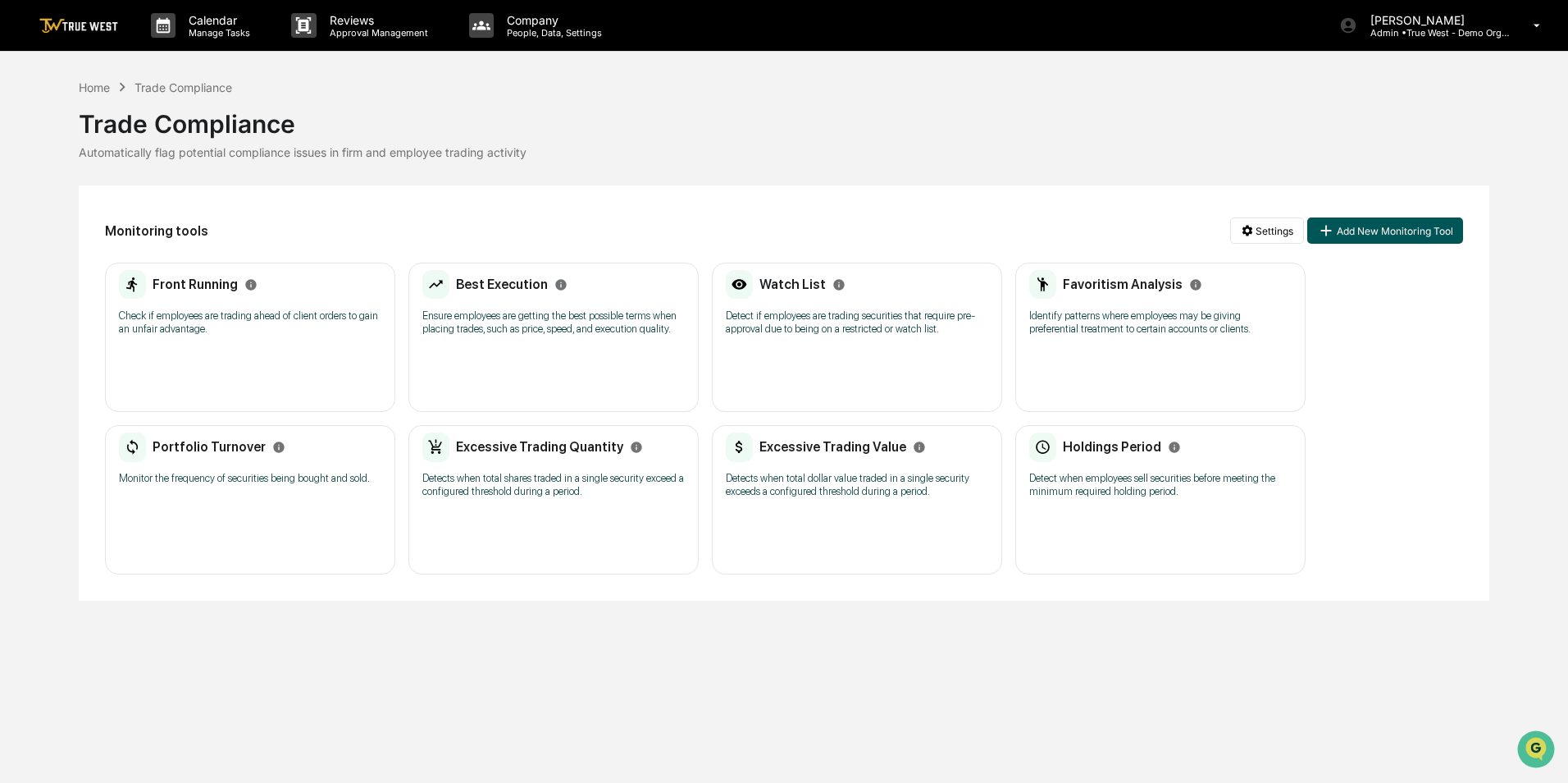
click at [1347, 226] on button "Add New Monitoring Tool" at bounding box center [1385, 230] width 156 height 27
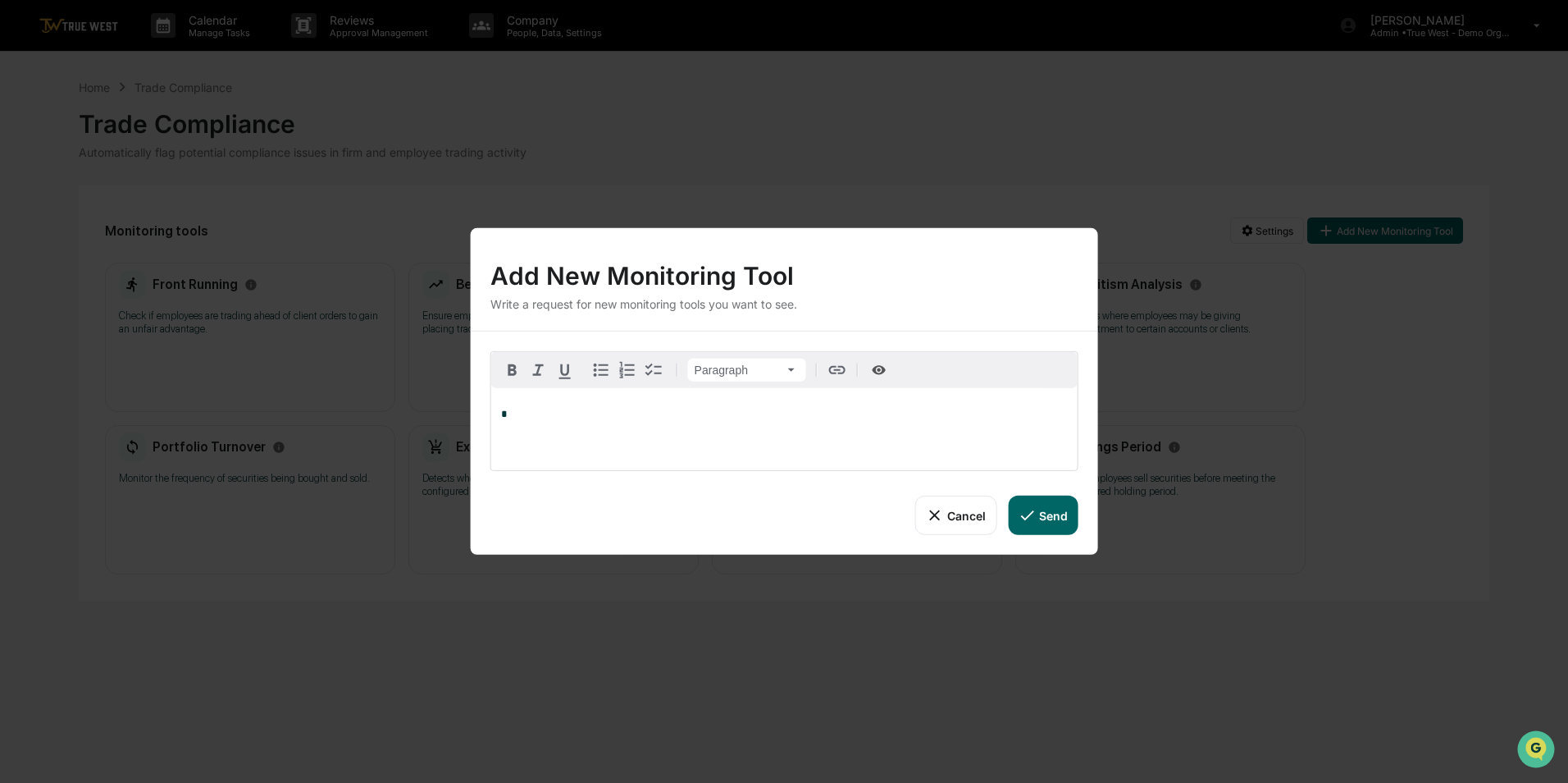
click at [951, 515] on button "Cancel" at bounding box center [956, 515] width 81 height 39
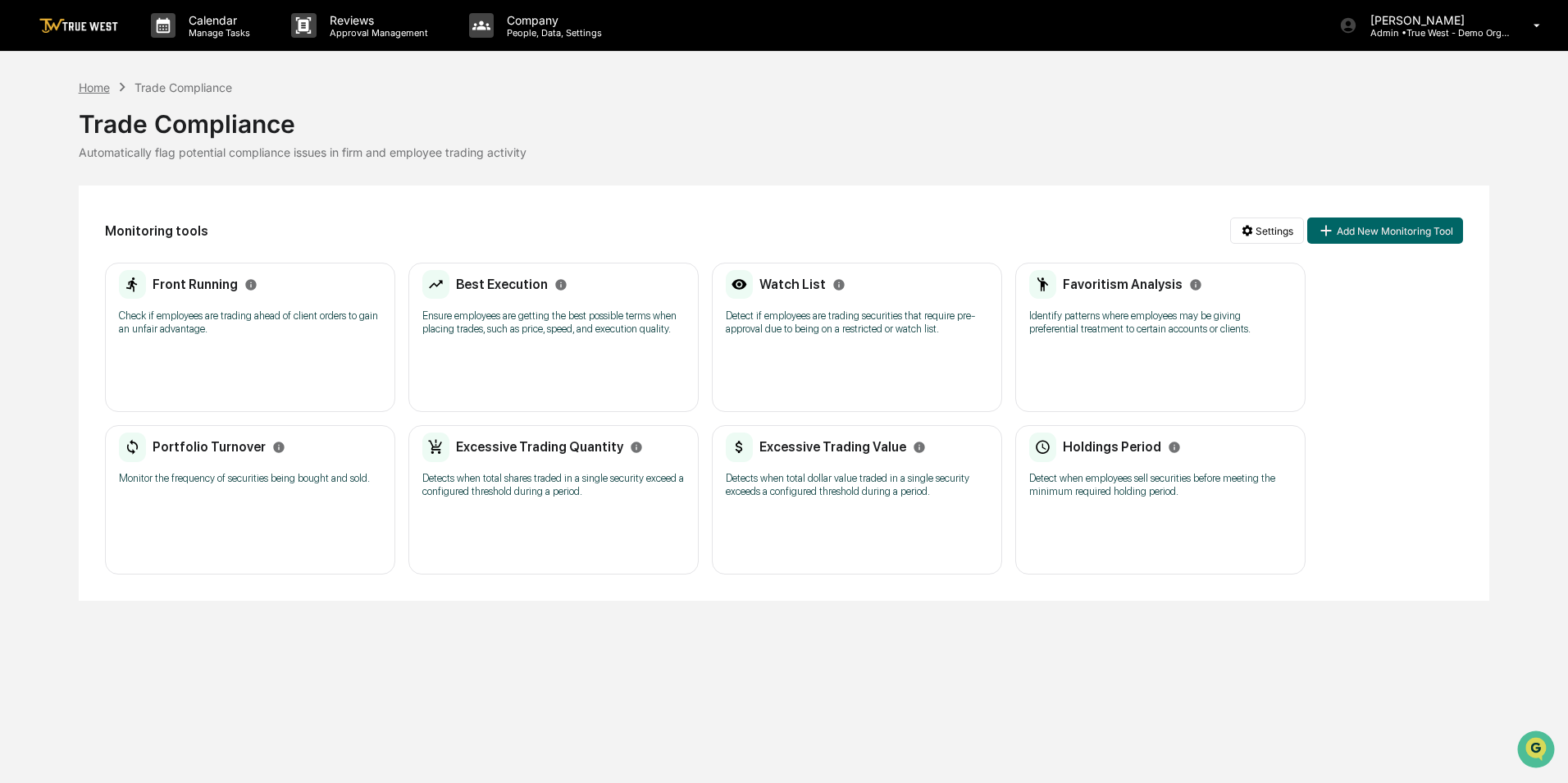
click at [91, 84] on div "Home" at bounding box center [94, 87] width 31 height 14
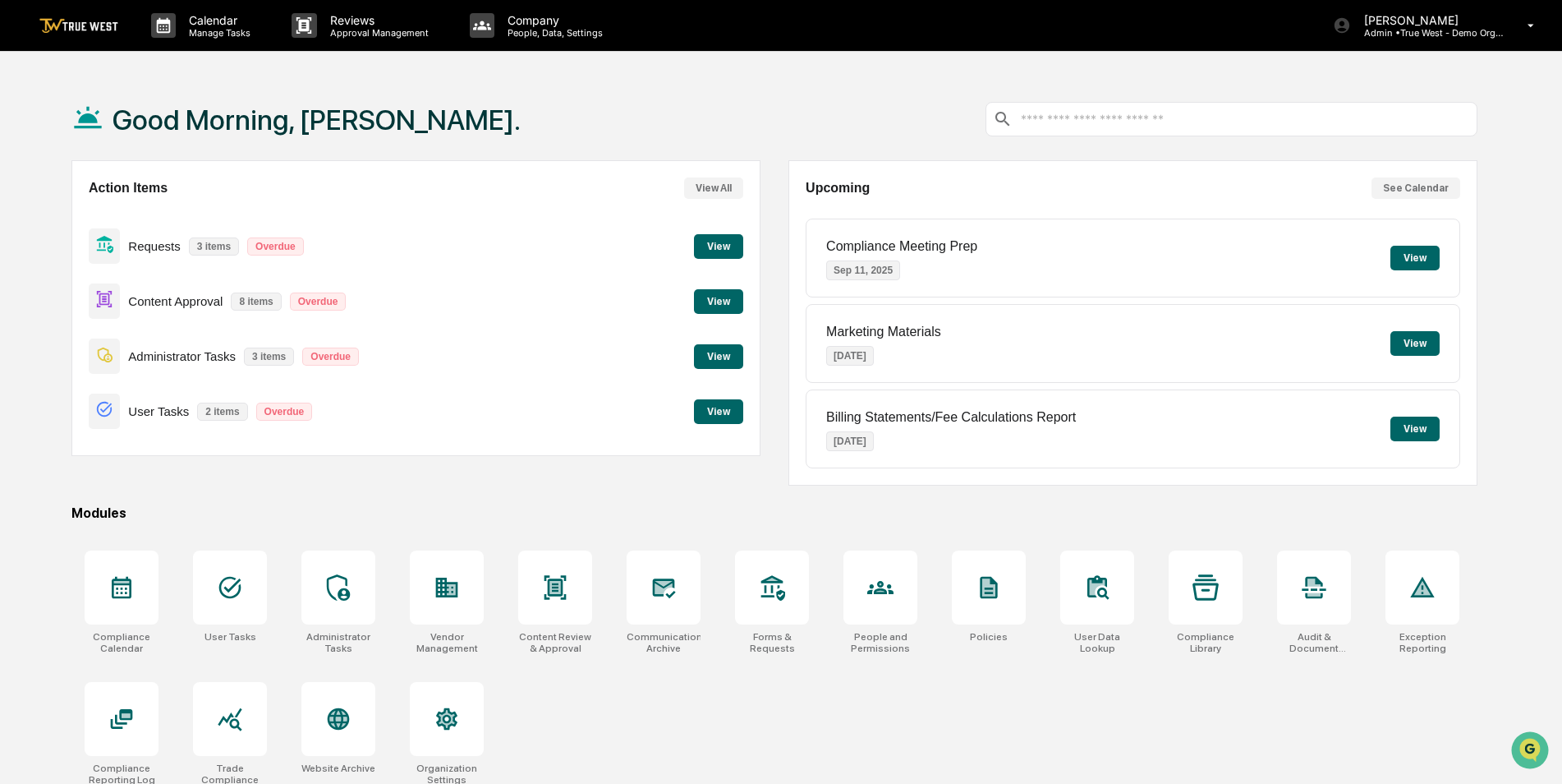
scroll to position [78, 0]
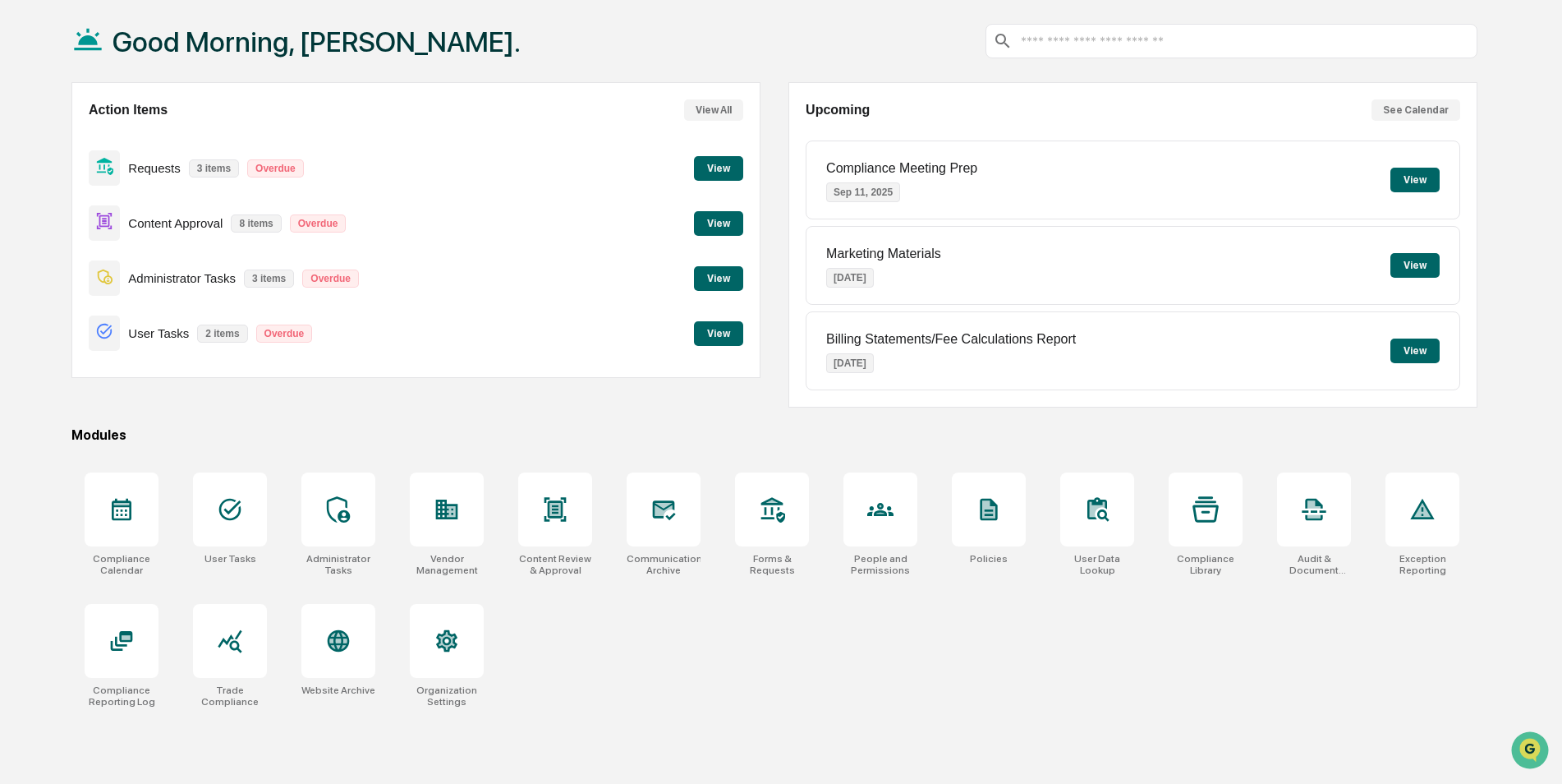
click at [895, 707] on div "Compliance Calendar User Tasks Administrator Tasks Vendor Management Content Re…" at bounding box center [774, 589] width 1406 height 255
click at [628, 437] on div "Modules" at bounding box center [774, 435] width 1406 height 15
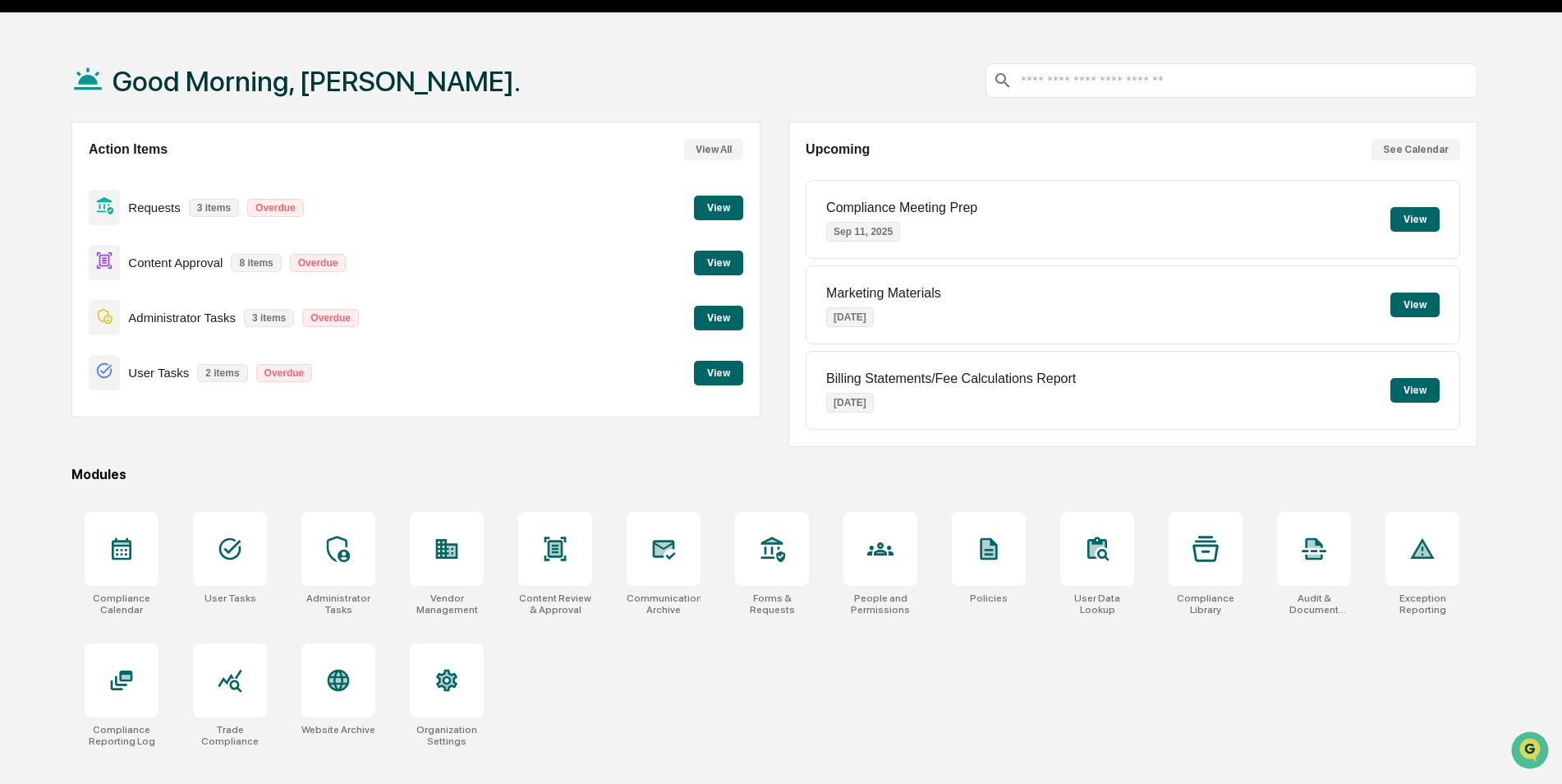
scroll to position [0, 0]
